Goal: Task Accomplishment & Management: Manage account settings

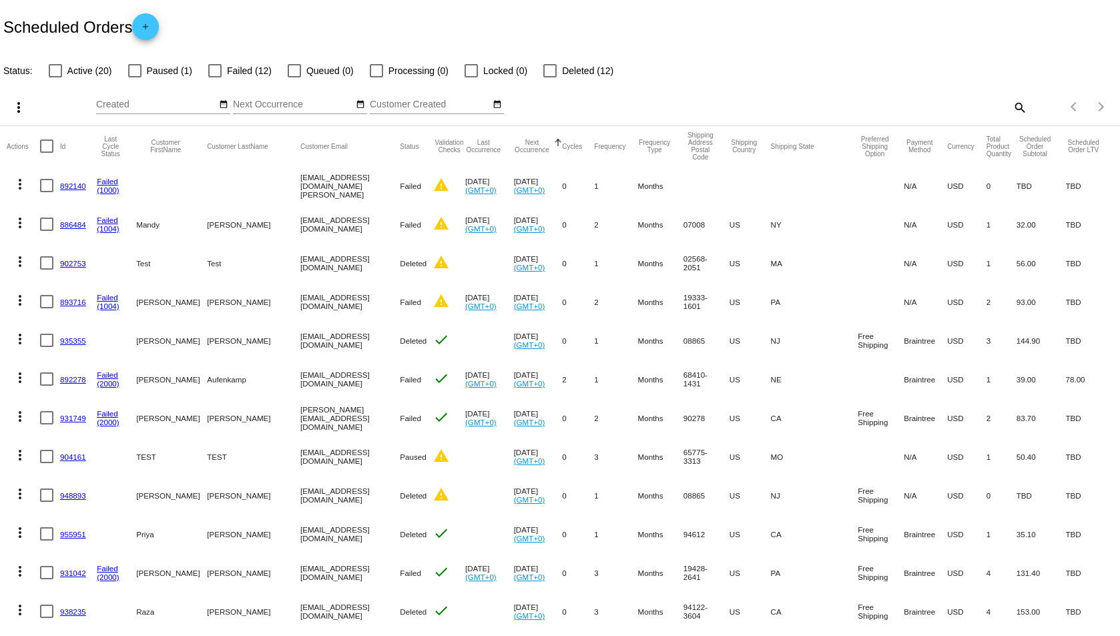
click at [1012, 101] on mat-icon "search" at bounding box center [1019, 107] width 16 height 21
click at [911, 108] on input "Search" at bounding box center [886, 104] width 279 height 11
paste input "1012189"
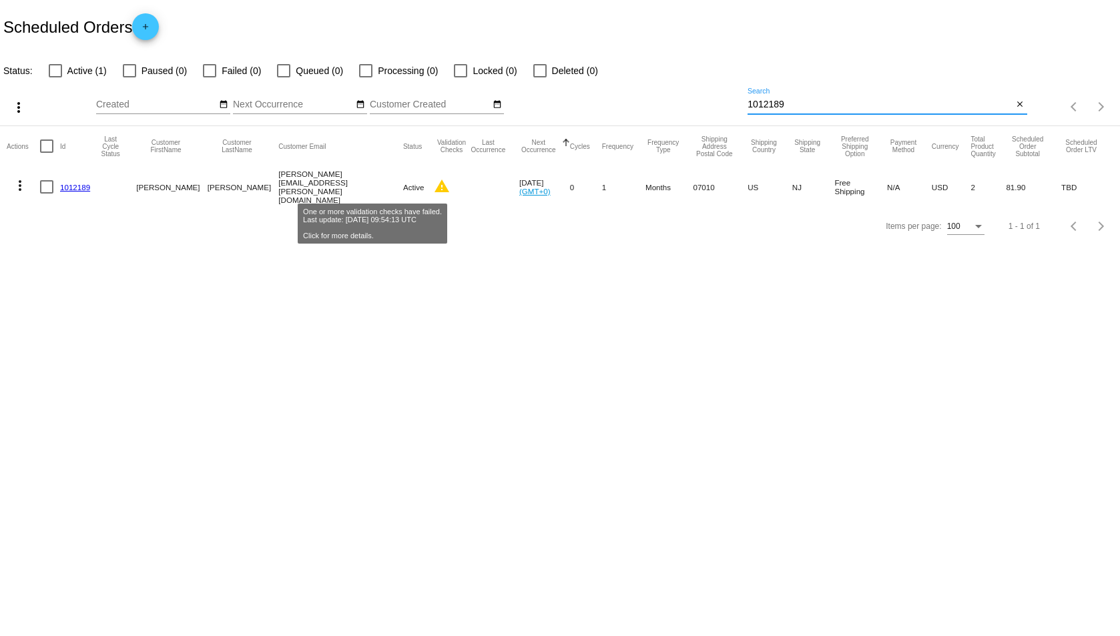
type input "1012189"
click at [434, 187] on mat-icon "warning" at bounding box center [442, 186] width 16 height 16
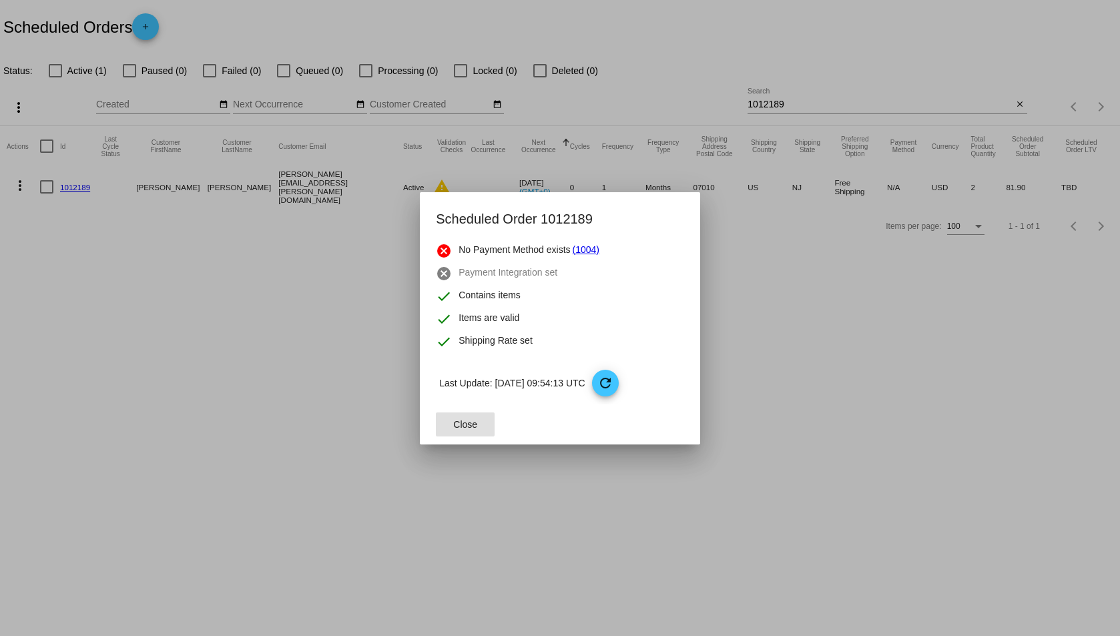
click at [586, 250] on link "(1004)" at bounding box center [585, 251] width 27 height 16
click at [475, 429] on span "Close" at bounding box center [465, 424] width 24 height 11
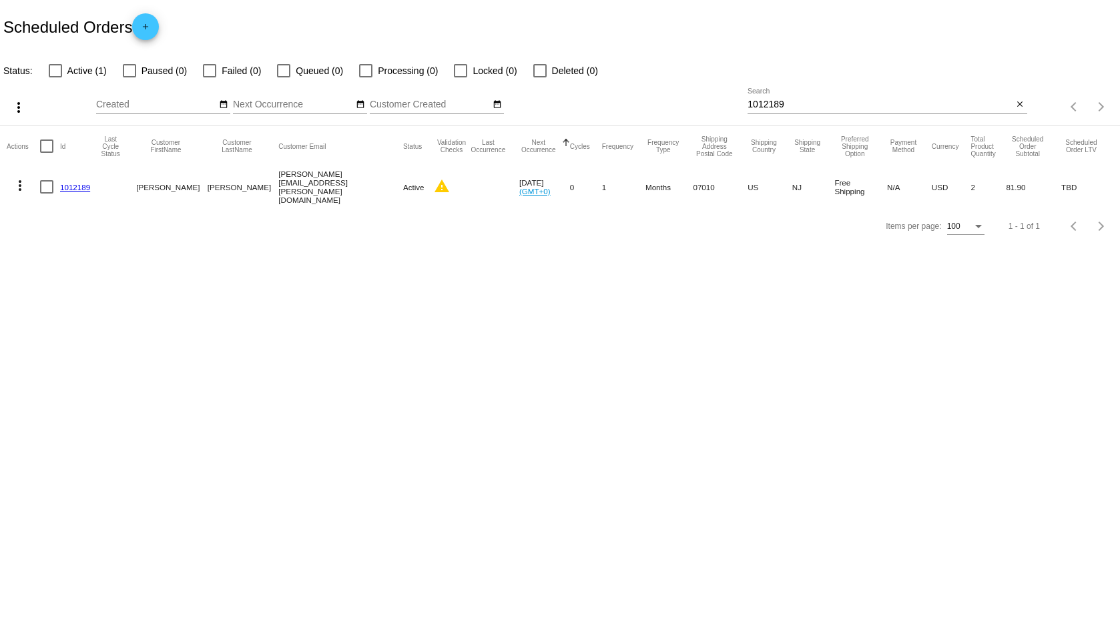
drag, startPoint x: 260, startPoint y: 189, endPoint x: 325, endPoint y: 189, distance: 65.4
click at [325, 189] on mat-cell "[PERSON_NAME][EMAIL_ADDRESS][PERSON_NAME][DOMAIN_NAME]" at bounding box center [340, 186] width 125 height 41
copy mat-cell "[PERSON_NAME][EMAIL_ADDRESS][PERSON_NAME][DOMAIN_NAME]"
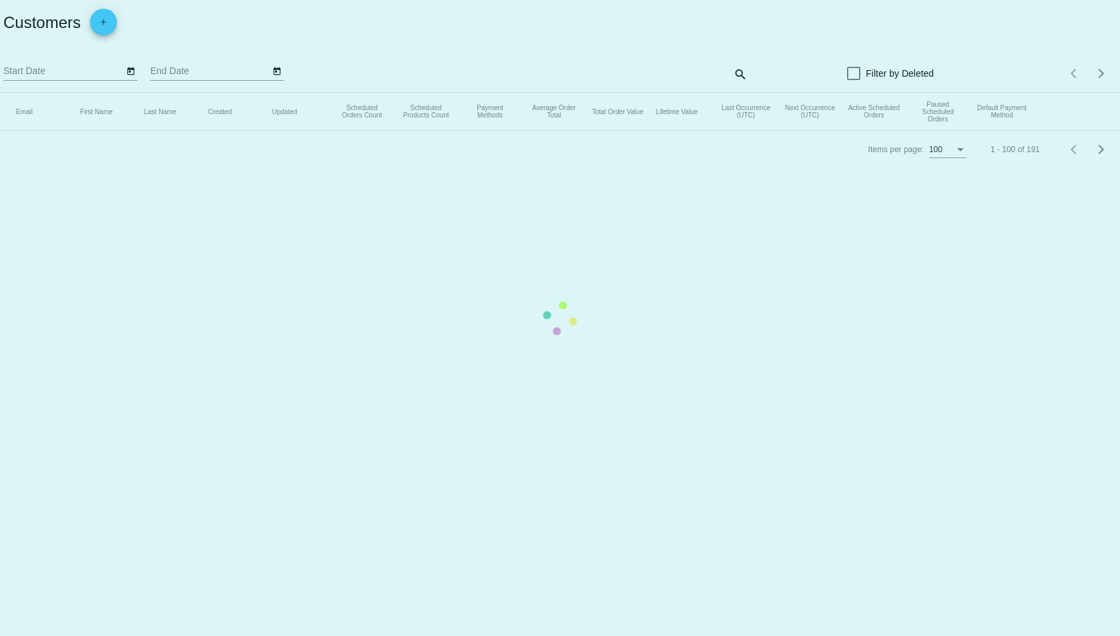
click at [643, 93] on mat-table "Email First Name Last Name Created Updated Scheduled Orders Count Scheduled Pro…" at bounding box center [560, 112] width 1120 height 38
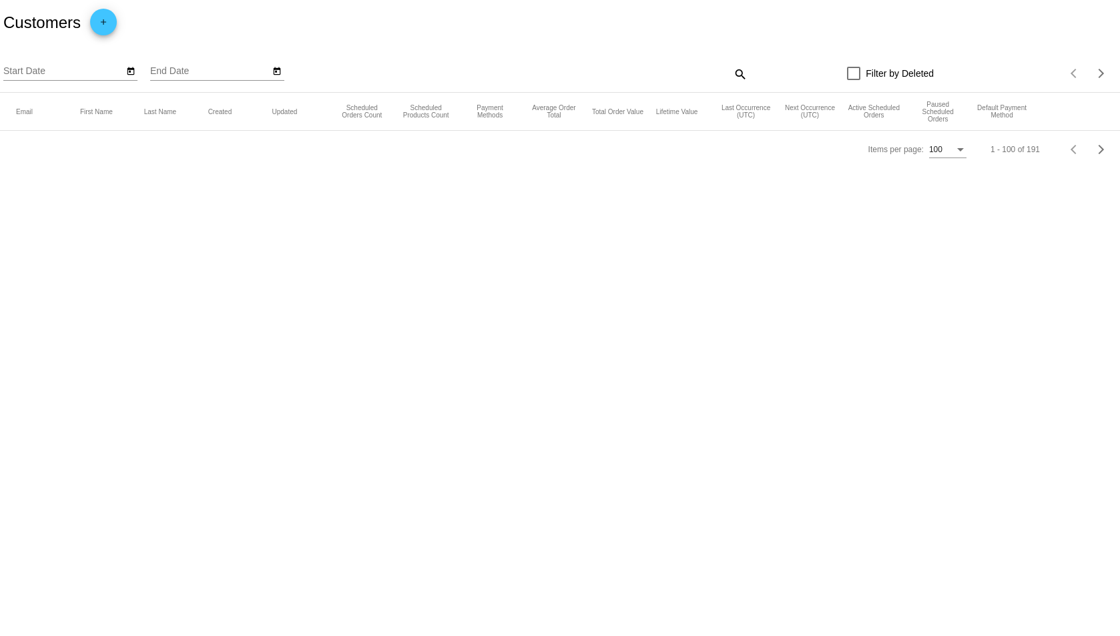
click at [738, 73] on mat-icon "search" at bounding box center [739, 73] width 16 height 21
click at [663, 73] on input "Search" at bounding box center [607, 71] width 279 height 11
paste input "[PERSON_NAME][EMAIL_ADDRESS][PERSON_NAME][DOMAIN_NAME]"
click at [584, 66] on input "[PERSON_NAME][EMAIL_ADDRESS][PERSON_NAME][DOMAIN_NAME]" at bounding box center [600, 71] width 265 height 11
type input "[PERSON_NAME][EMAIL_ADDRESS][PERSON_NAME][DOMAIN_NAME]"
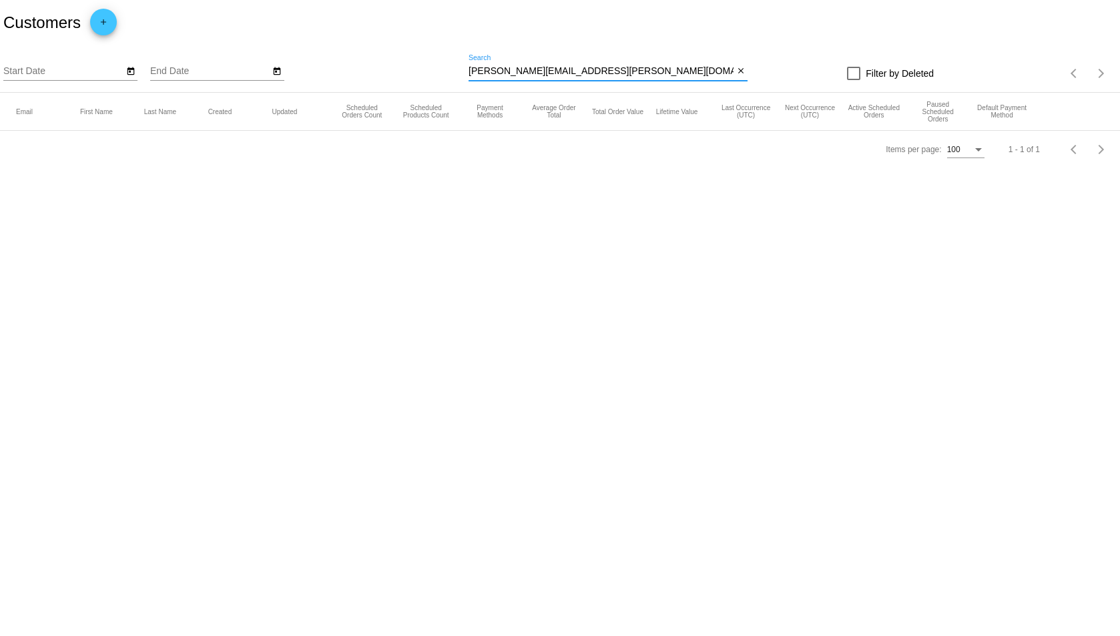
drag, startPoint x: 505, startPoint y: 71, endPoint x: 609, endPoint y: 71, distance: 104.1
click at [609, 71] on input "larry.saia@gmail.com" at bounding box center [600, 71] width 265 height 11
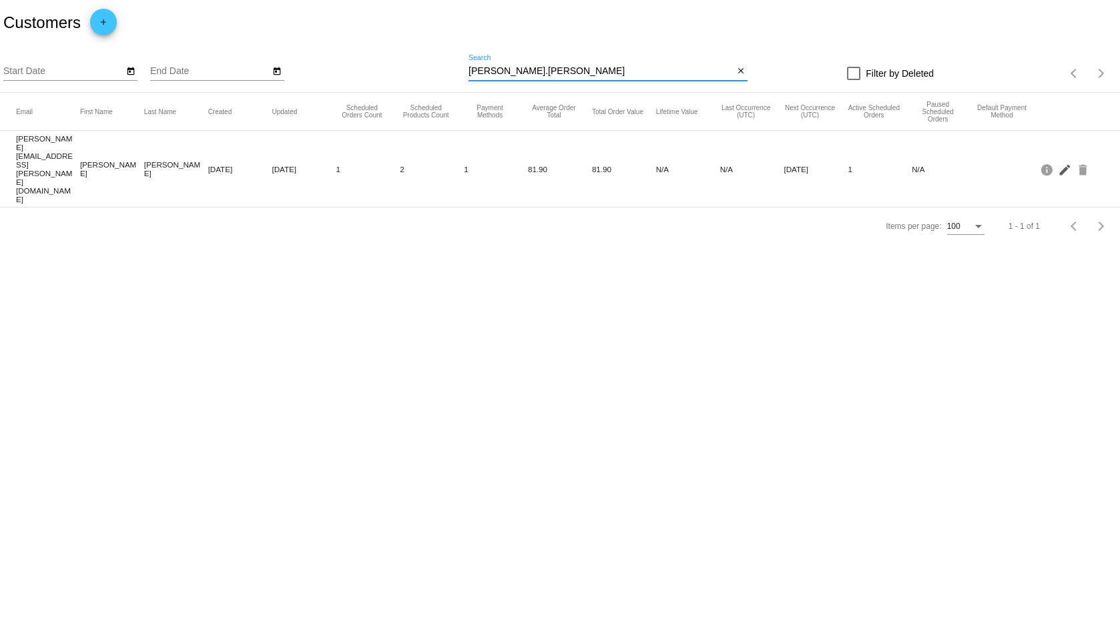
type input "larry.saia"
click at [1062, 159] on mat-icon "edit" at bounding box center [1065, 169] width 16 height 21
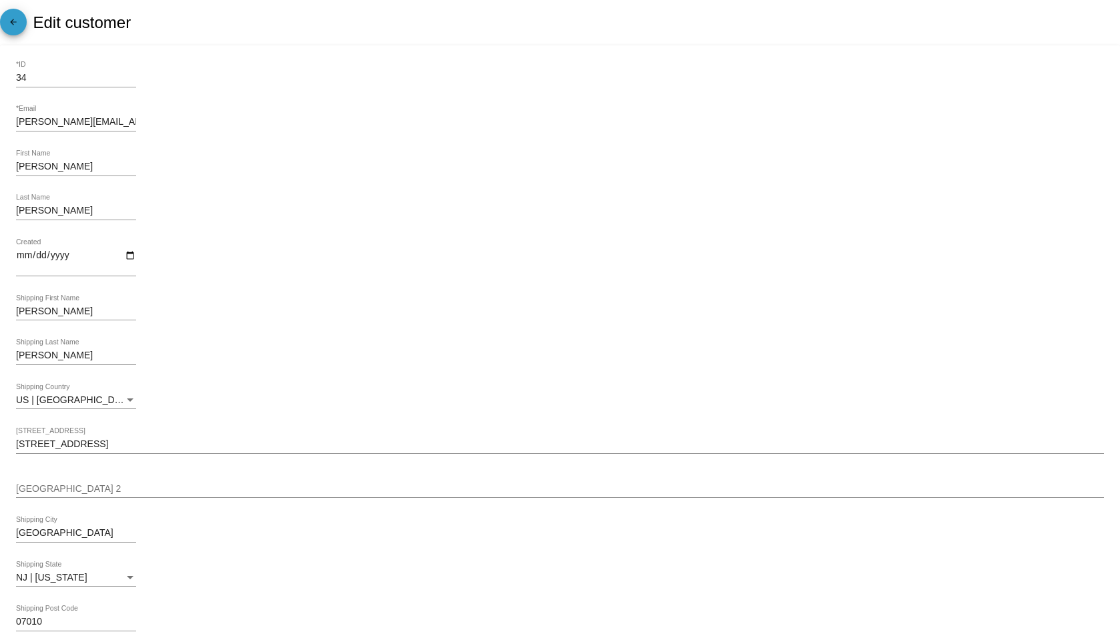
click at [17, 19] on mat-icon "arrow_back" at bounding box center [13, 25] width 16 height 16
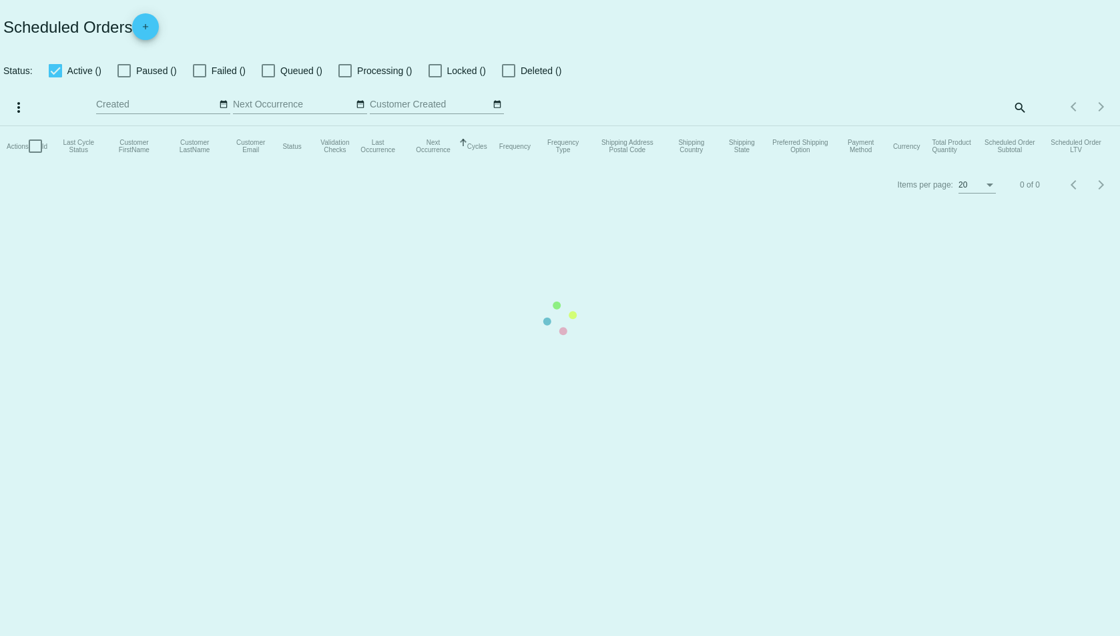
checkbox input "false"
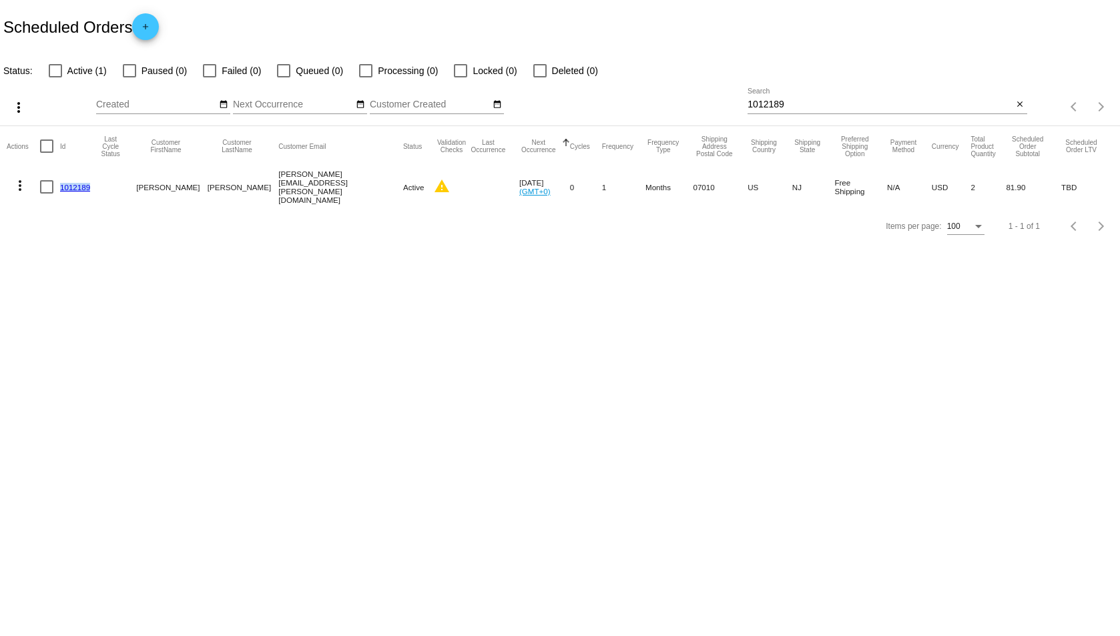
drag, startPoint x: 95, startPoint y: 190, endPoint x: 61, endPoint y: 190, distance: 34.7
click at [61, 190] on mat-cell "1012189" at bounding box center [78, 186] width 37 height 41
copy link "1012189"
click at [434, 188] on mat-icon "warning" at bounding box center [442, 186] width 16 height 16
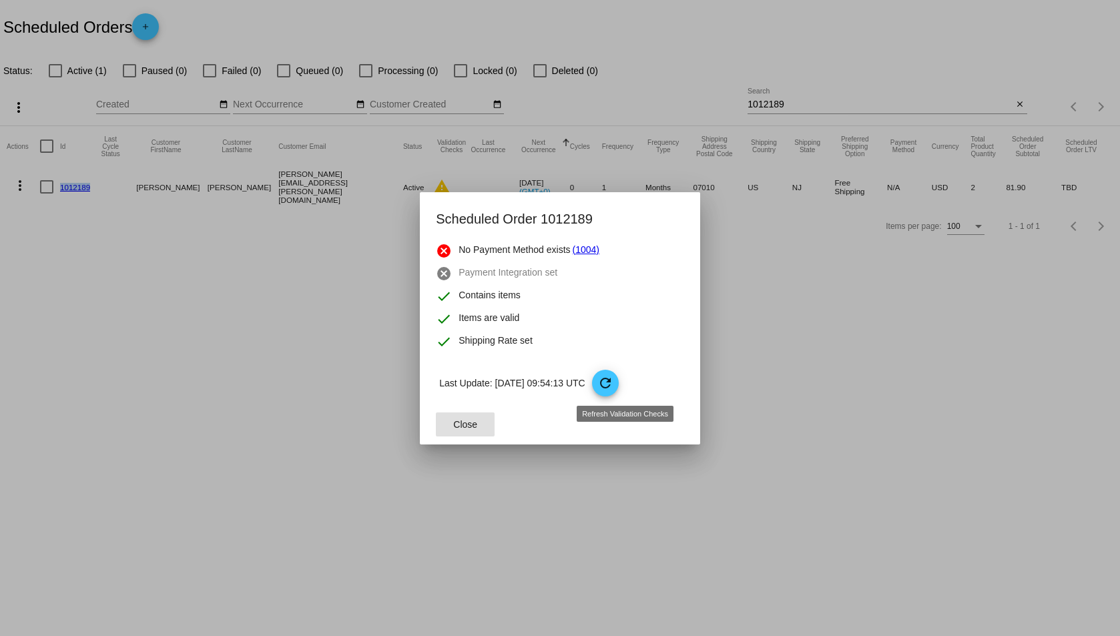
click at [613, 388] on mat-icon "refresh" at bounding box center [605, 383] width 16 height 16
click at [620, 380] on span "refresh" at bounding box center [606, 384] width 28 height 28
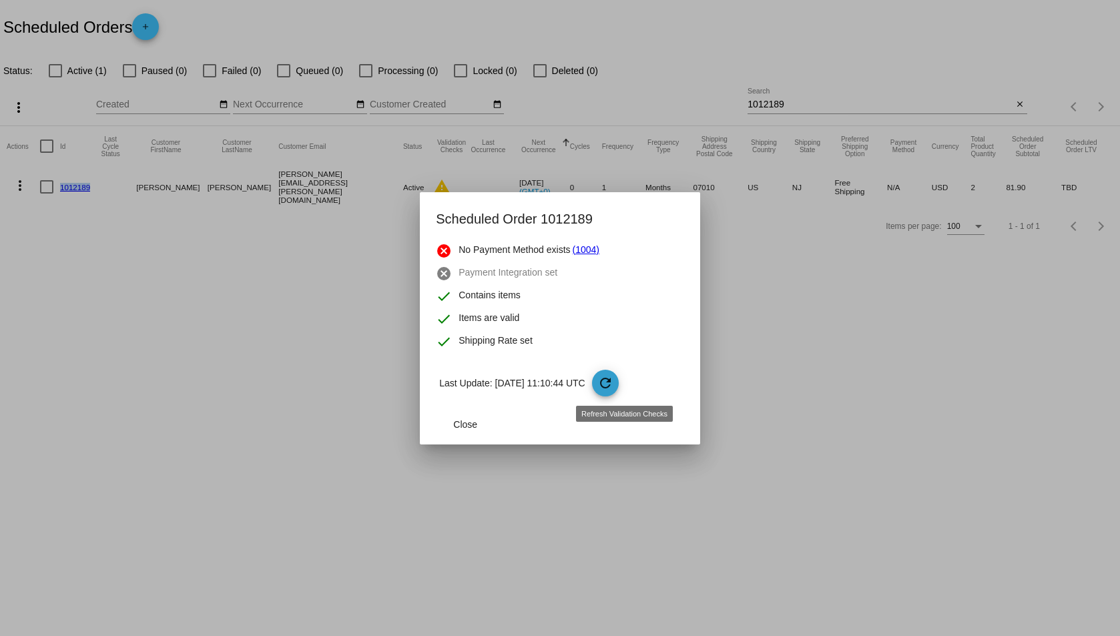
click at [620, 380] on span "refresh" at bounding box center [606, 384] width 28 height 28
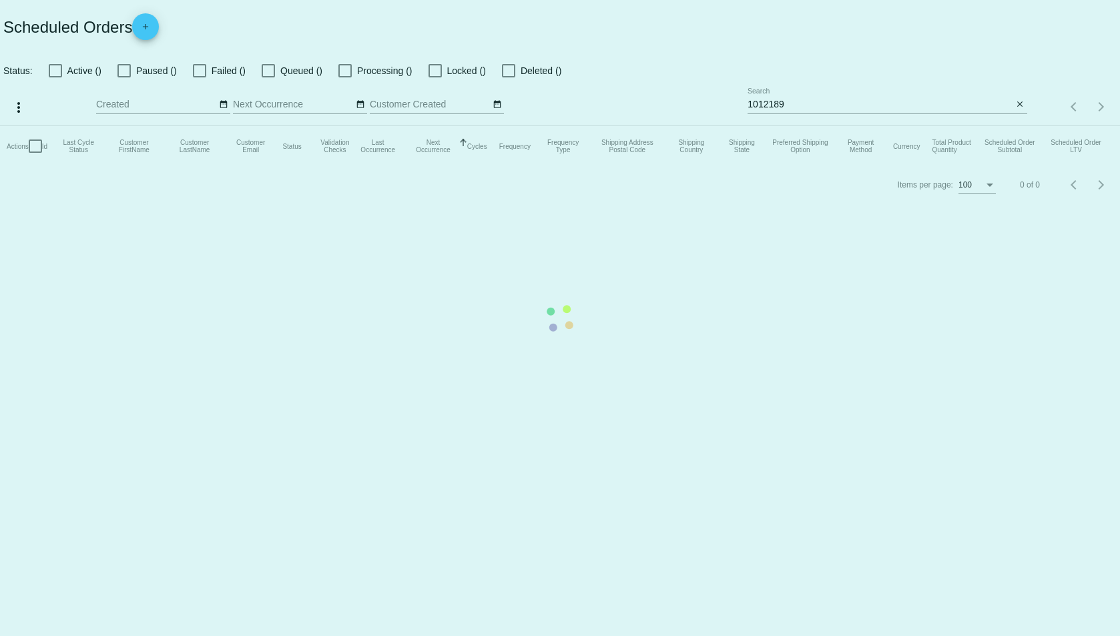
checkbox input "false"
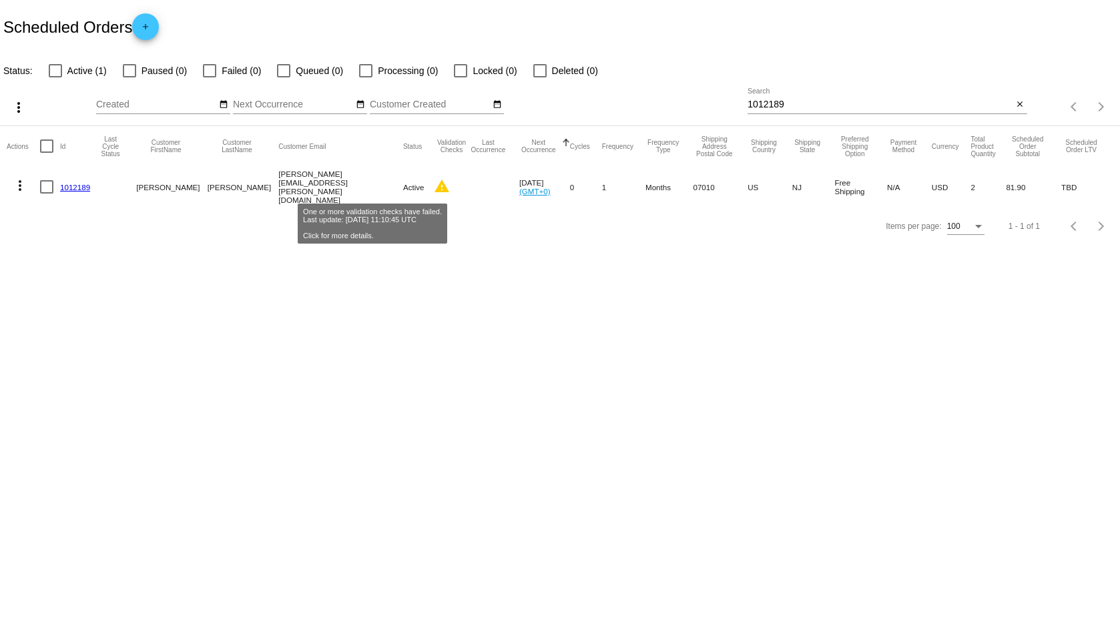
click at [434, 185] on mat-icon "warning" at bounding box center [442, 186] width 16 height 16
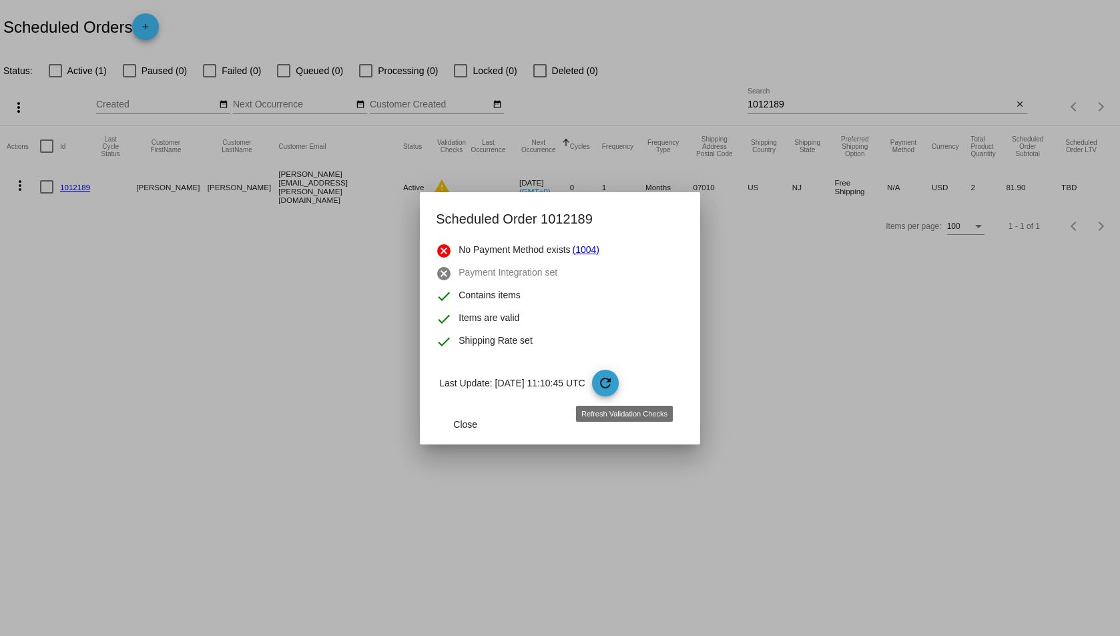
click at [613, 382] on mat-icon "refresh" at bounding box center [605, 383] width 16 height 16
click at [465, 427] on span "Close" at bounding box center [465, 424] width 24 height 11
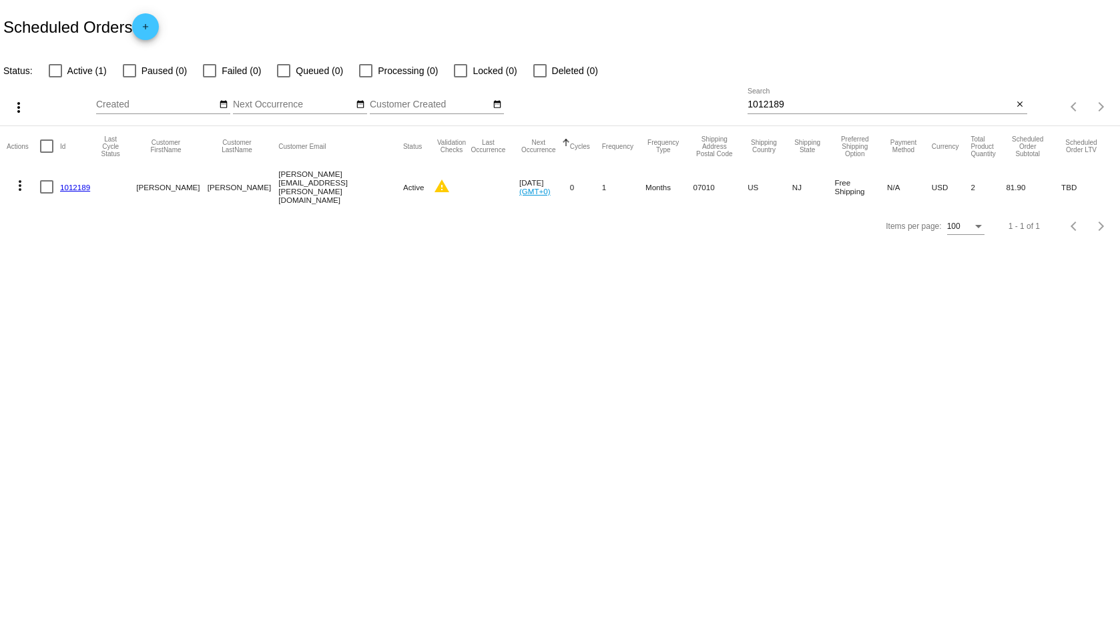
click at [21, 187] on mat-icon "more_vert" at bounding box center [20, 185] width 16 height 16
click at [81, 215] on span "View Event Logs" at bounding box center [81, 216] width 69 height 11
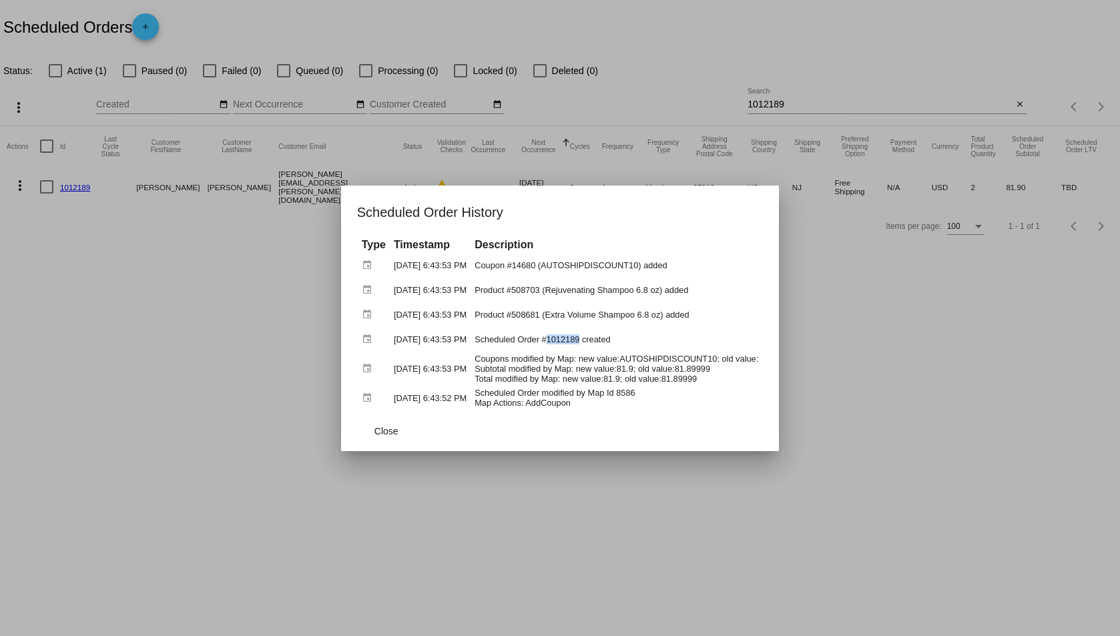
drag, startPoint x: 591, startPoint y: 341, endPoint x: 560, endPoint y: 343, distance: 30.8
click at [560, 343] on td "Scheduled Order #1012189 created" at bounding box center [616, 339] width 290 height 23
click at [572, 339] on td "Scheduled Order #1012189 created" at bounding box center [616, 339] width 290 height 23
drag, startPoint x: 561, startPoint y: 340, endPoint x: 590, endPoint y: 340, distance: 29.4
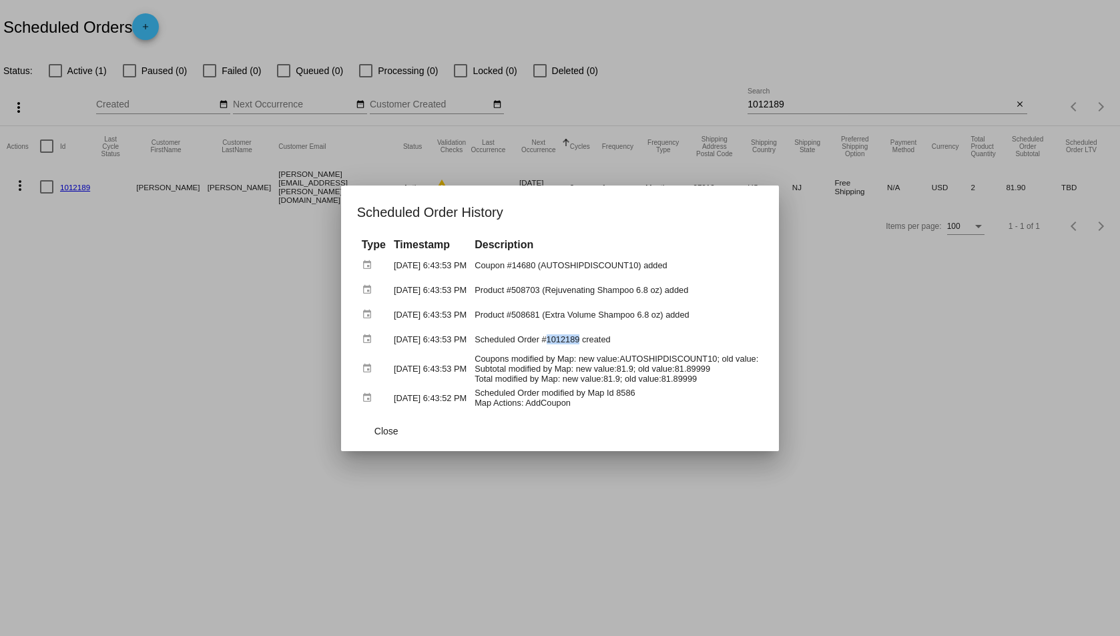
click at [590, 340] on td "Scheduled Order #1012189 created" at bounding box center [616, 339] width 290 height 23
click at [181, 361] on div at bounding box center [560, 318] width 1120 height 636
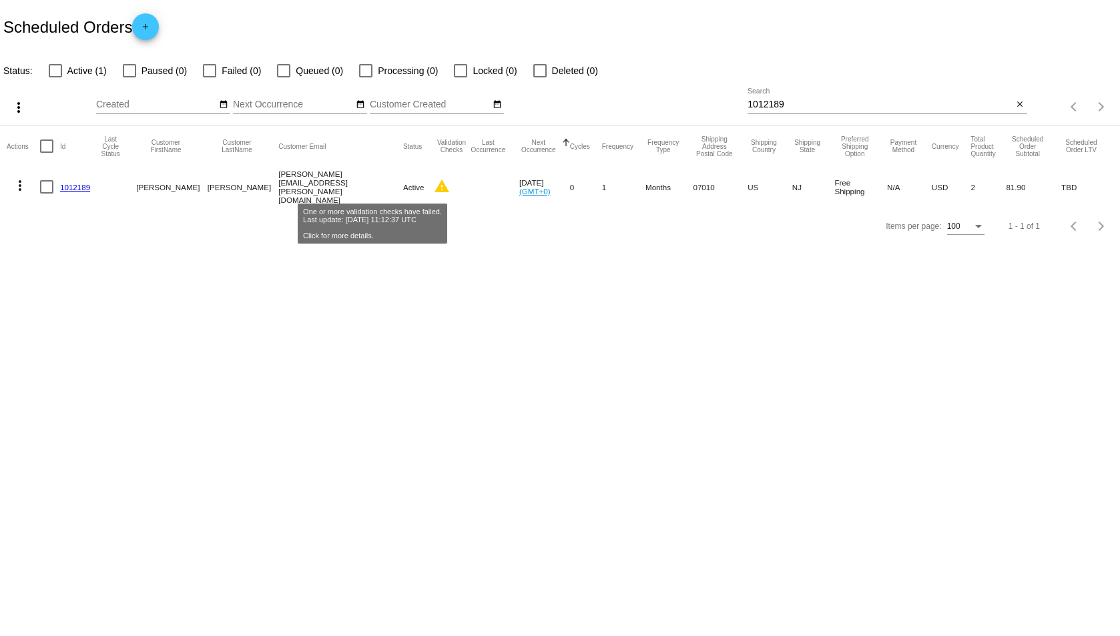
click at [434, 184] on mat-icon "warning" at bounding box center [442, 186] width 16 height 16
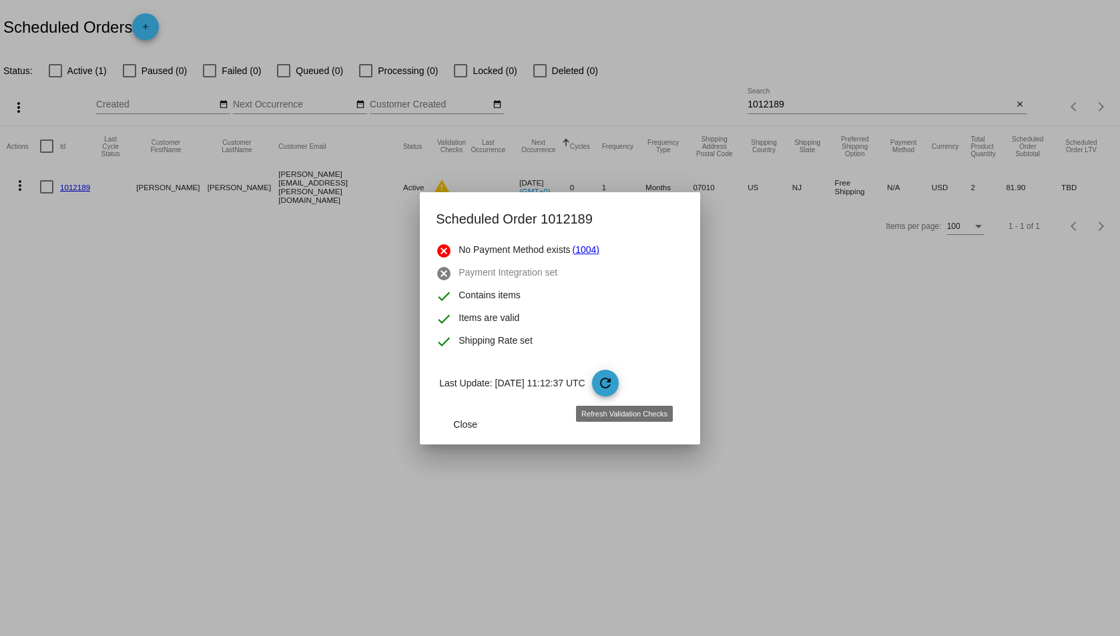
click at [613, 376] on mat-icon "refresh" at bounding box center [605, 383] width 16 height 16
click at [15, 181] on div at bounding box center [560, 318] width 1120 height 636
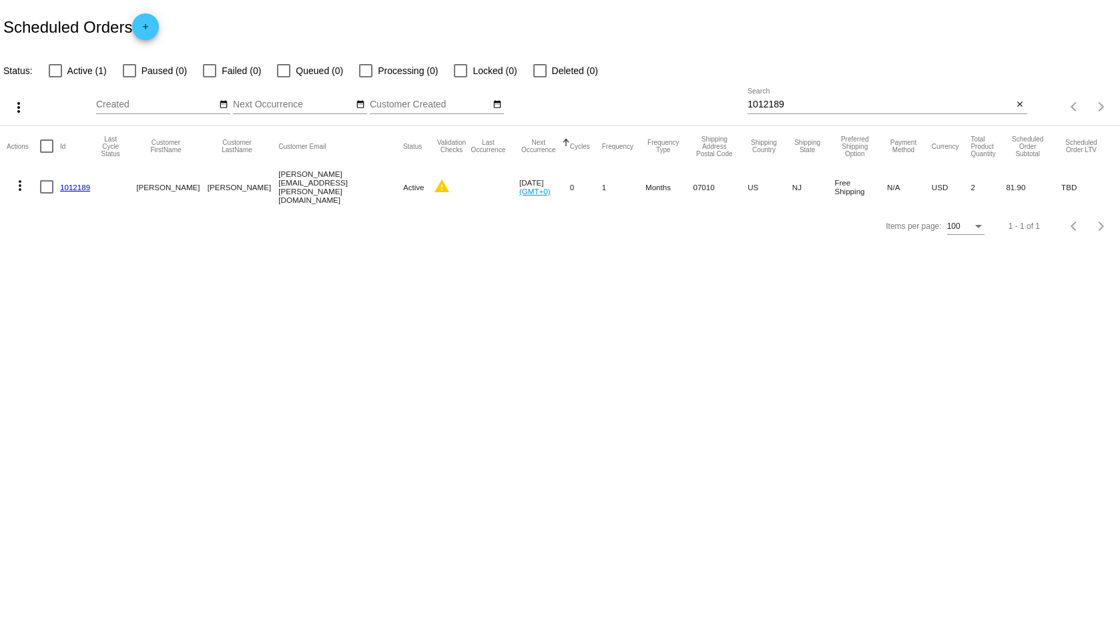
click at [15, 181] on mat-icon "more_vert" at bounding box center [20, 185] width 16 height 16
click at [101, 246] on span "View Cycles History" at bounding box center [88, 248] width 82 height 11
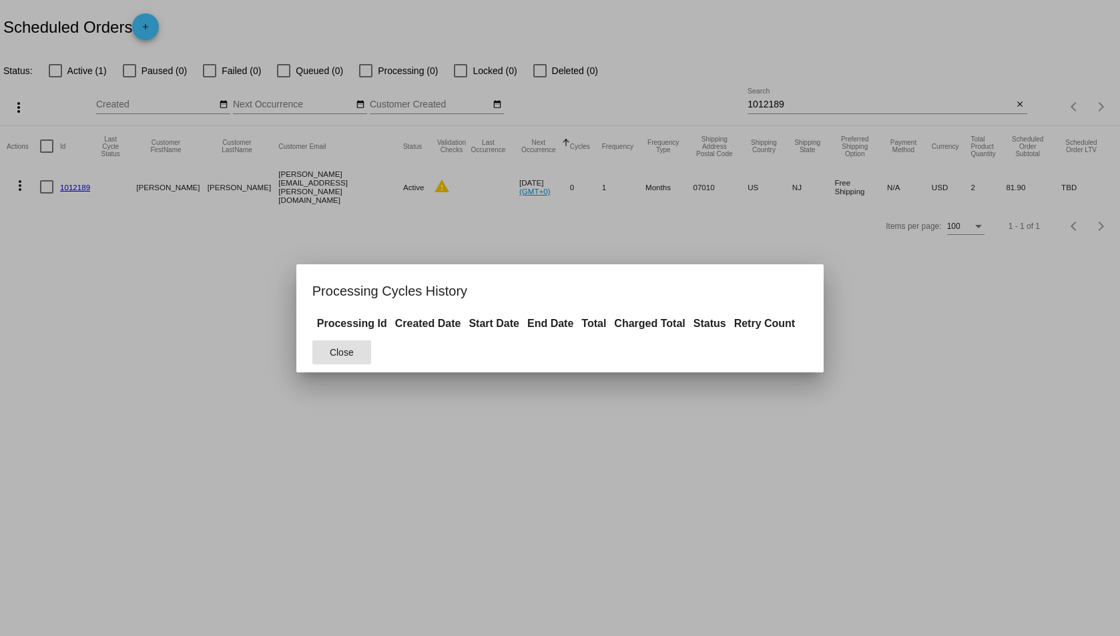
click at [340, 351] on span "Close" at bounding box center [342, 352] width 24 height 11
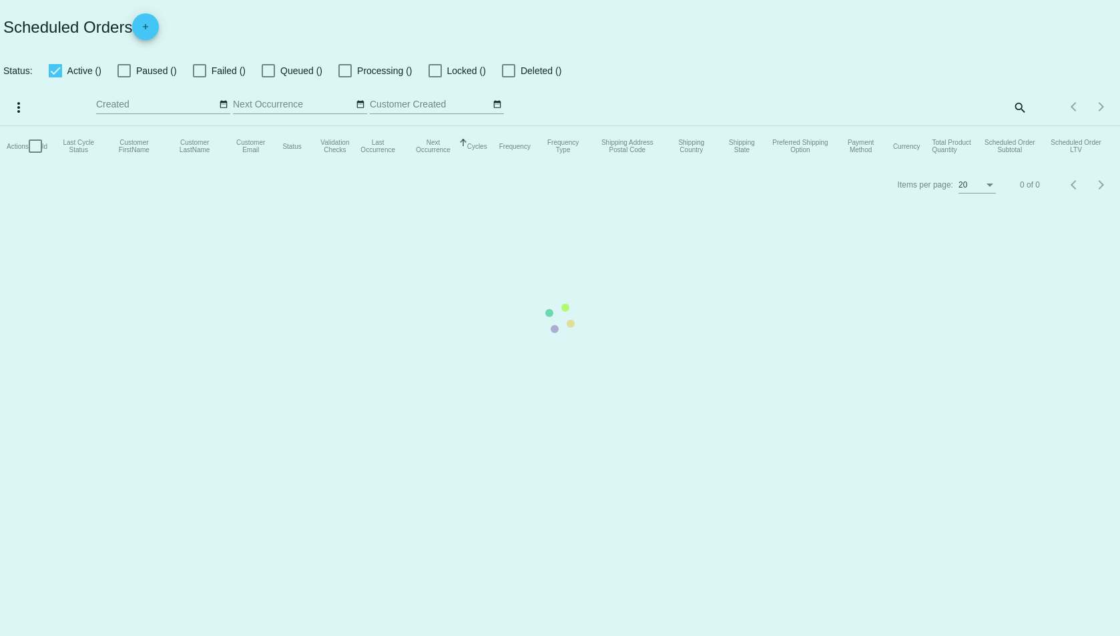
checkbox input "false"
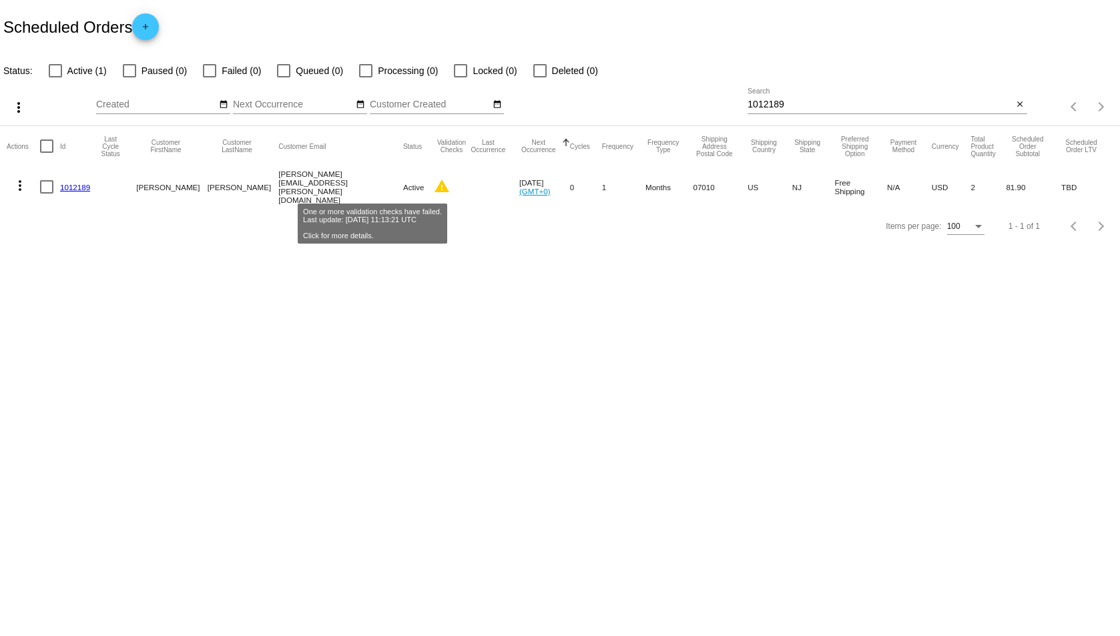
click at [434, 189] on mat-icon "warning" at bounding box center [442, 186] width 16 height 16
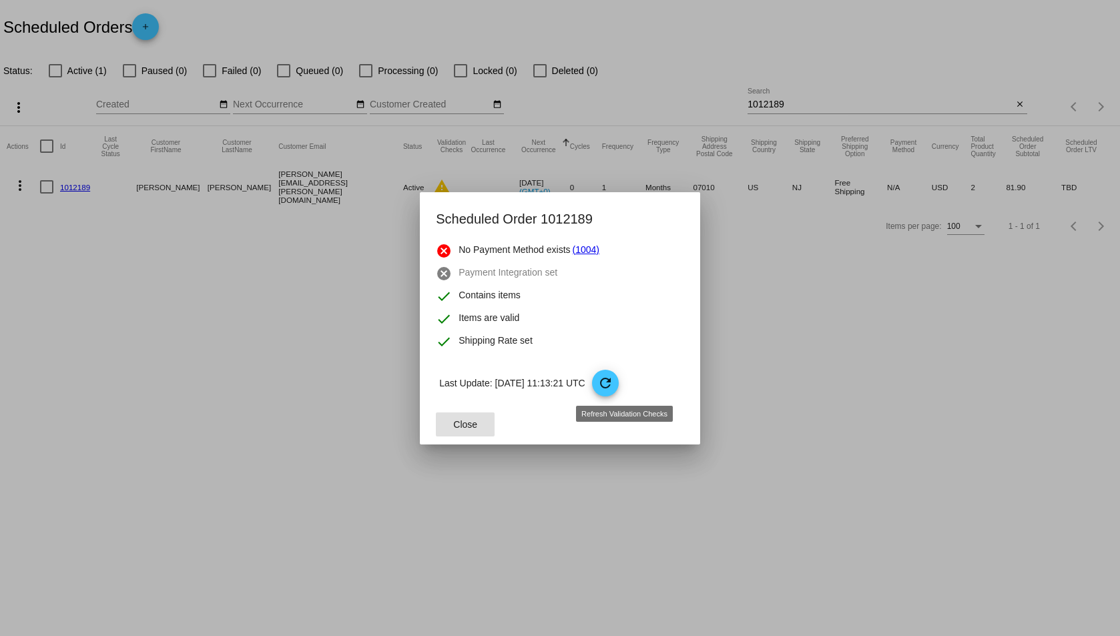
click at [613, 385] on mat-icon "refresh" at bounding box center [605, 383] width 16 height 16
click at [588, 248] on link "(1004)" at bounding box center [585, 251] width 27 height 16
click at [464, 427] on span "Close" at bounding box center [465, 424] width 24 height 11
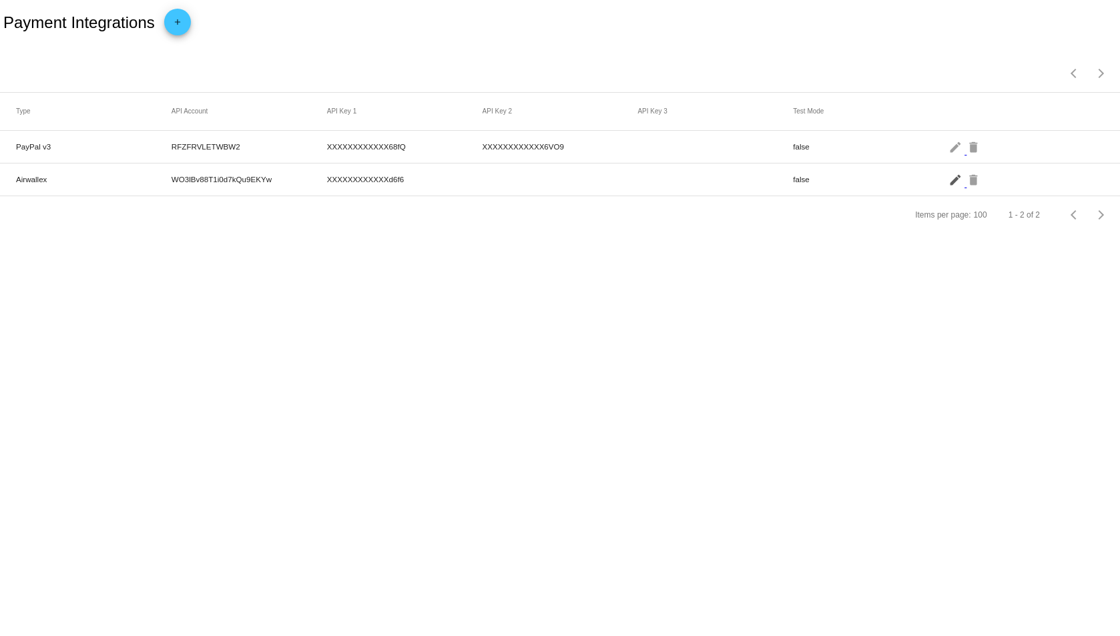
click at [952, 179] on mat-icon "edit" at bounding box center [956, 179] width 16 height 21
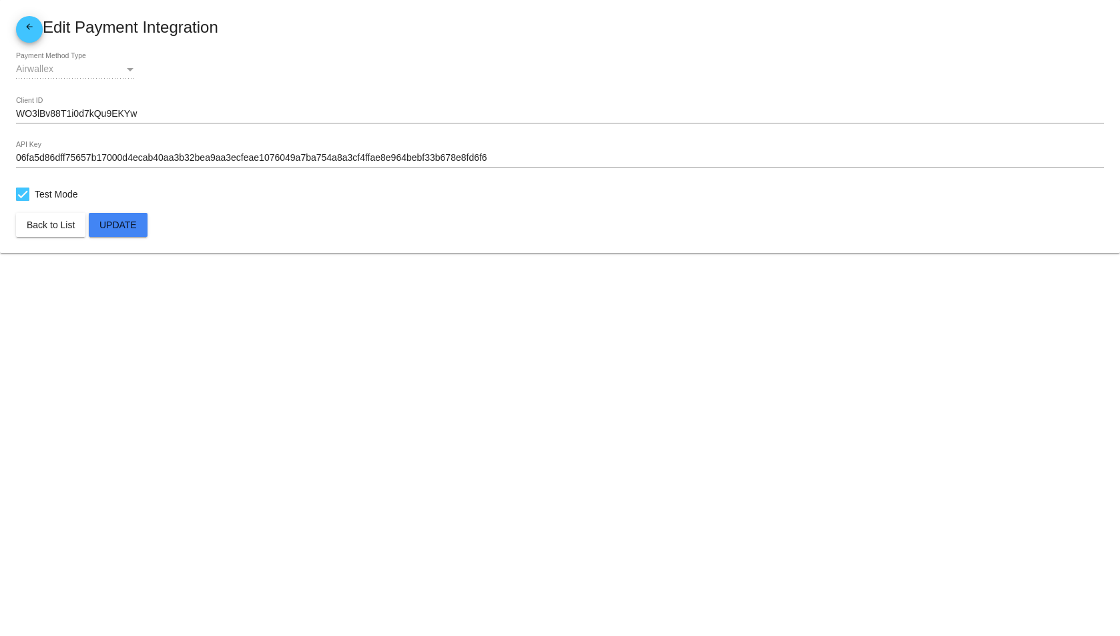
click at [9, 195] on mat-card "arrow_back Edit Payment Integration Airwallex Payment Method Type WO3lBv88T1i0d…" at bounding box center [560, 126] width 1120 height 253
click at [22, 195] on div at bounding box center [22, 193] width 13 height 13
click at [22, 201] on input "Test Mode" at bounding box center [22, 201] width 1 height 1
checkbox input "false"
click at [121, 225] on span "Update" at bounding box center [117, 225] width 37 height 11
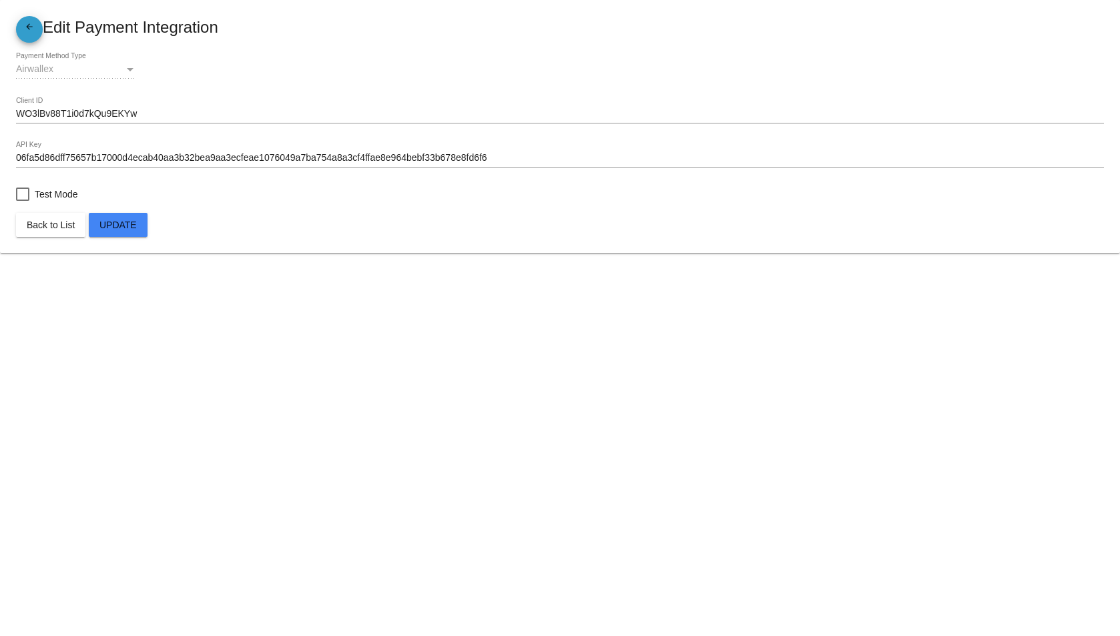
click at [31, 24] on mat-icon "arrow_back" at bounding box center [29, 30] width 16 height 16
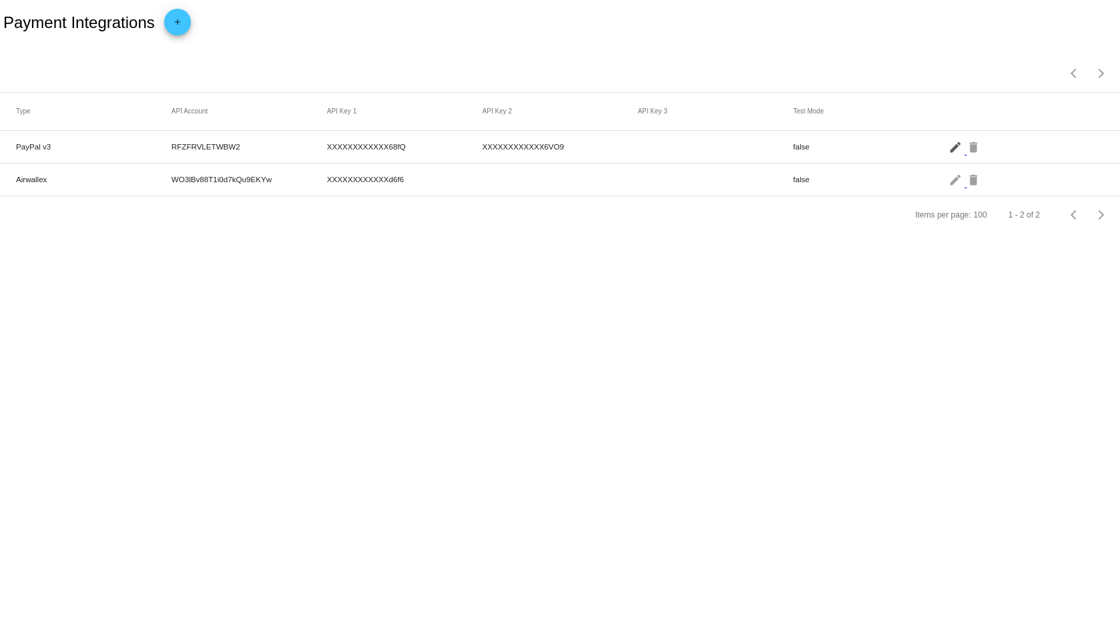
click at [951, 146] on mat-icon "edit" at bounding box center [956, 146] width 16 height 21
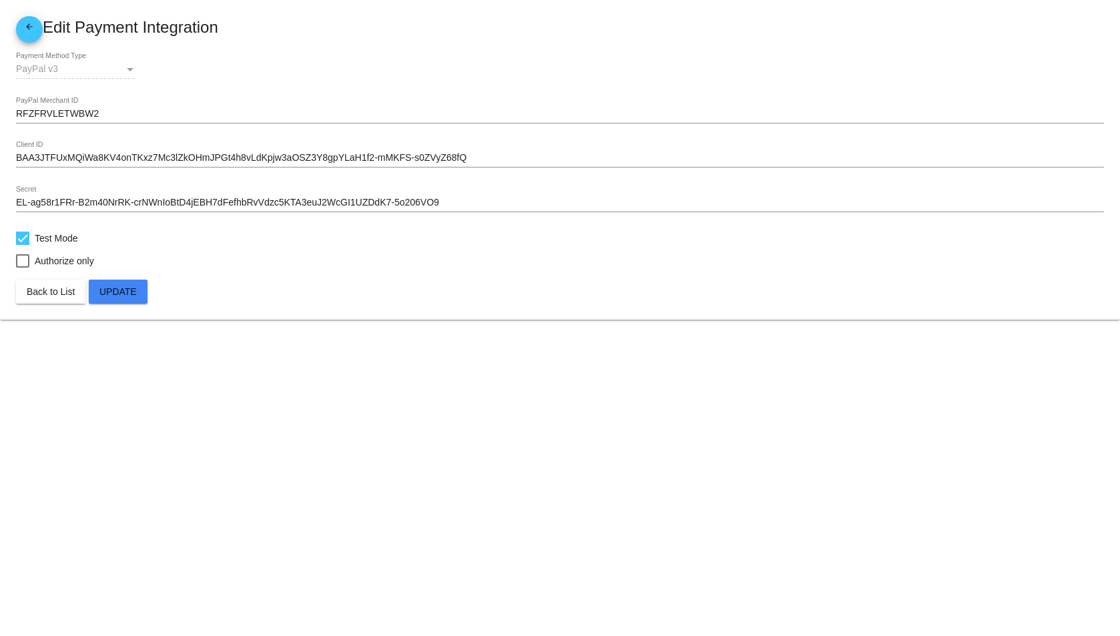
click at [42, 244] on span "Test Mode" at bounding box center [56, 238] width 43 height 16
click at [23, 245] on input "Test Mode" at bounding box center [22, 245] width 1 height 1
checkbox input "false"
click at [125, 290] on span "Update" at bounding box center [117, 291] width 37 height 11
click at [29, 30] on mat-icon "arrow_back" at bounding box center [29, 30] width 16 height 16
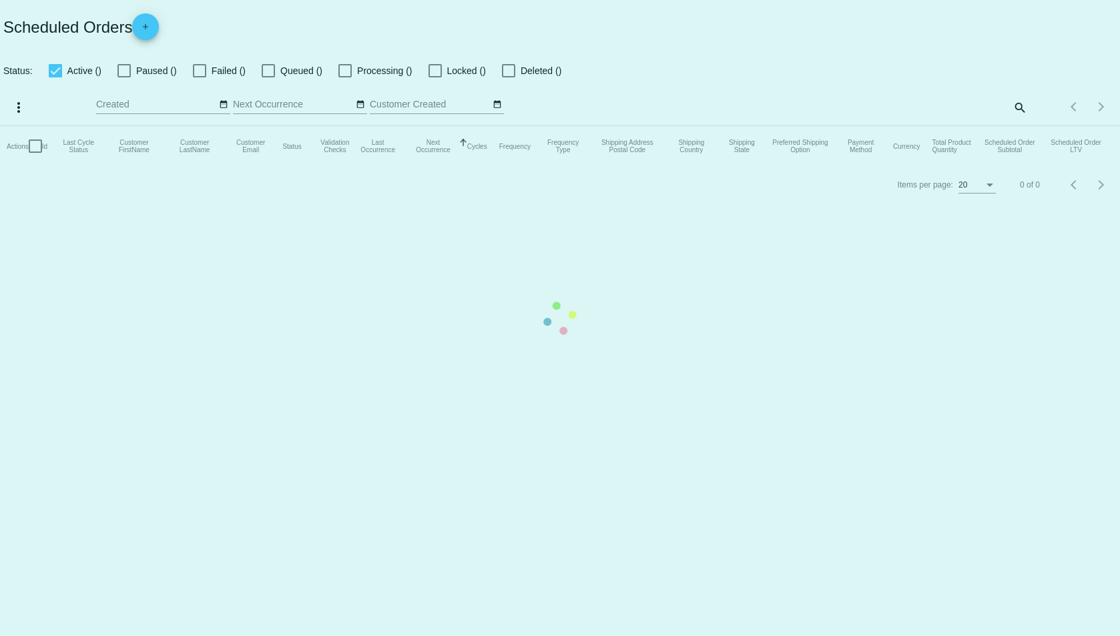
checkbox input "false"
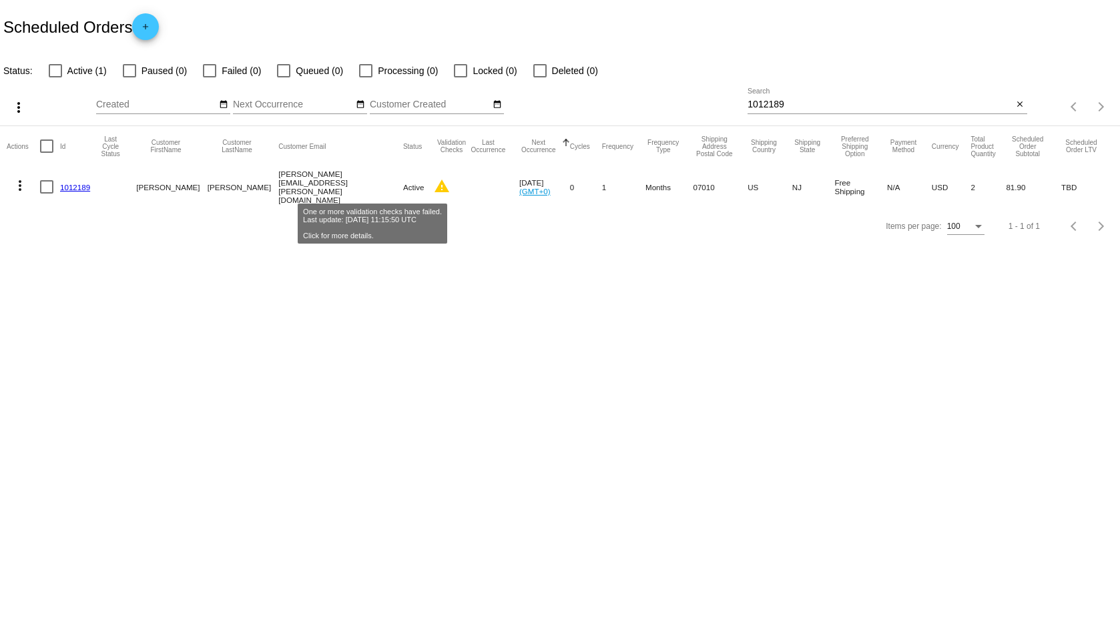
click at [434, 191] on mat-icon "warning" at bounding box center [442, 186] width 16 height 16
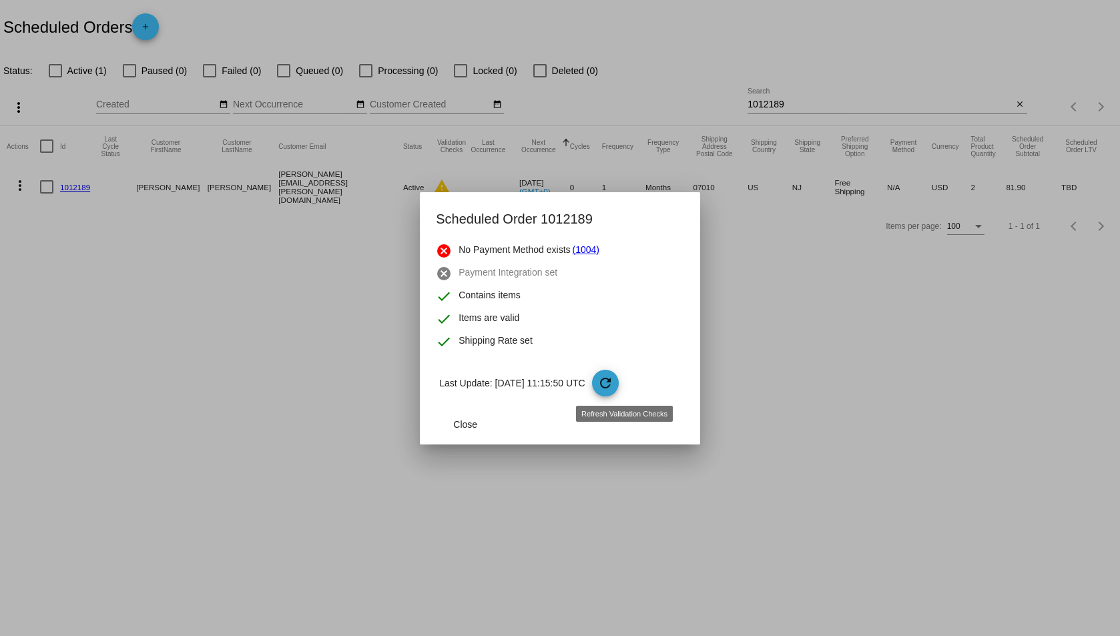
click at [613, 384] on mat-icon "refresh" at bounding box center [605, 383] width 16 height 16
click at [613, 383] on mat-icon "refresh" at bounding box center [605, 383] width 16 height 16
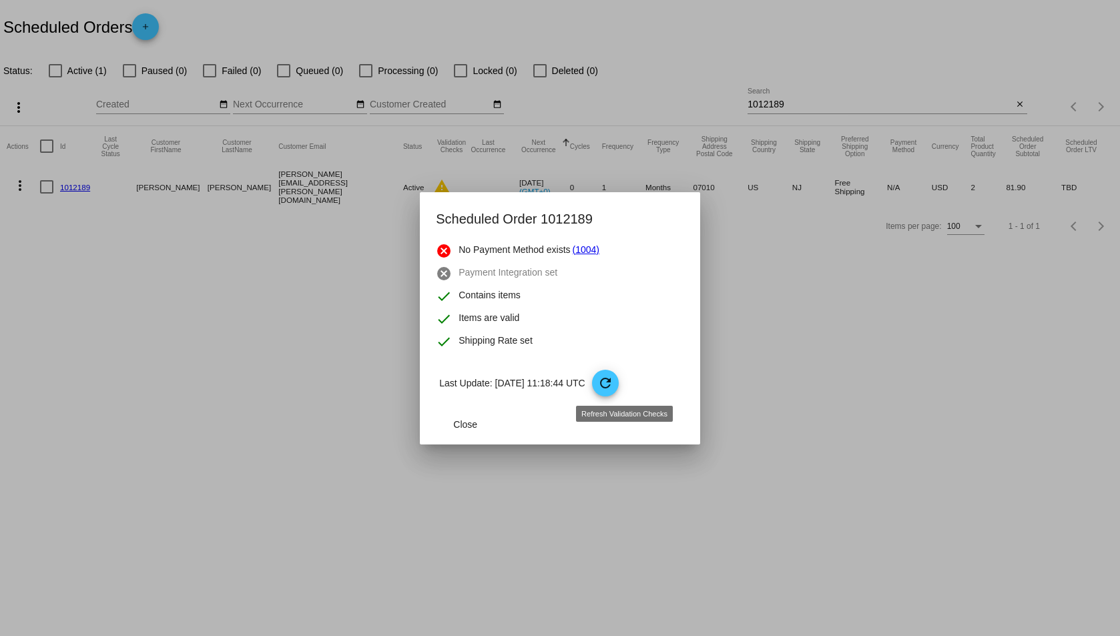
click at [613, 383] on mat-icon "refresh" at bounding box center [605, 383] width 16 height 16
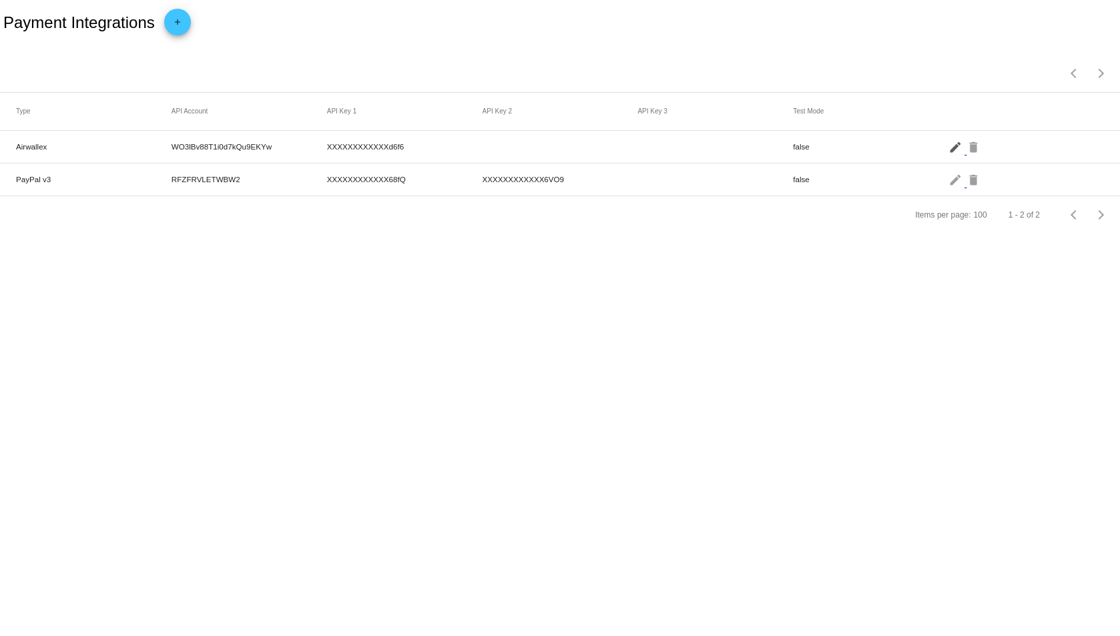
click at [951, 147] on mat-icon "edit" at bounding box center [956, 146] width 16 height 21
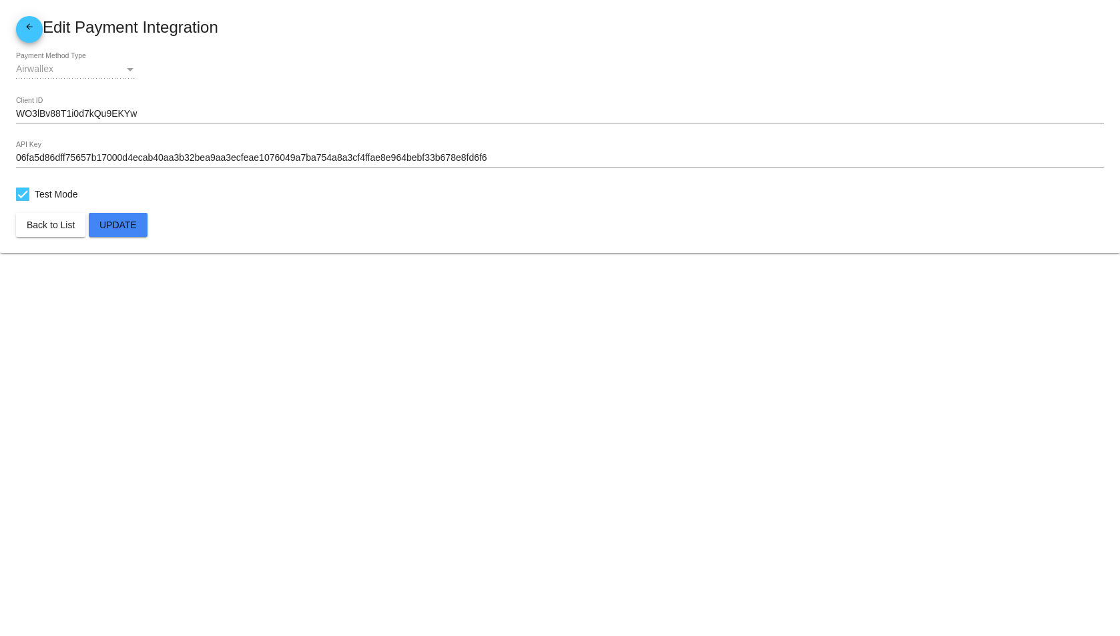
click at [65, 193] on span "Test Mode" at bounding box center [56, 194] width 43 height 16
click at [23, 201] on input "Test Mode" at bounding box center [22, 201] width 1 height 1
checkbox input "false"
click at [120, 226] on span "Update" at bounding box center [117, 225] width 37 height 11
click at [27, 26] on mat-icon "arrow_back" at bounding box center [29, 30] width 16 height 16
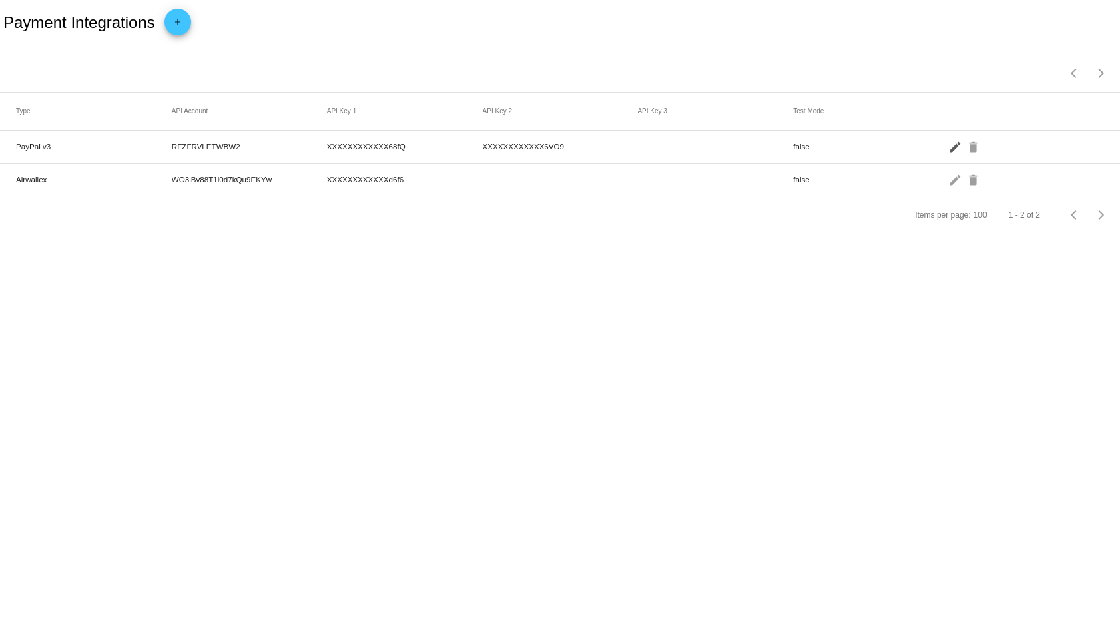
click at [956, 151] on mat-icon "edit" at bounding box center [956, 146] width 16 height 21
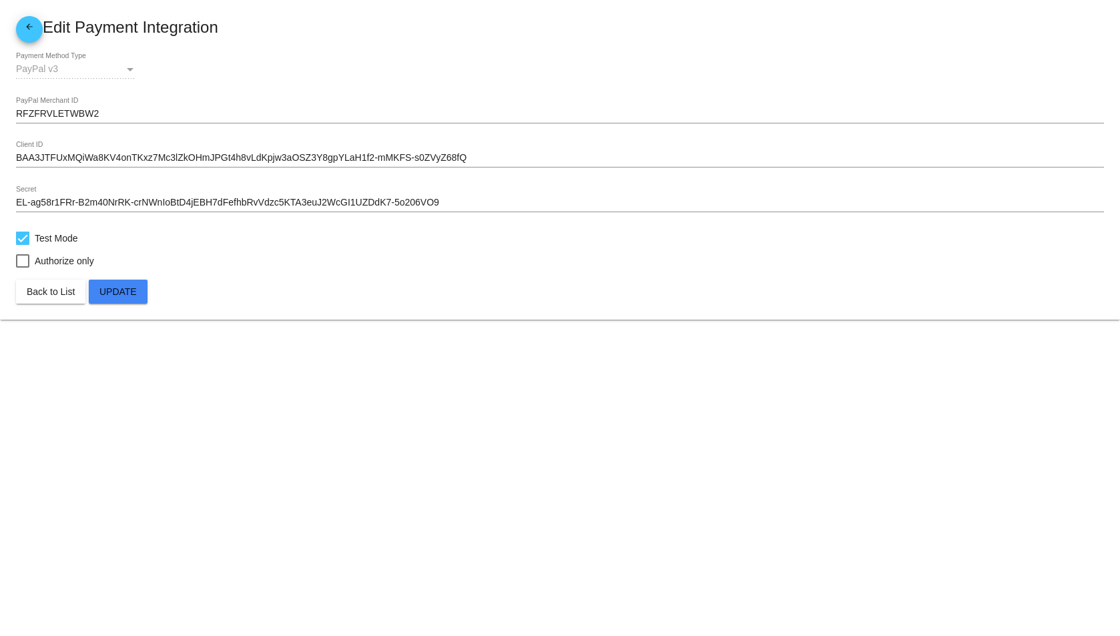
click at [53, 234] on span "Test Mode" at bounding box center [56, 238] width 43 height 16
click at [23, 245] on input "Test Mode" at bounding box center [22, 245] width 1 height 1
checkbox input "false"
click at [119, 286] on button "Update" at bounding box center [118, 292] width 59 height 24
click at [33, 29] on mat-icon "arrow_back" at bounding box center [29, 30] width 16 height 16
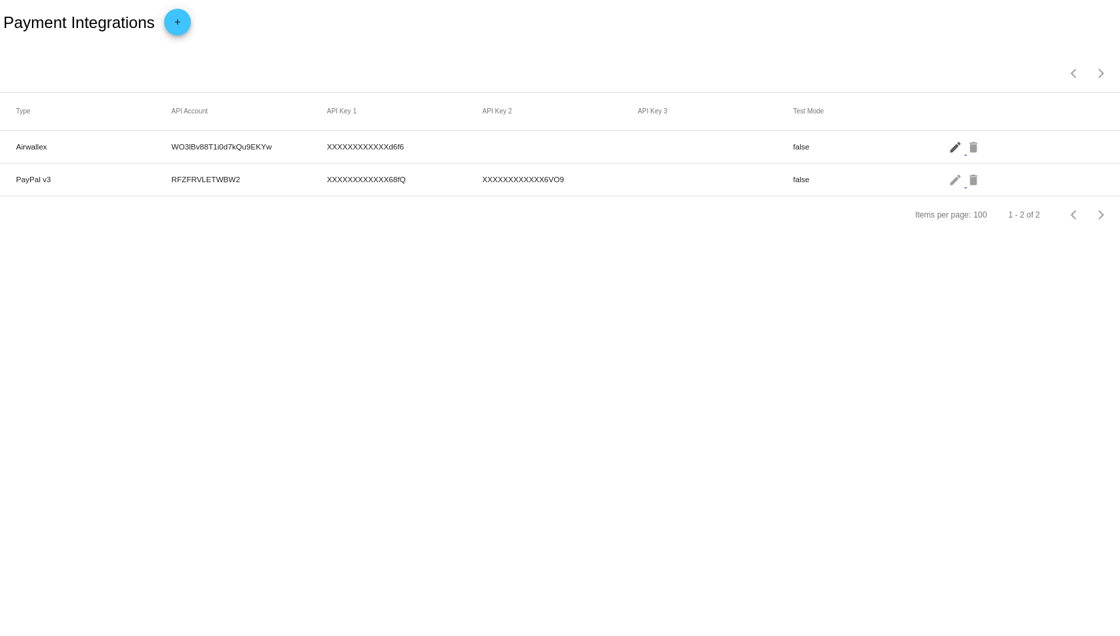
click at [954, 150] on mat-icon "edit" at bounding box center [956, 146] width 16 height 21
click at [953, 146] on mat-icon "edit" at bounding box center [956, 146] width 16 height 21
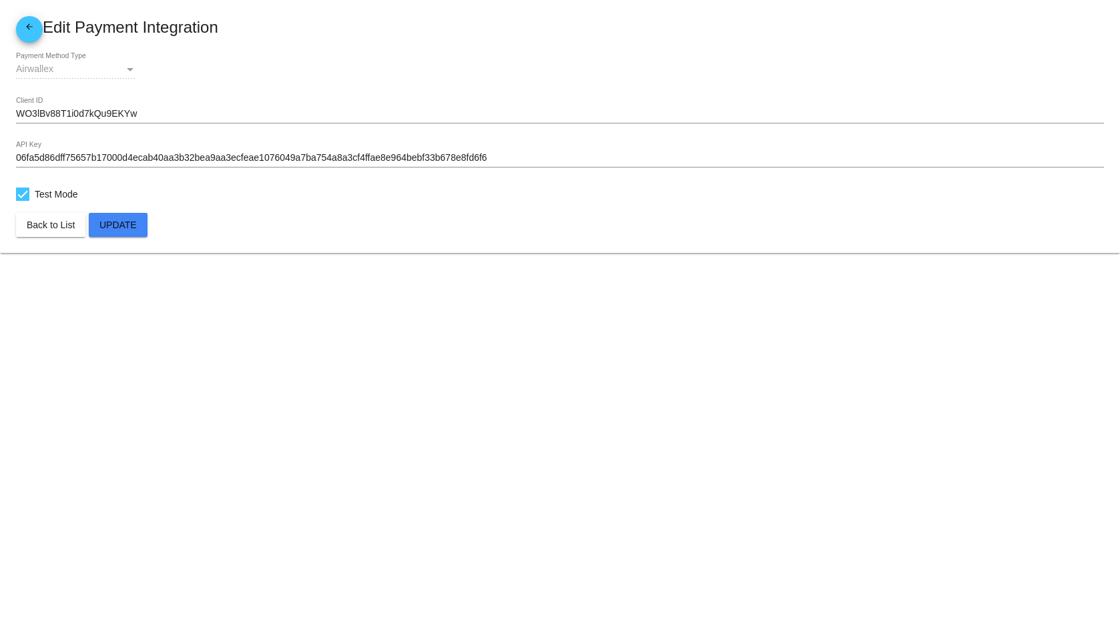
click at [46, 197] on span "Test Mode" at bounding box center [56, 194] width 43 height 16
click at [23, 201] on input "Test Mode" at bounding box center [22, 201] width 1 height 1
checkbox input "false"
click at [129, 226] on span "Update" at bounding box center [117, 225] width 37 height 11
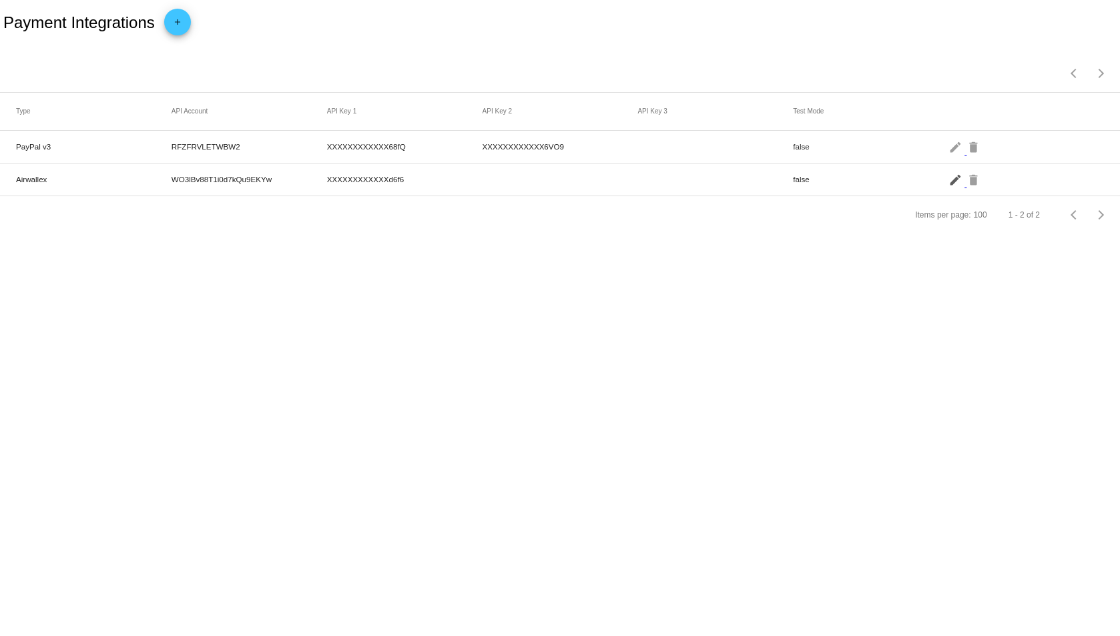
click at [951, 182] on mat-icon "edit" at bounding box center [956, 179] width 16 height 21
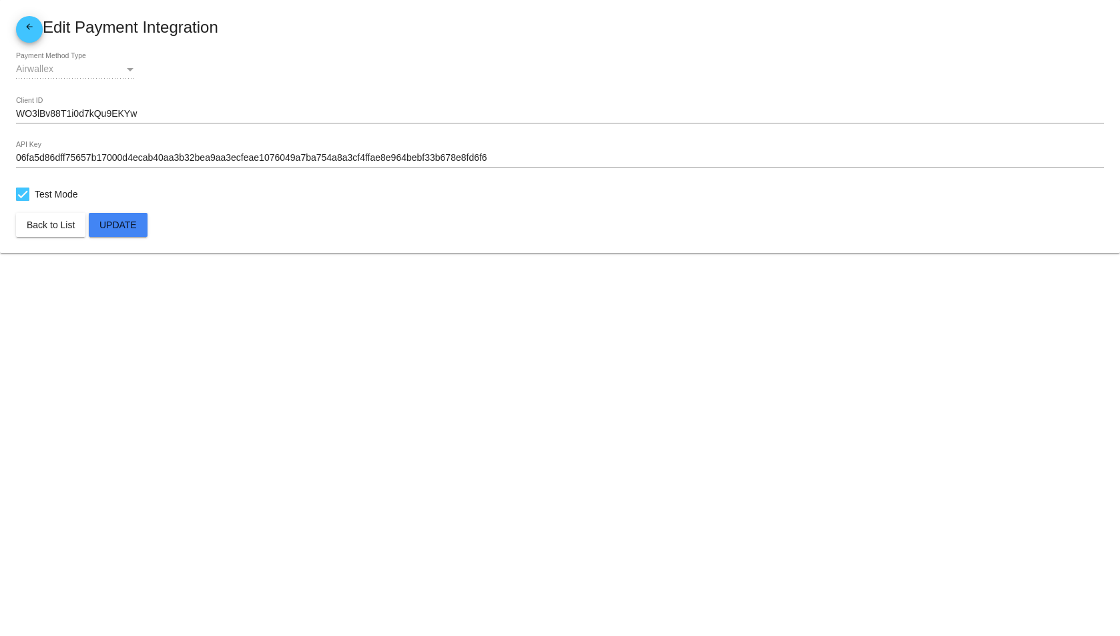
click at [61, 195] on span "Test Mode" at bounding box center [56, 194] width 43 height 16
click at [23, 201] on input "Test Mode" at bounding box center [22, 201] width 1 height 1
checkbox input "false"
click at [117, 228] on span "Update" at bounding box center [117, 225] width 37 height 11
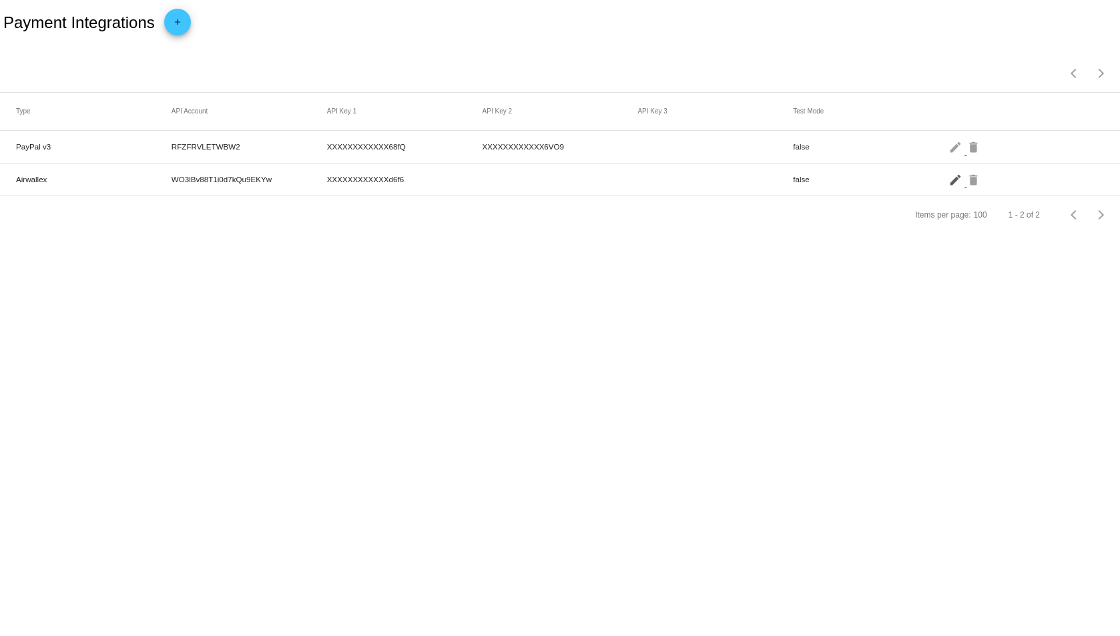
click at [952, 180] on mat-icon "edit" at bounding box center [956, 179] width 16 height 21
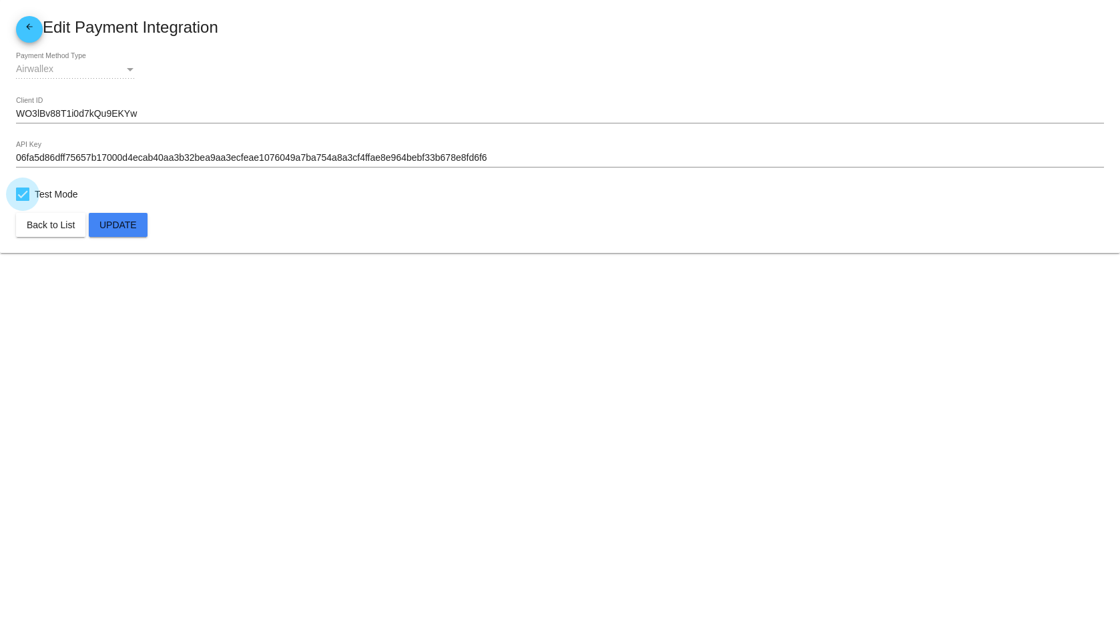
click at [52, 193] on span "Test Mode" at bounding box center [56, 194] width 43 height 16
click at [23, 201] on input "Test Mode" at bounding box center [22, 201] width 1 height 1
checkbox input "false"
click at [122, 228] on span "Update" at bounding box center [117, 225] width 37 height 11
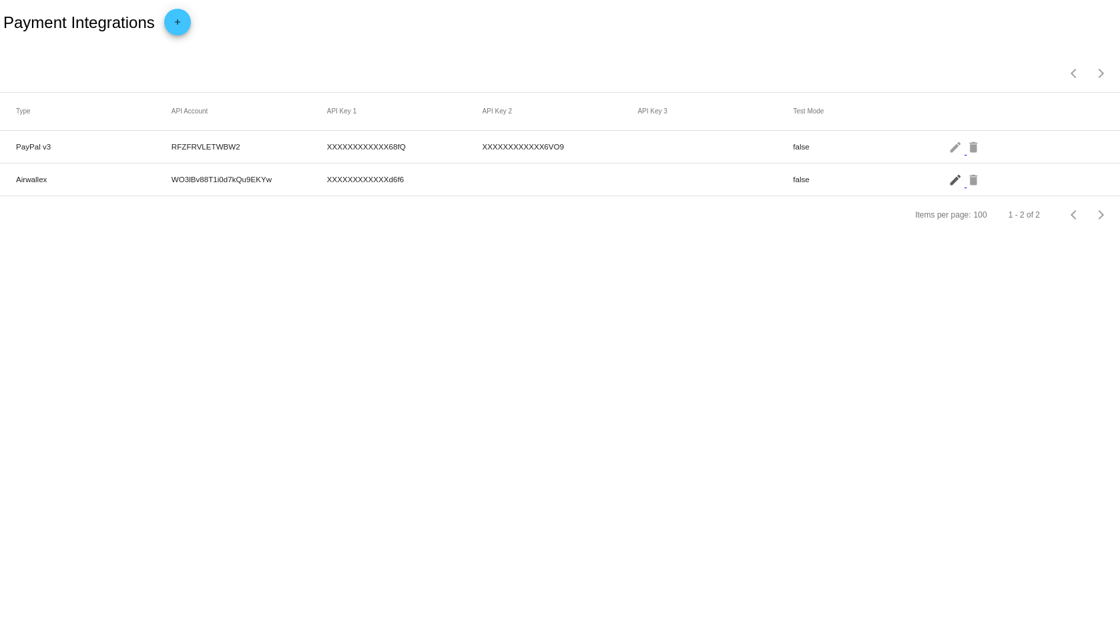
click at [953, 178] on mat-icon "edit" at bounding box center [956, 179] width 16 height 21
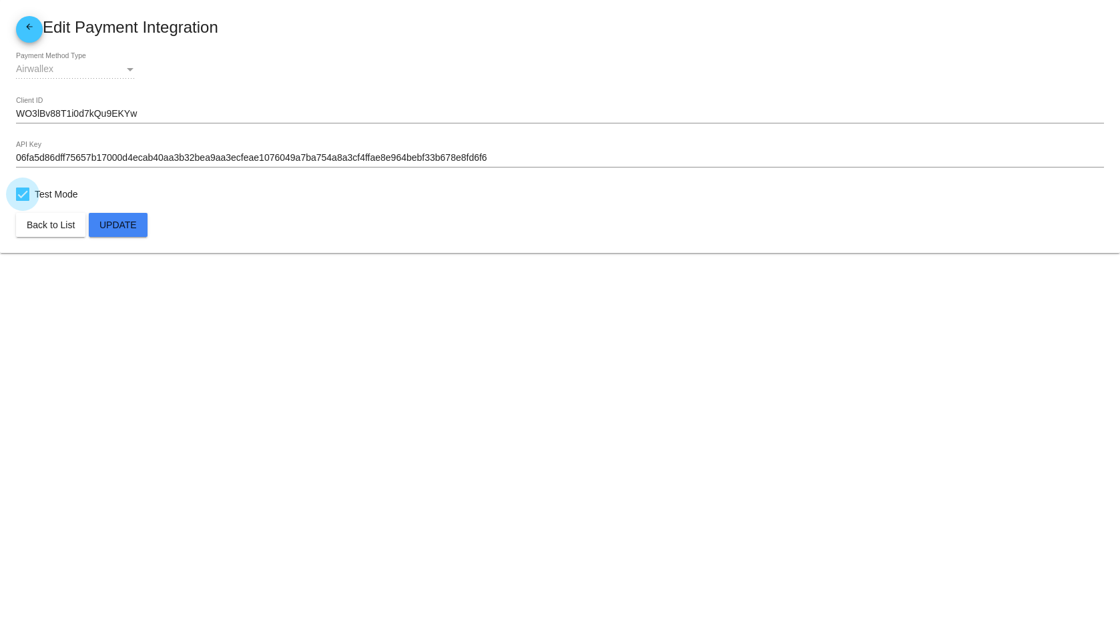
click at [51, 195] on span "Test Mode" at bounding box center [56, 194] width 43 height 16
click at [23, 201] on input "Test Mode" at bounding box center [22, 201] width 1 height 1
checkbox input "false"
click at [123, 225] on span "Update" at bounding box center [117, 225] width 37 height 11
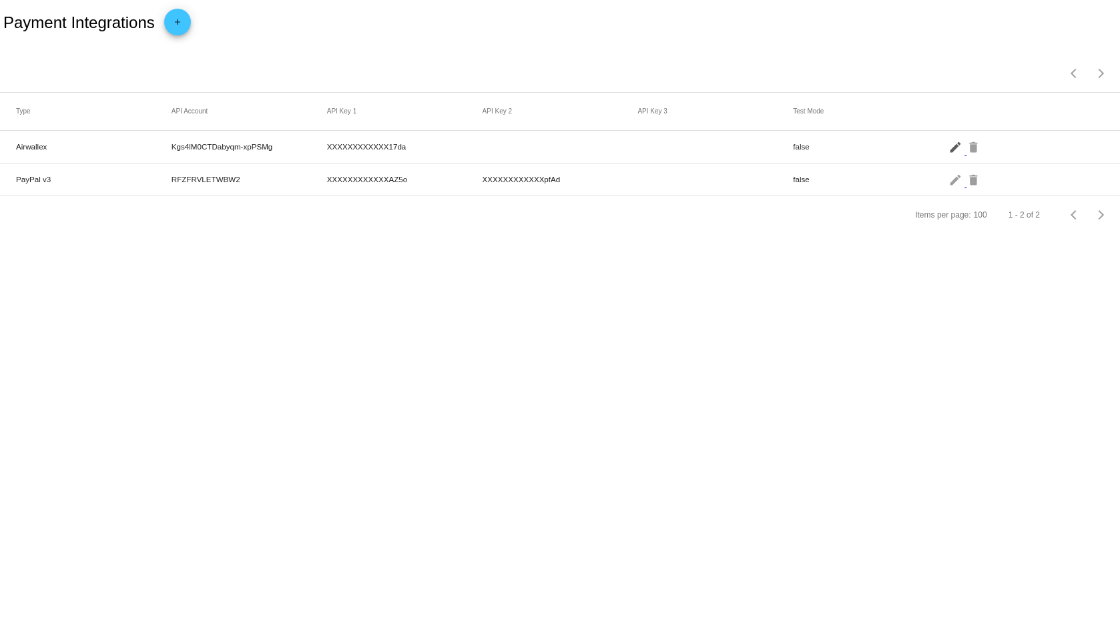
click at [953, 147] on mat-icon "edit" at bounding box center [956, 146] width 16 height 21
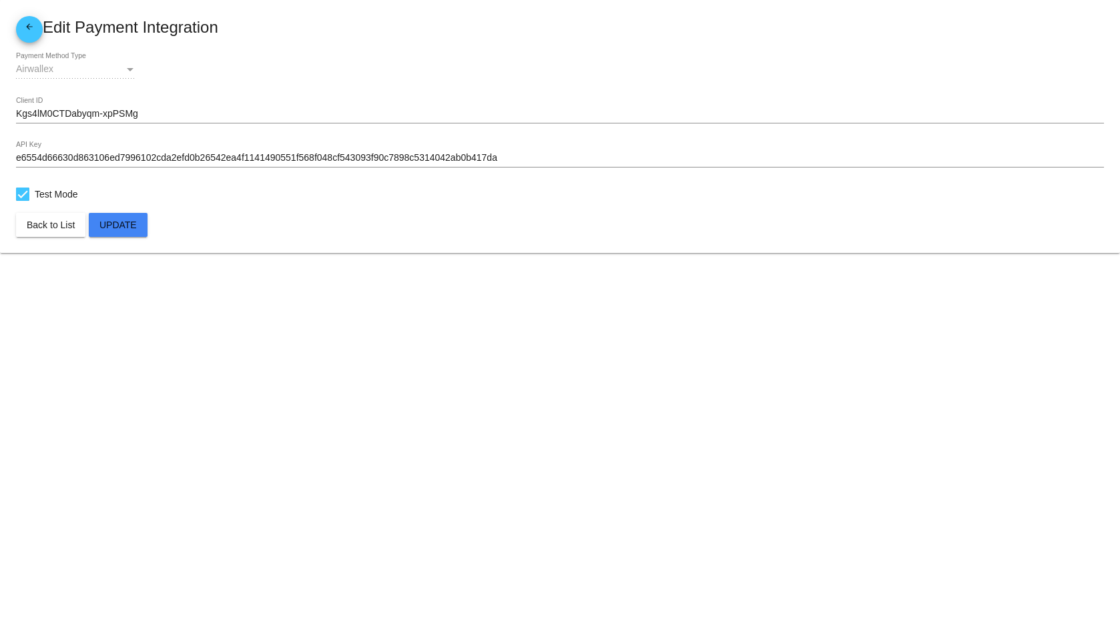
click at [59, 187] on span "Test Mode" at bounding box center [56, 194] width 43 height 16
click at [23, 201] on input "Test Mode" at bounding box center [22, 201] width 1 height 1
checkbox input "false"
click at [129, 226] on span "Update" at bounding box center [117, 225] width 37 height 11
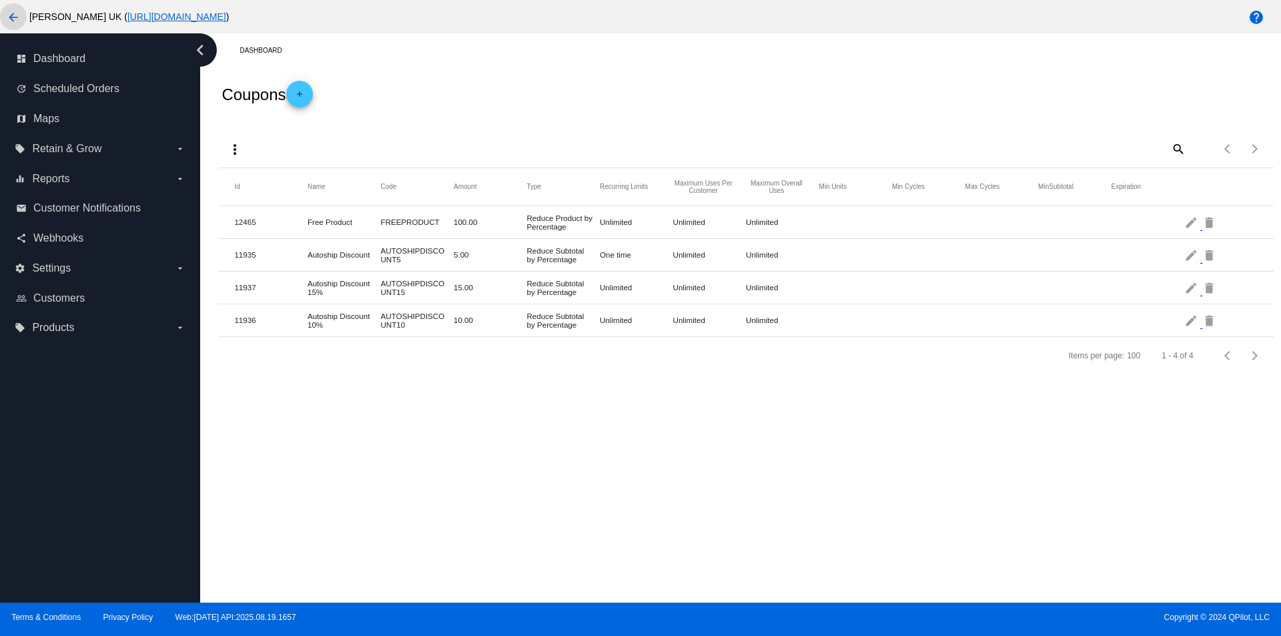
click at [12, 14] on mat-icon "arrow_back" at bounding box center [13, 17] width 16 height 16
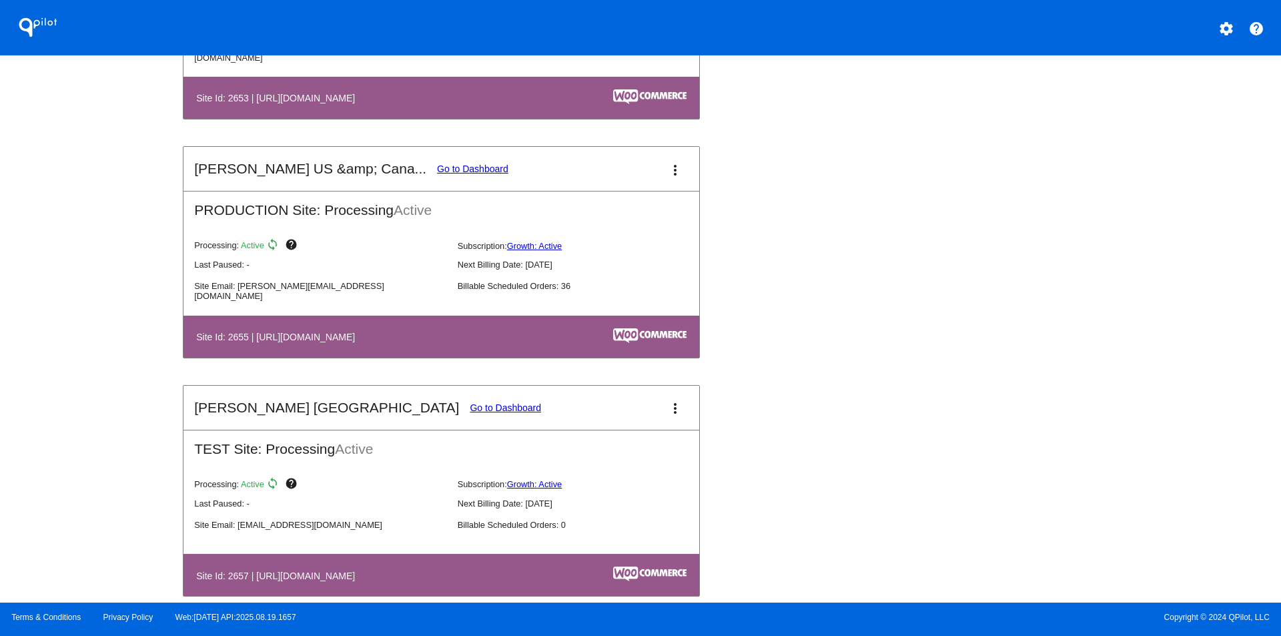
scroll to position [1655, 0]
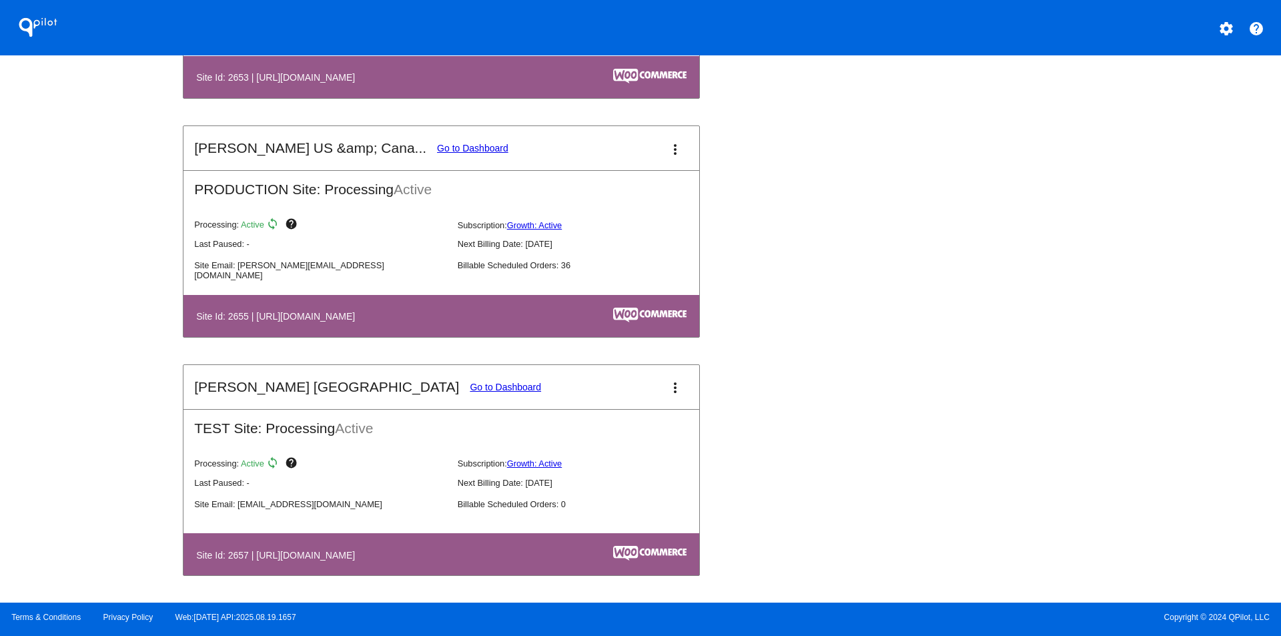
click at [476, 148] on link "Go to Dashboard" at bounding box center [472, 148] width 71 height 11
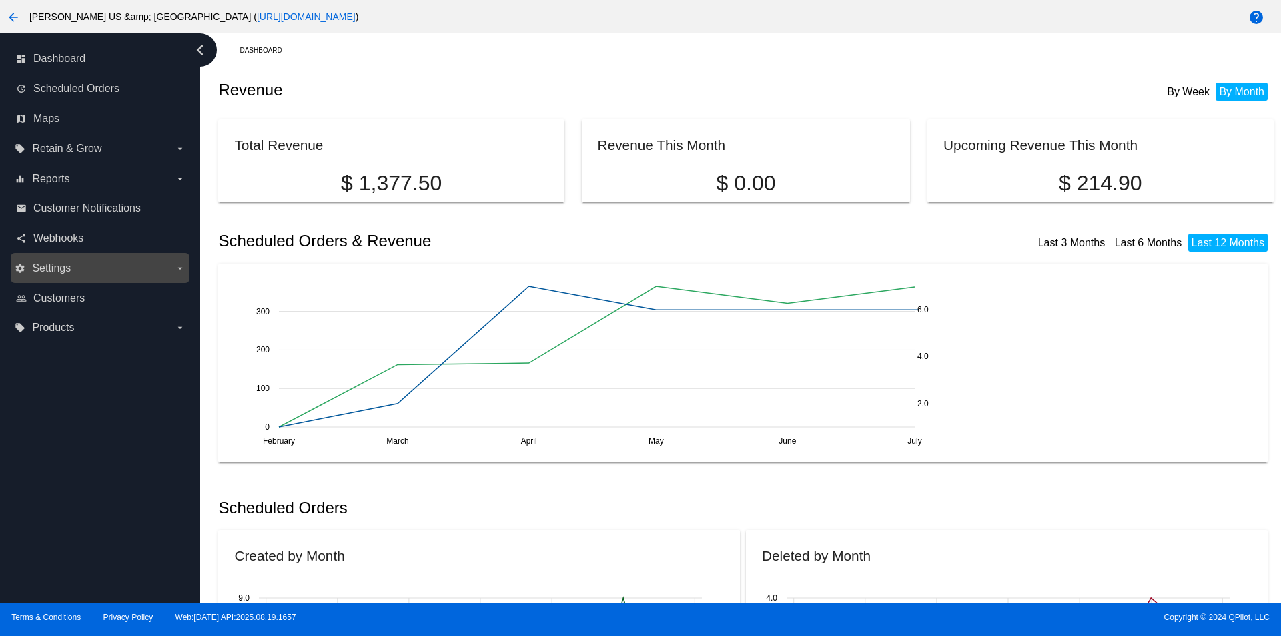
click at [125, 270] on label "settings Settings arrow_drop_down" at bounding box center [100, 268] width 170 height 21
click at [0, 0] on input "settings Settings arrow_drop_down" at bounding box center [0, 0] width 0 height 0
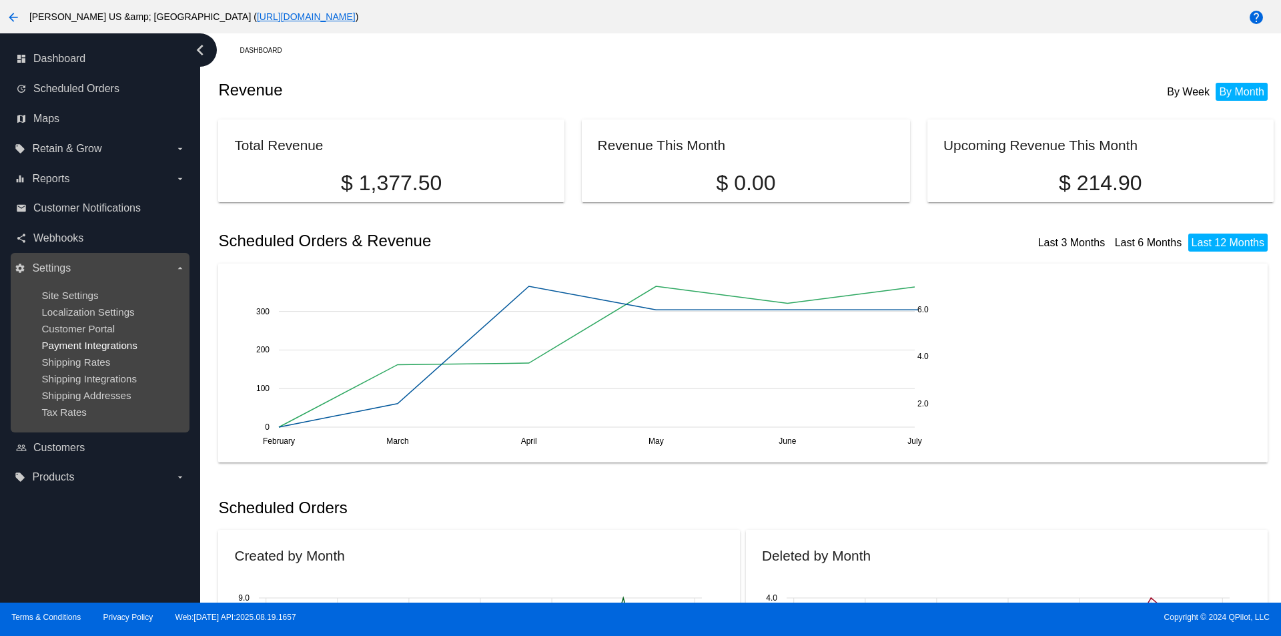
click at [94, 347] on span "Payment Integrations" at bounding box center [89, 345] width 96 height 11
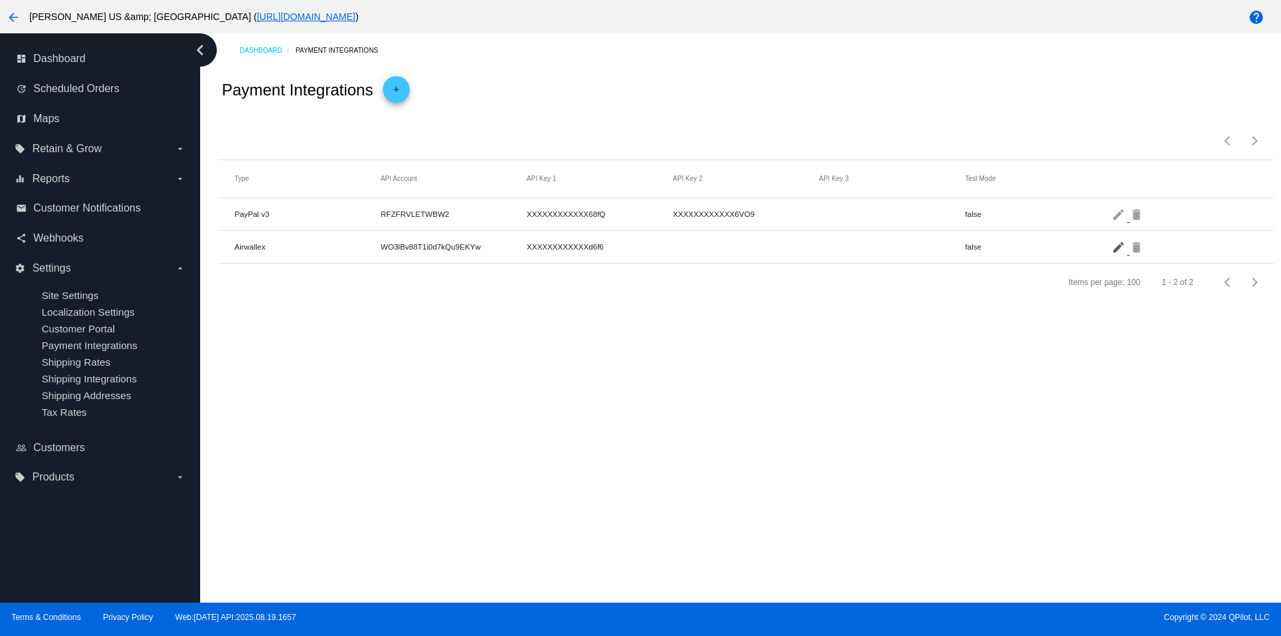
click at [1116, 245] on mat-icon "edit" at bounding box center [1120, 246] width 16 height 21
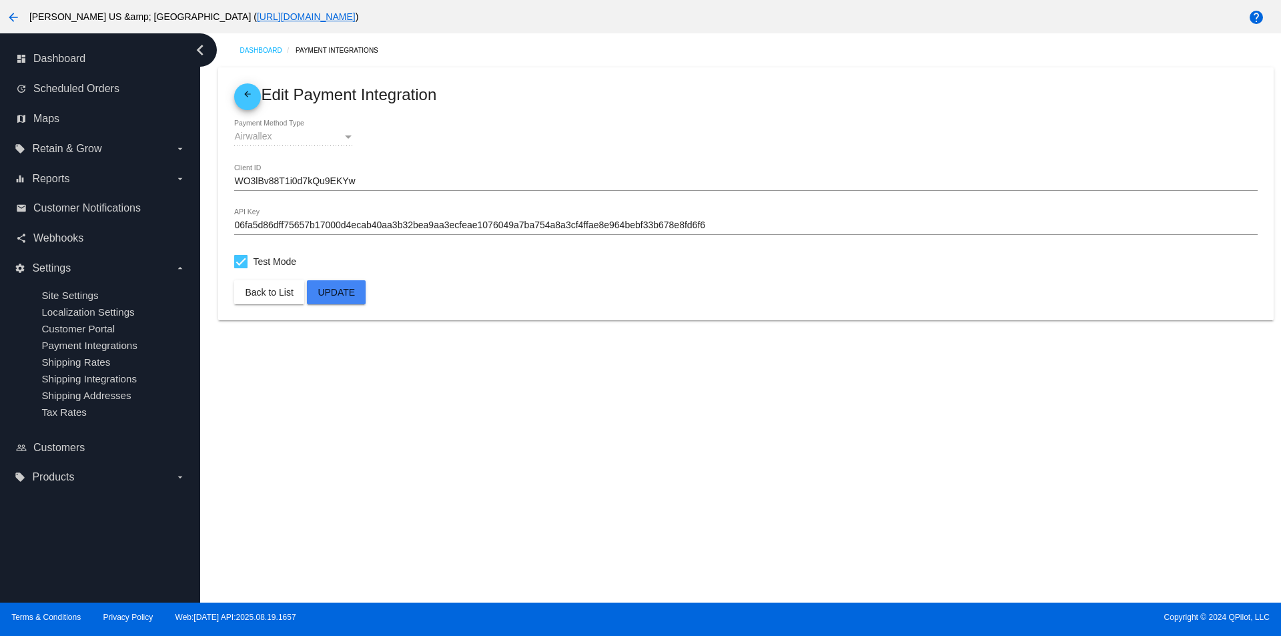
click at [275, 256] on span "Test Mode" at bounding box center [274, 262] width 43 height 16
click at [241, 268] on input "Test Mode" at bounding box center [240, 268] width 1 height 1
checkbox input "false"
click at [332, 295] on span "Update" at bounding box center [336, 292] width 37 height 11
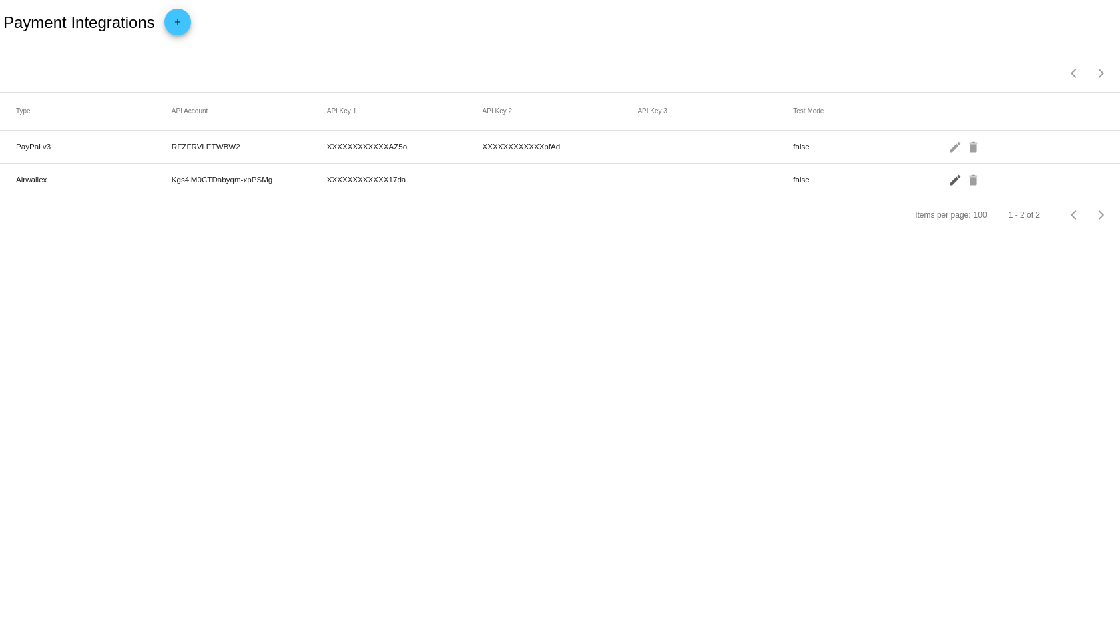
click at [954, 180] on mat-icon "edit" at bounding box center [956, 179] width 16 height 21
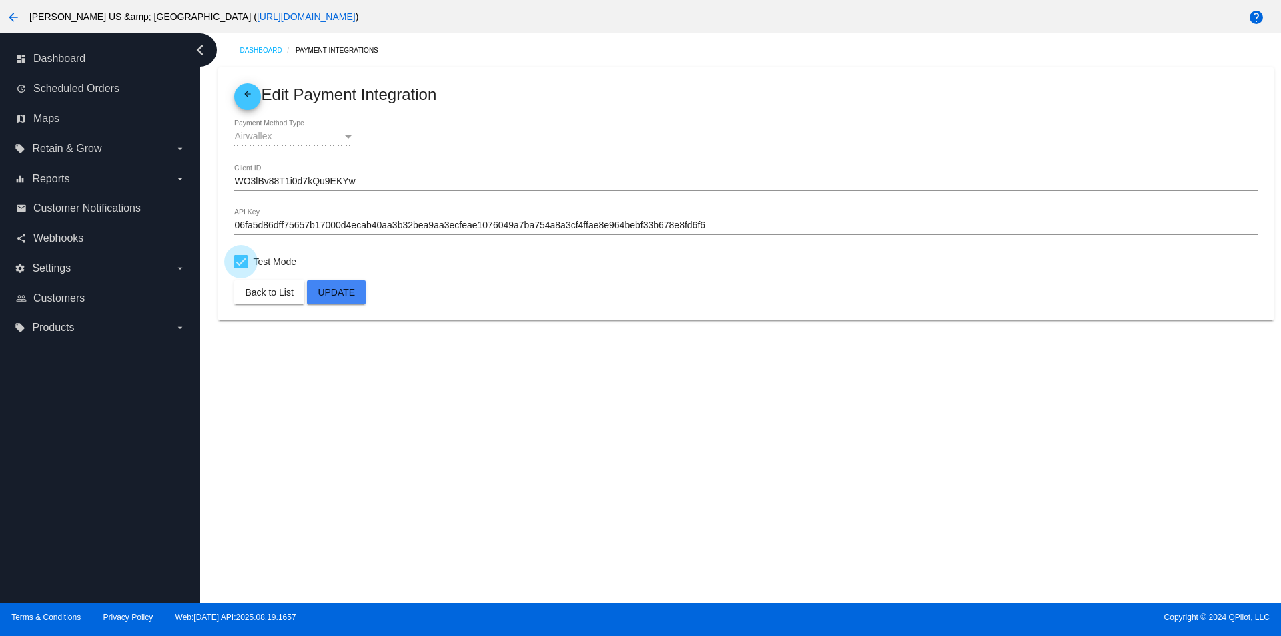
click at [278, 262] on span "Test Mode" at bounding box center [274, 262] width 43 height 16
click at [241, 268] on input "Test Mode" at bounding box center [240, 268] width 1 height 1
checkbox input "false"
click at [344, 293] on span "Update" at bounding box center [336, 292] width 37 height 11
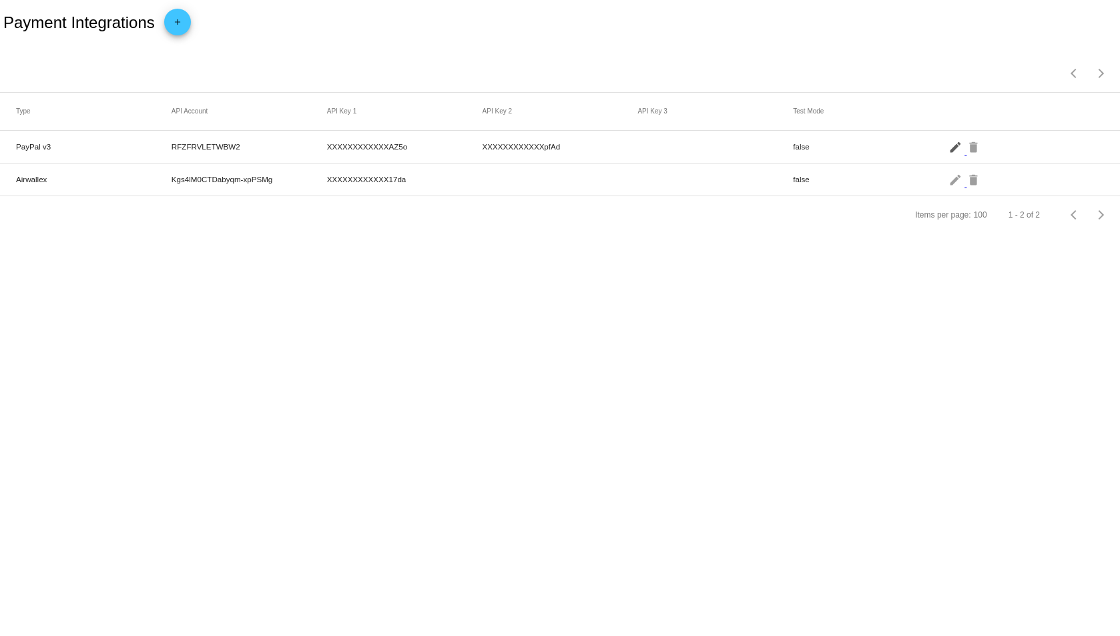
click at [955, 149] on mat-icon "edit" at bounding box center [956, 146] width 16 height 21
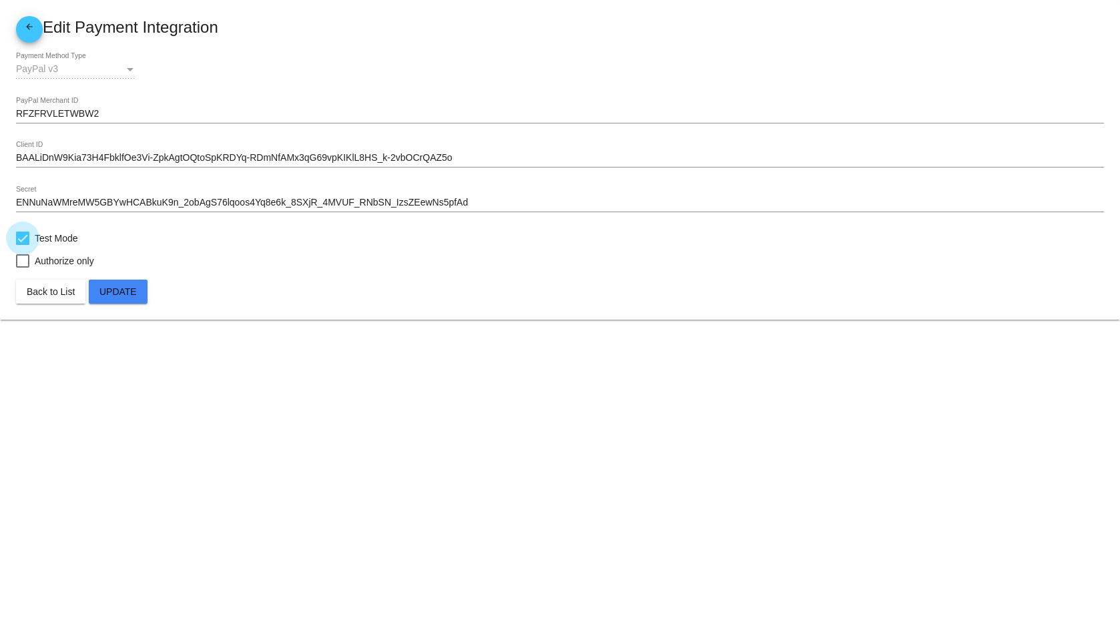
click at [61, 234] on span "Test Mode" at bounding box center [56, 238] width 43 height 16
click at [23, 245] on input "Test Mode" at bounding box center [22, 245] width 1 height 1
checkbox input "false"
click at [119, 292] on span "Update" at bounding box center [117, 291] width 37 height 11
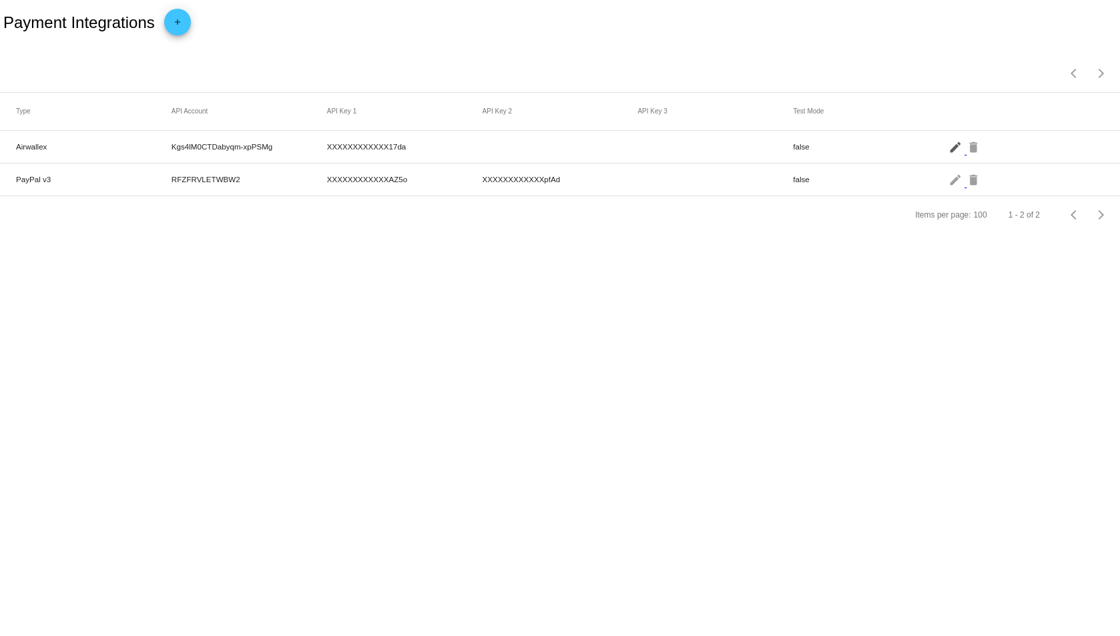
click at [953, 147] on mat-icon "edit" at bounding box center [956, 146] width 16 height 21
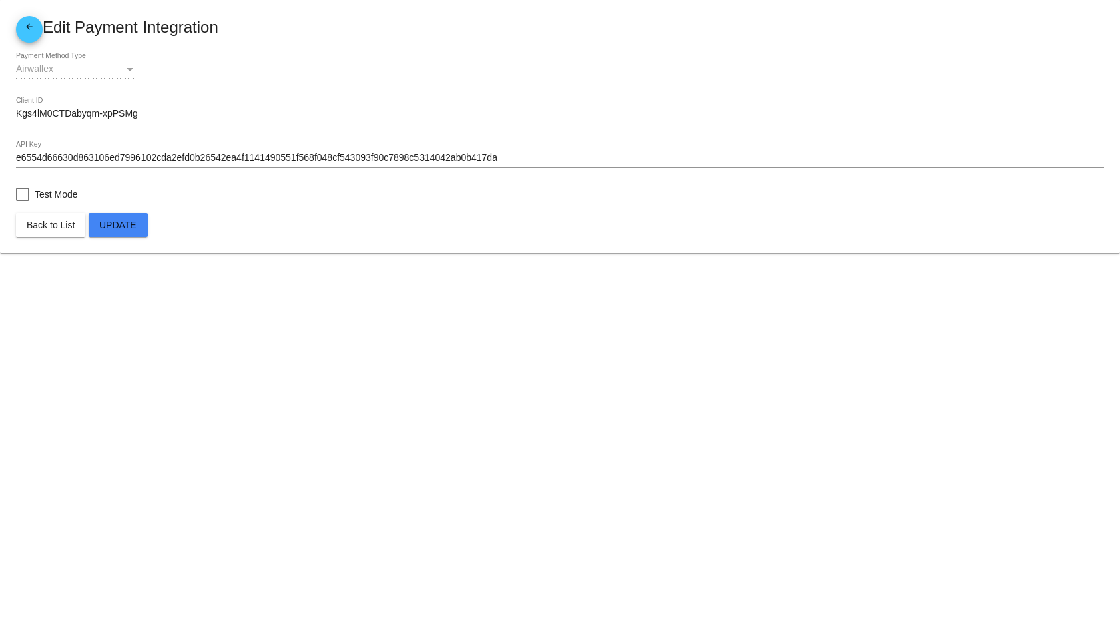
click at [31, 33] on mat-icon "arrow_back" at bounding box center [29, 30] width 16 height 16
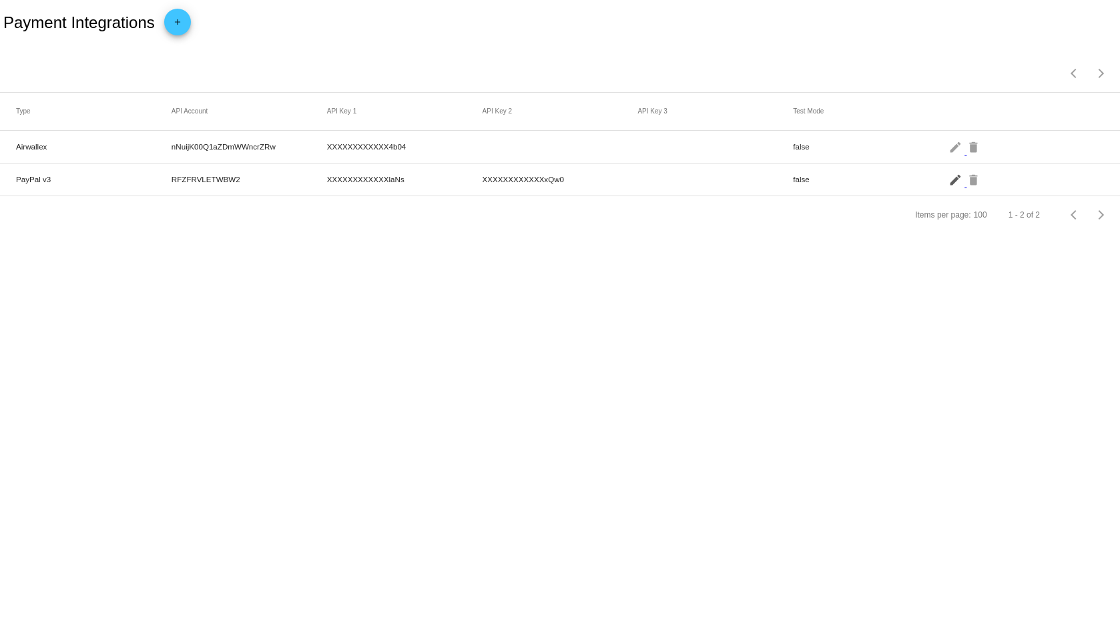
click at [951, 179] on mat-icon "edit" at bounding box center [956, 179] width 16 height 21
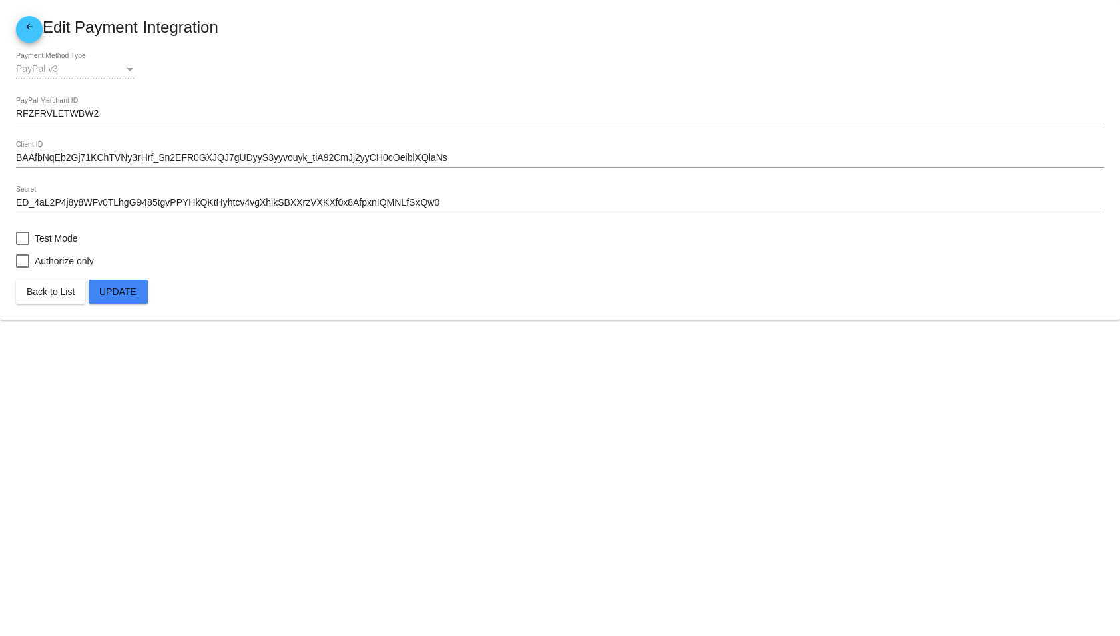
click at [27, 21] on span "arrow_back" at bounding box center [29, 29] width 16 height 27
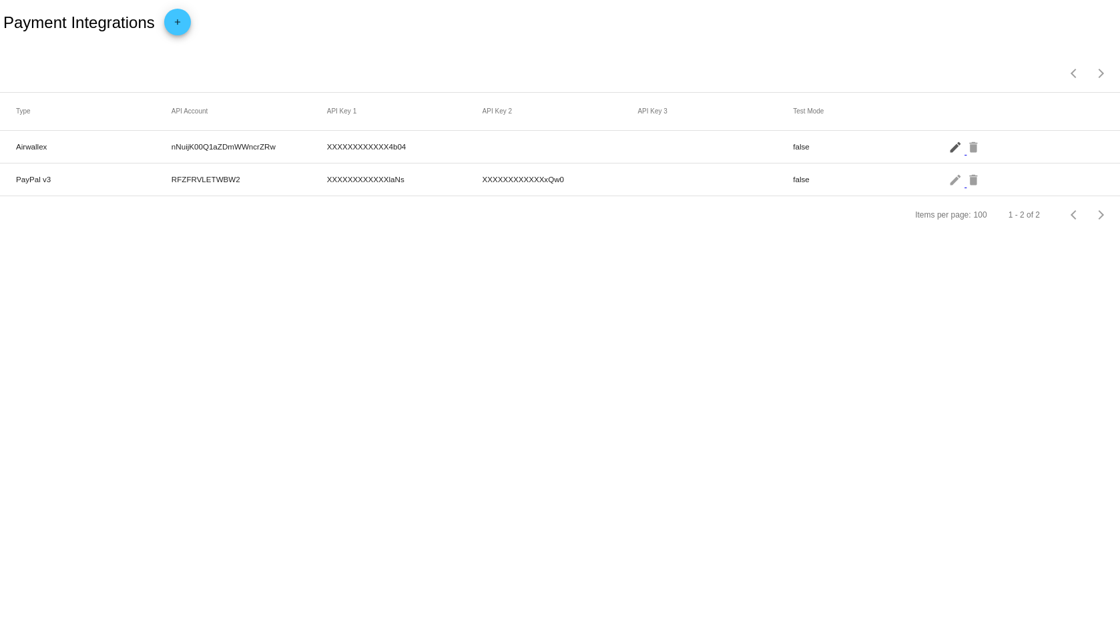
click at [953, 145] on mat-icon "edit" at bounding box center [956, 146] width 16 height 21
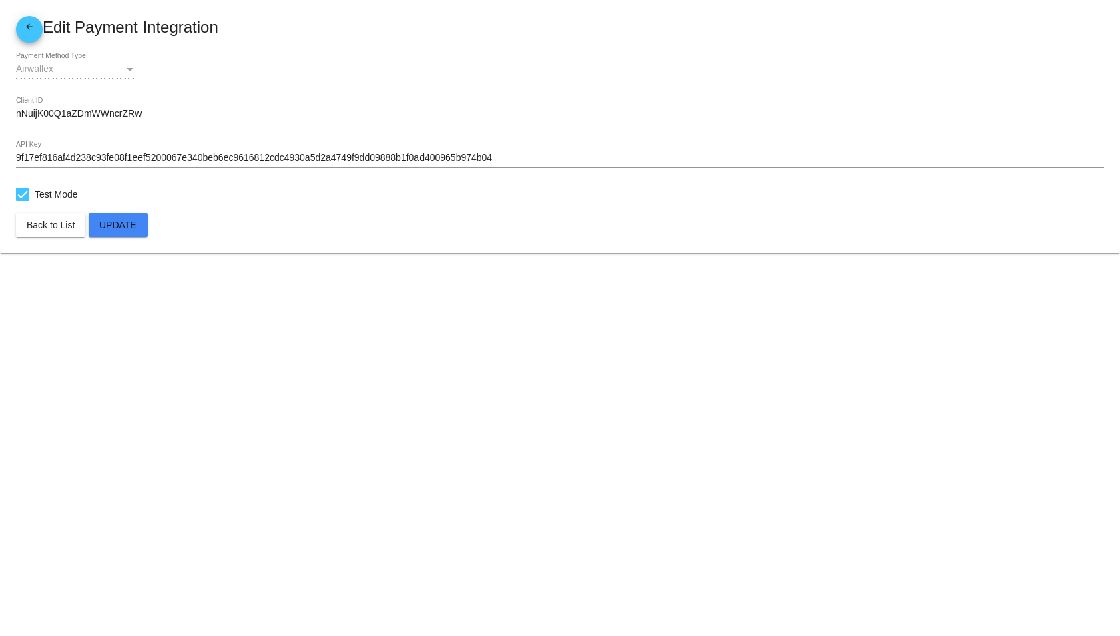
click at [67, 194] on span "Test Mode" at bounding box center [56, 194] width 43 height 16
click at [23, 201] on input "Test Mode" at bounding box center [22, 201] width 1 height 1
checkbox input "false"
click at [132, 231] on button "Update" at bounding box center [118, 225] width 59 height 24
click at [34, 27] on mat-icon "arrow_back" at bounding box center [29, 30] width 16 height 16
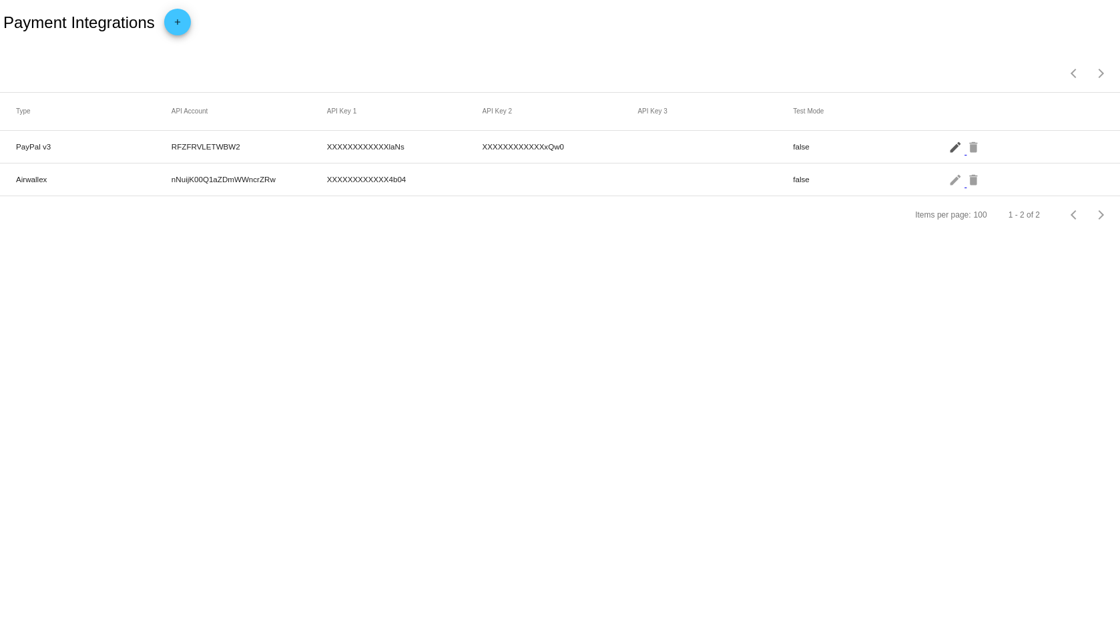
click at [953, 150] on mat-icon "edit" at bounding box center [956, 146] width 16 height 21
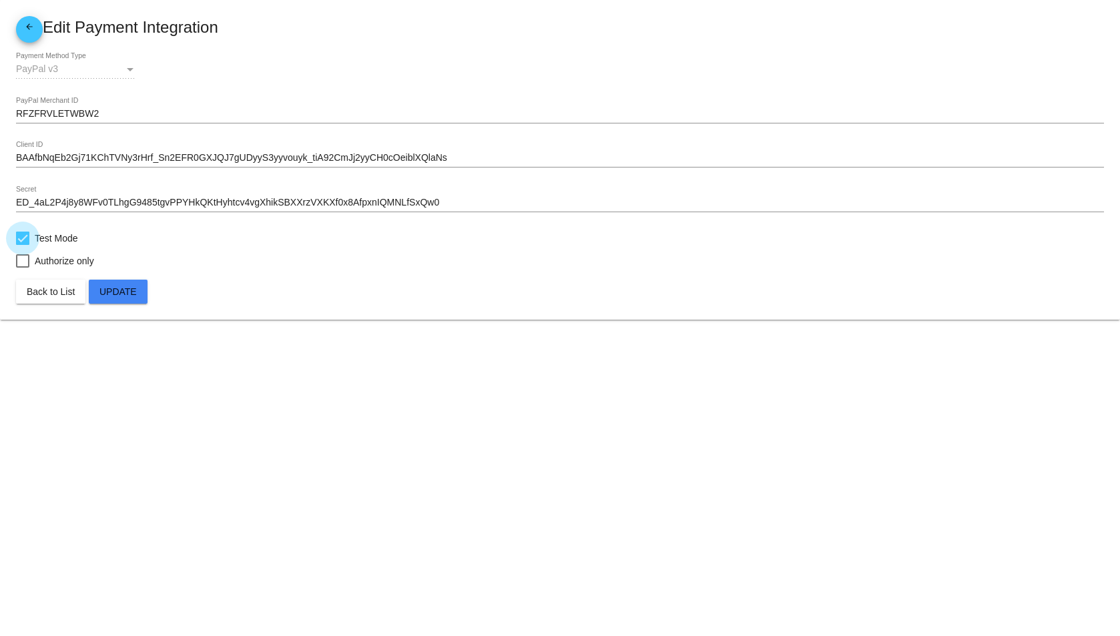
click at [61, 236] on span "Test Mode" at bounding box center [56, 238] width 43 height 16
click at [23, 245] on input "Test Mode" at bounding box center [22, 245] width 1 height 1
checkbox input "false"
click at [119, 281] on button "Update" at bounding box center [118, 292] width 59 height 24
click at [31, 25] on mat-icon "arrow_back" at bounding box center [29, 30] width 16 height 16
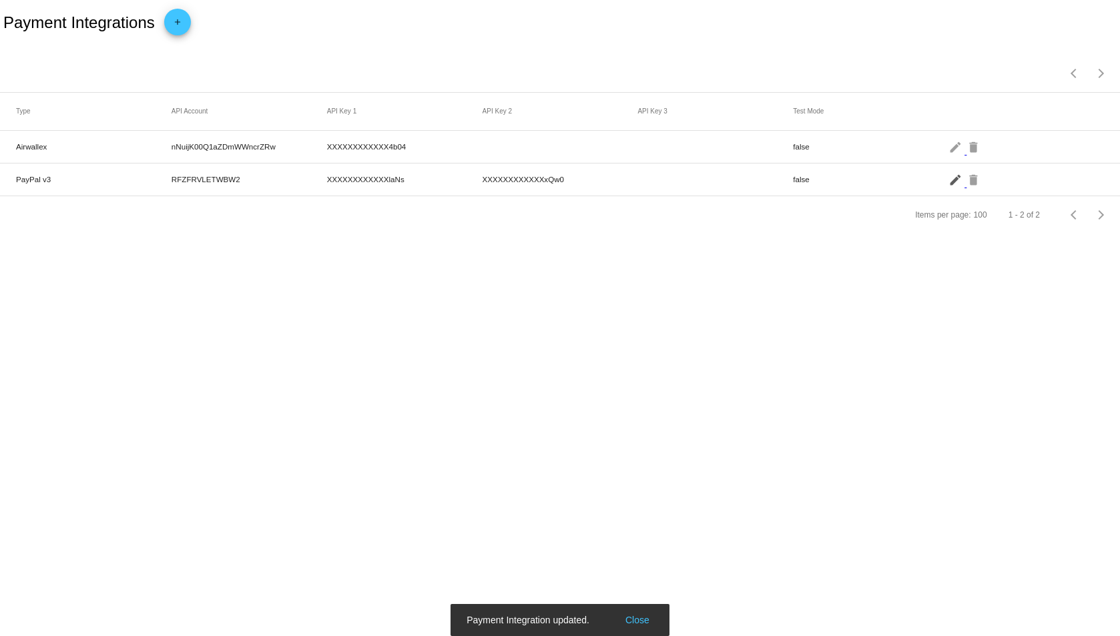
click at [951, 181] on mat-icon "edit" at bounding box center [956, 179] width 16 height 21
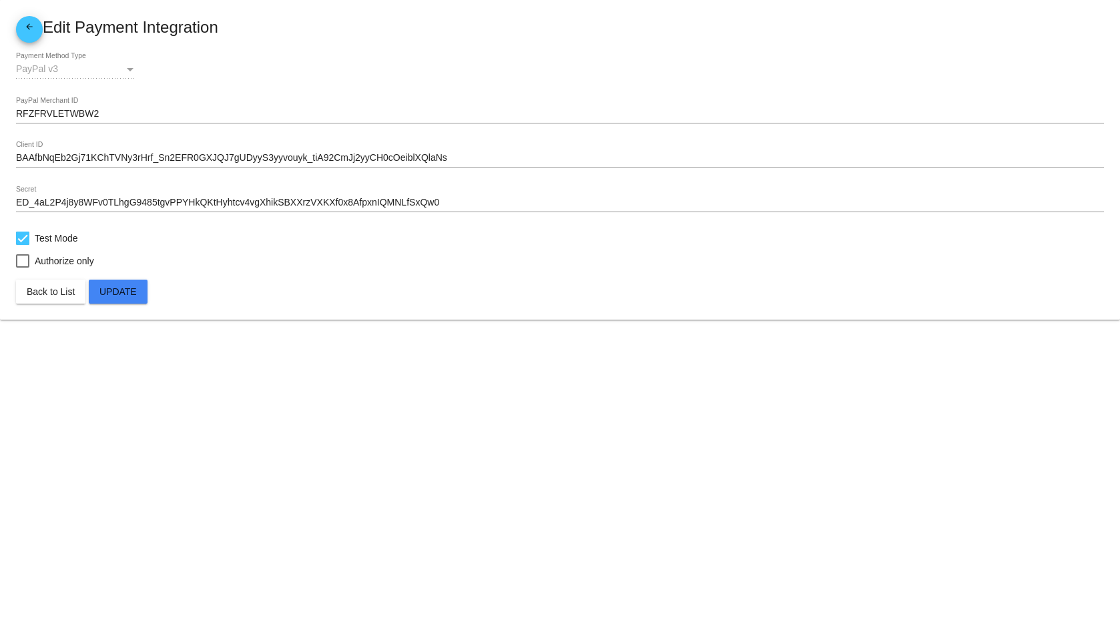
click at [49, 238] on span "Test Mode" at bounding box center [56, 238] width 43 height 16
click at [23, 245] on input "Test Mode" at bounding box center [22, 245] width 1 height 1
checkbox input "false"
click at [125, 284] on button "Update" at bounding box center [118, 292] width 59 height 24
click at [22, 25] on mat-icon "arrow_back" at bounding box center [29, 30] width 16 height 16
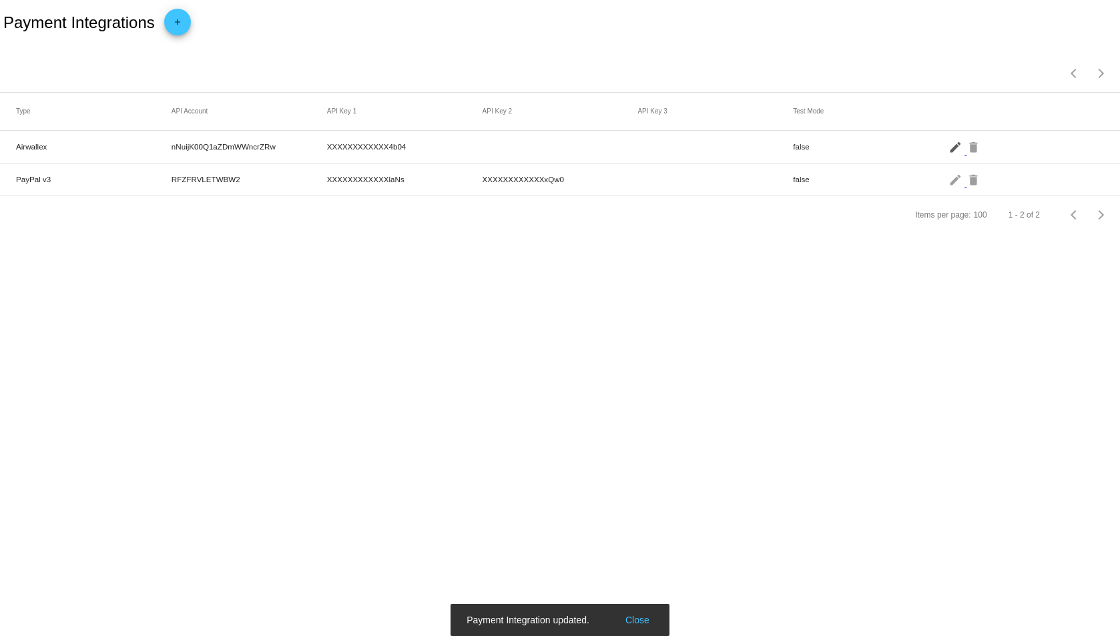
click at [952, 148] on mat-icon "edit" at bounding box center [956, 146] width 16 height 21
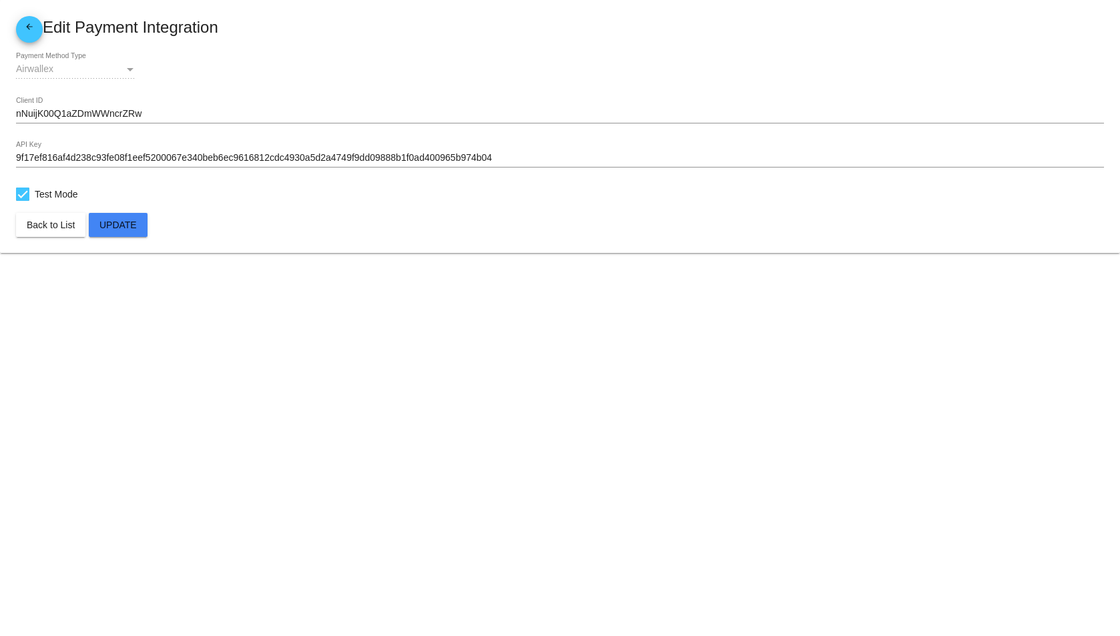
click at [55, 190] on span "Test Mode" at bounding box center [56, 194] width 43 height 16
click at [23, 201] on input "Test Mode" at bounding box center [22, 201] width 1 height 1
checkbox input "false"
click at [103, 213] on button "Update" at bounding box center [118, 225] width 59 height 24
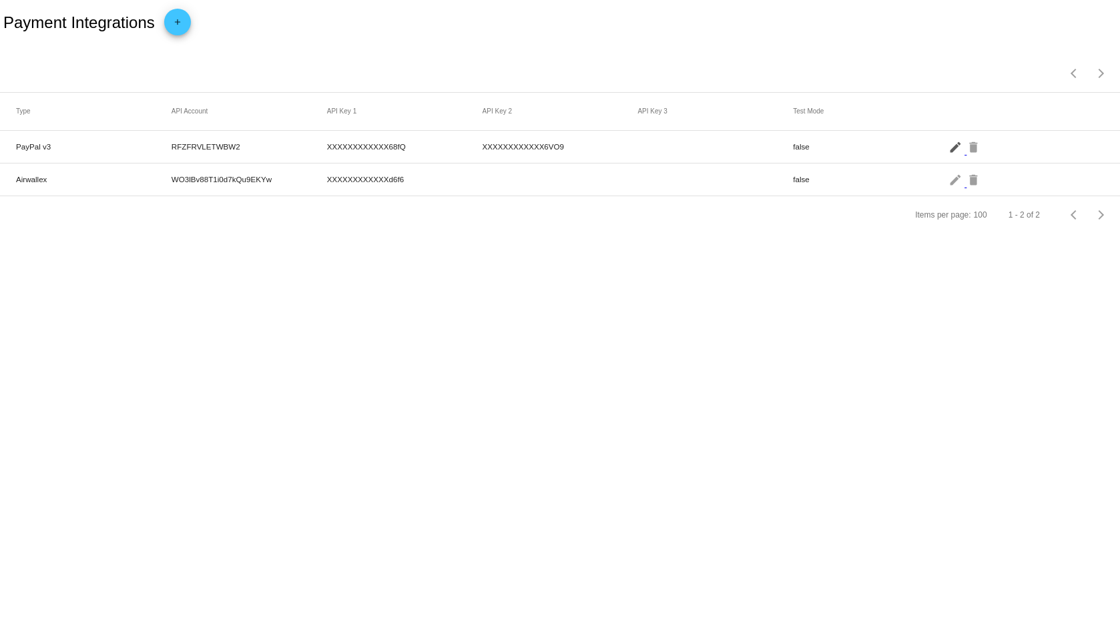
click at [953, 147] on mat-icon "edit" at bounding box center [956, 146] width 16 height 21
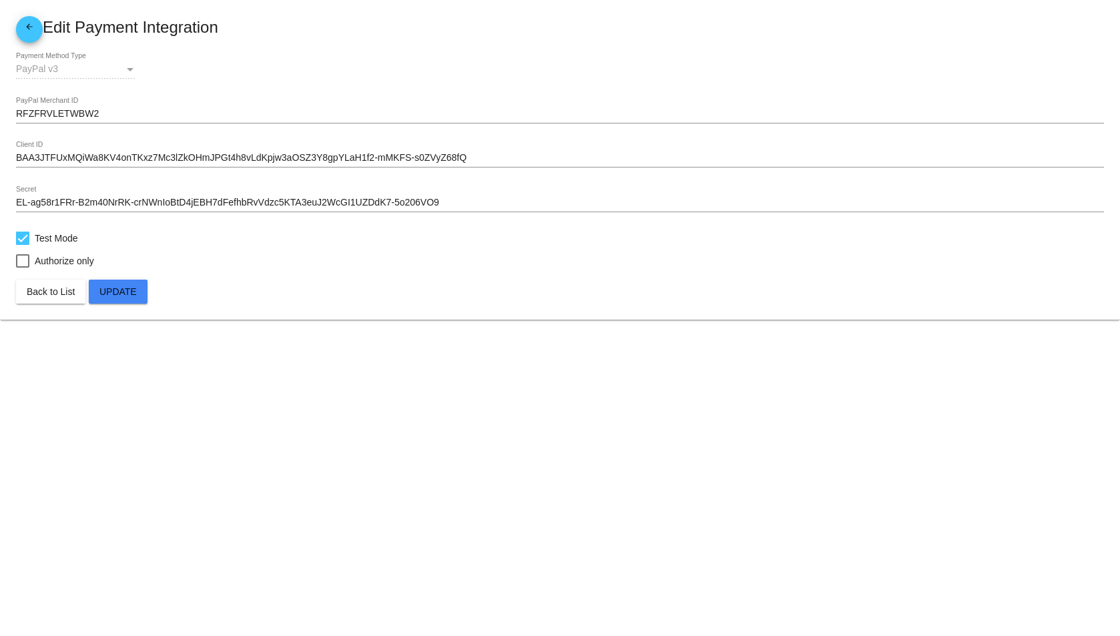
click at [53, 235] on span "Test Mode" at bounding box center [56, 238] width 43 height 16
click at [23, 245] on input "Test Mode" at bounding box center [22, 245] width 1 height 1
checkbox input "false"
click at [131, 290] on span "Update" at bounding box center [117, 291] width 37 height 11
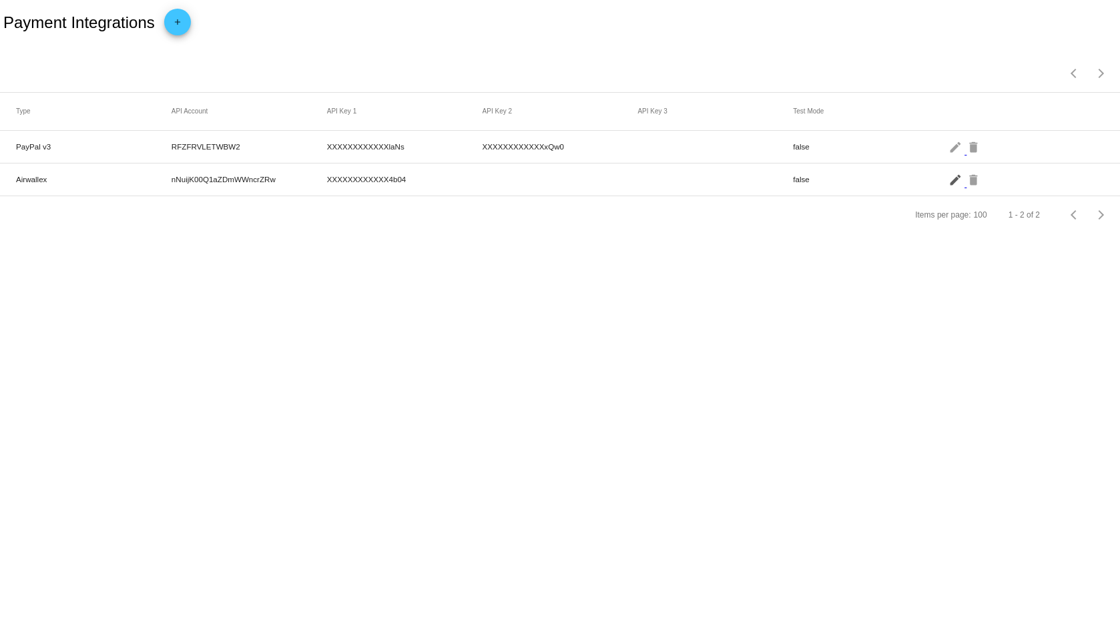
click at [954, 182] on mat-icon "edit" at bounding box center [956, 179] width 16 height 21
click at [951, 153] on mat-icon "edit" at bounding box center [956, 146] width 16 height 21
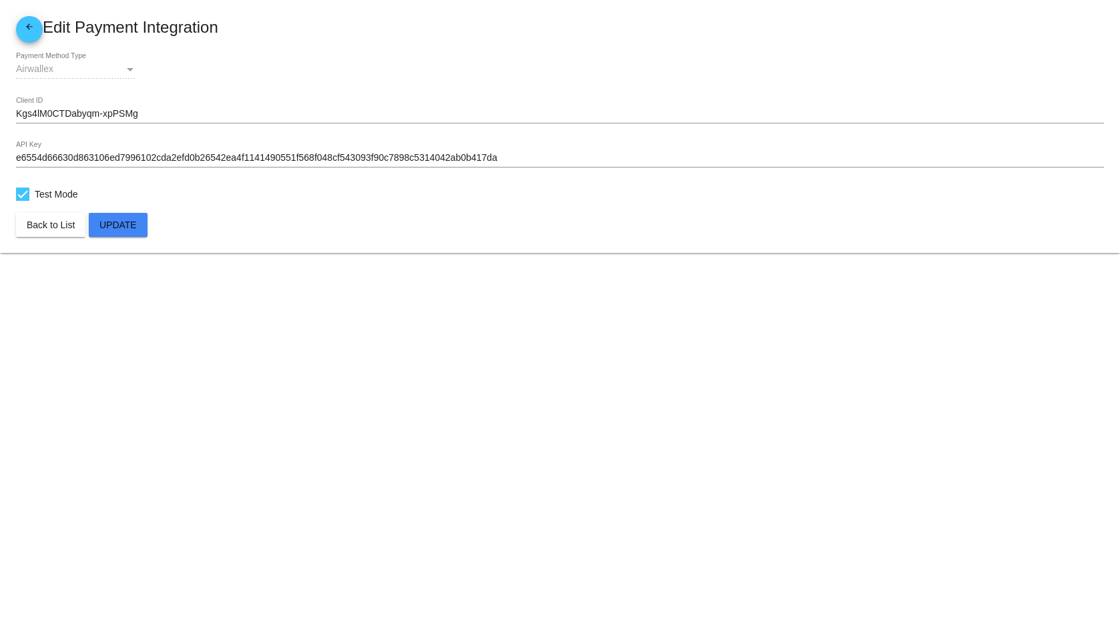
click at [33, 187] on label "Test Mode" at bounding box center [47, 194] width 62 height 16
click at [23, 201] on input "Test Mode" at bounding box center [22, 201] width 1 height 1
checkbox input "false"
click at [119, 228] on span "Update" at bounding box center [117, 225] width 37 height 11
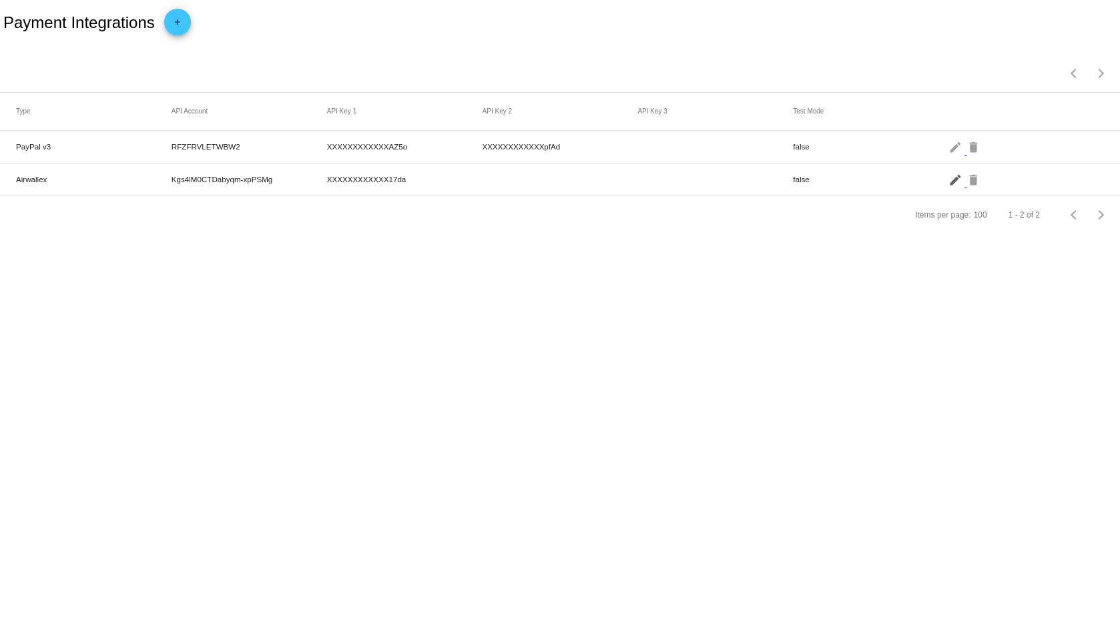
click at [952, 180] on mat-icon "edit" at bounding box center [956, 179] width 16 height 21
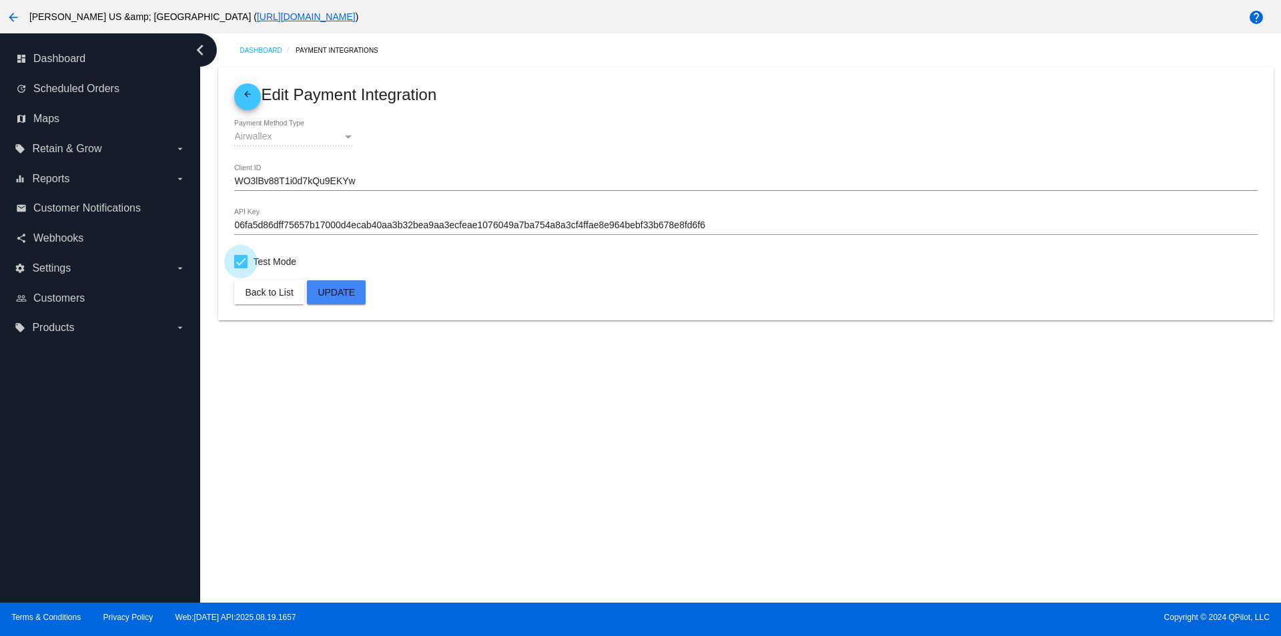
click at [270, 262] on span "Test Mode" at bounding box center [274, 262] width 43 height 16
click at [241, 268] on input "Test Mode" at bounding box center [240, 268] width 1 height 1
checkbox input "false"
click at [334, 293] on span "Update" at bounding box center [336, 292] width 37 height 11
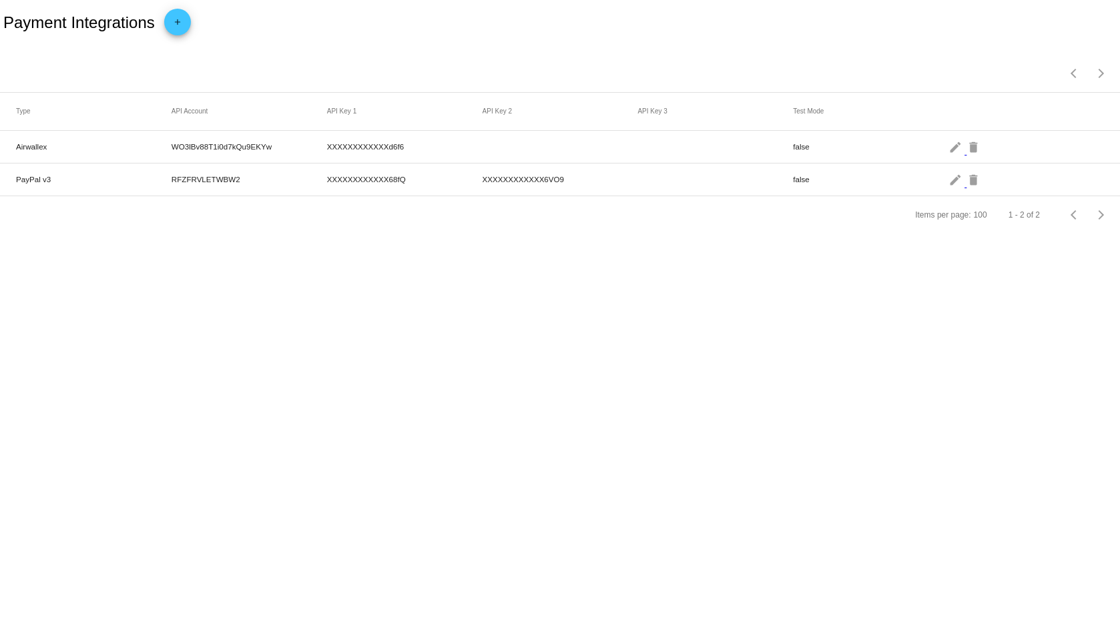
click at [955, 146] on mat-icon "edit" at bounding box center [956, 146] width 16 height 21
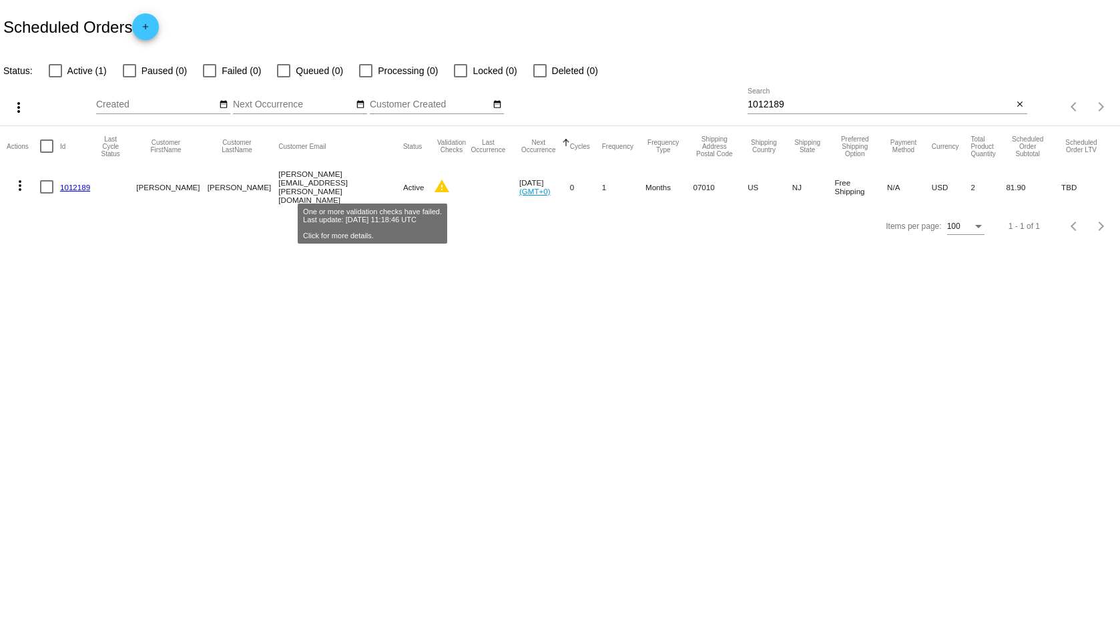
click at [434, 181] on mat-icon "warning" at bounding box center [442, 186] width 16 height 16
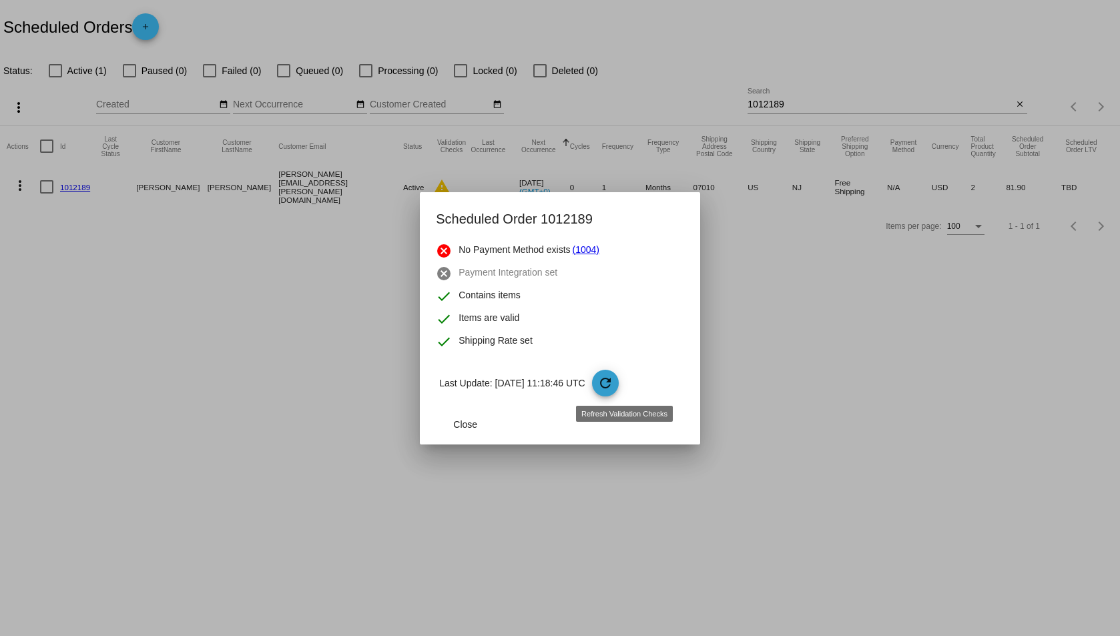
click at [614, 378] on span "refresh" at bounding box center [606, 384] width 28 height 28
drag, startPoint x: 458, startPoint y: 270, endPoint x: 543, endPoint y: 280, distance: 85.3
click at [543, 280] on span "Payment Integration set" at bounding box center [507, 274] width 99 height 16
copy span "Payment Integration"
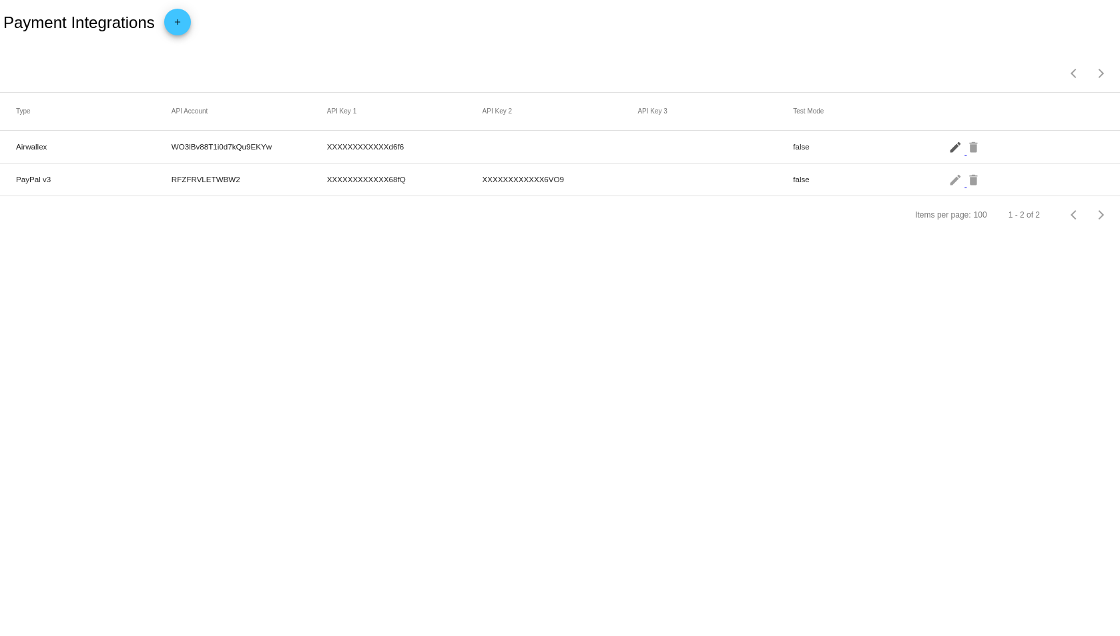
click at [952, 150] on mat-icon "edit" at bounding box center [956, 146] width 16 height 21
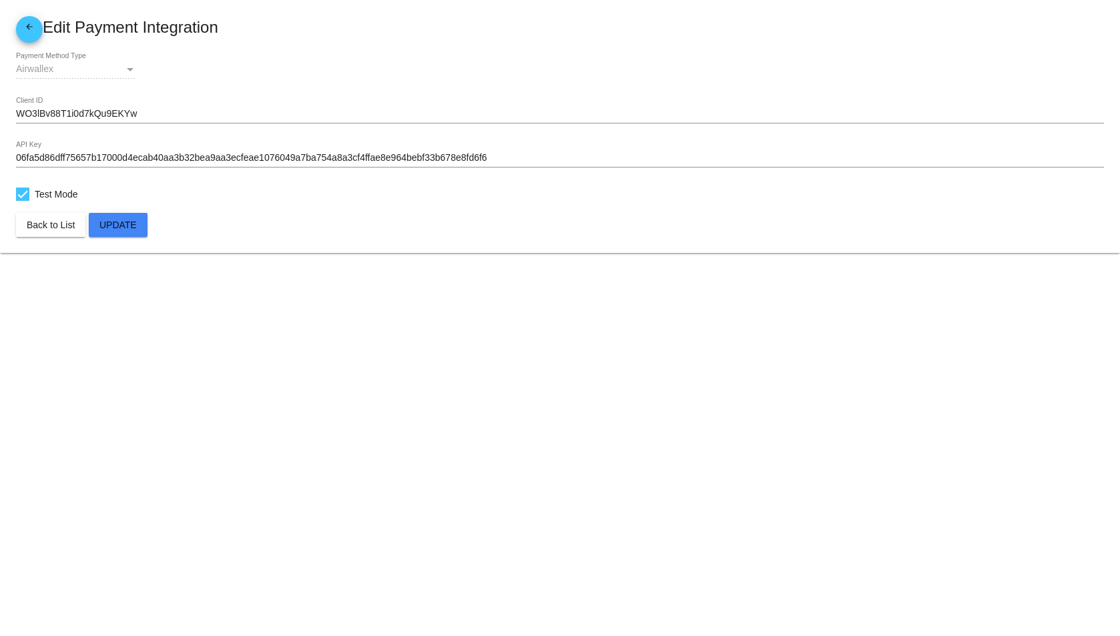
click at [61, 189] on span "Test Mode" at bounding box center [56, 194] width 43 height 16
click at [23, 201] on input "Test Mode" at bounding box center [22, 201] width 1 height 1
checkbox input "false"
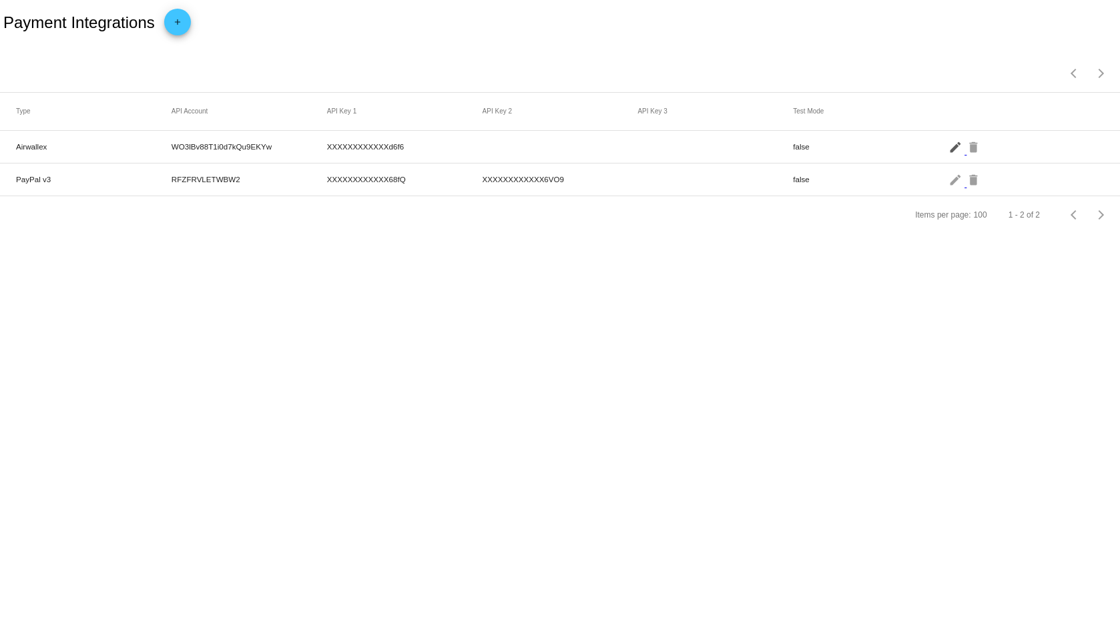
click at [951, 145] on mat-icon "edit" at bounding box center [956, 146] width 16 height 21
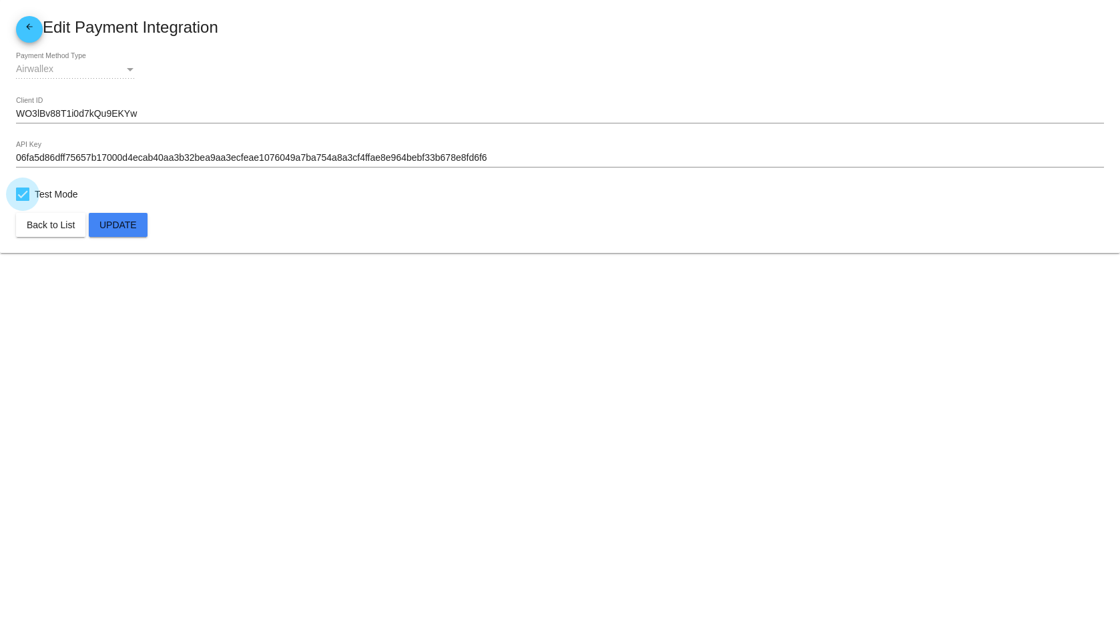
click at [53, 195] on span "Test Mode" at bounding box center [56, 194] width 43 height 16
click at [23, 201] on input "Test Mode" at bounding box center [22, 201] width 1 height 1
checkbox input "false"
click at [126, 225] on span "Update" at bounding box center [117, 225] width 37 height 11
click at [32, 23] on mat-icon "arrow_back" at bounding box center [29, 30] width 16 height 16
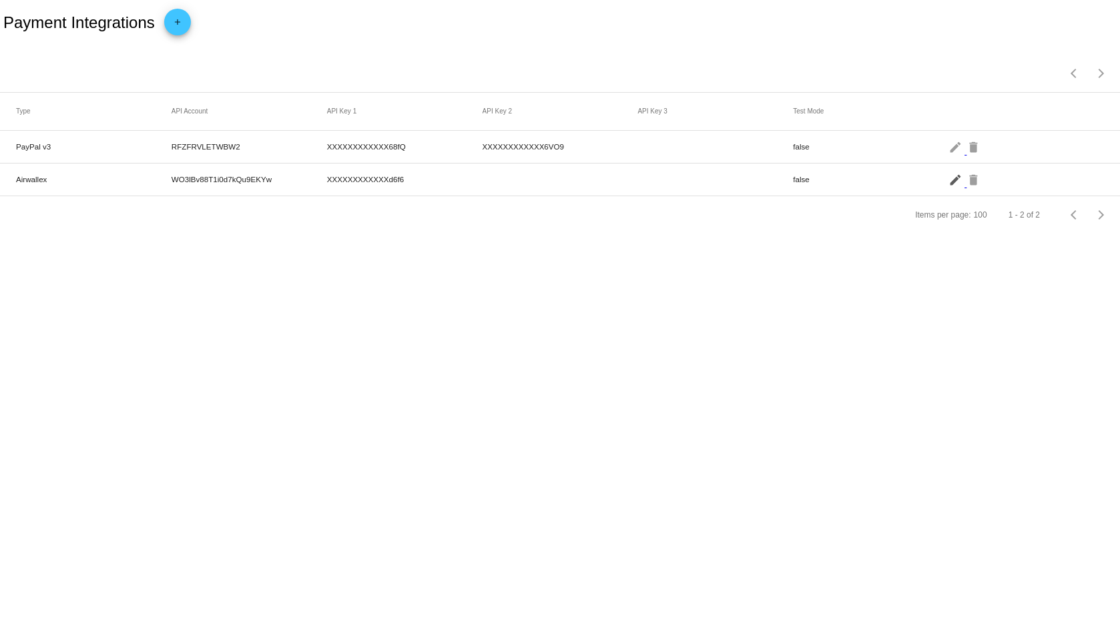
click at [953, 182] on mat-icon "edit" at bounding box center [956, 179] width 16 height 21
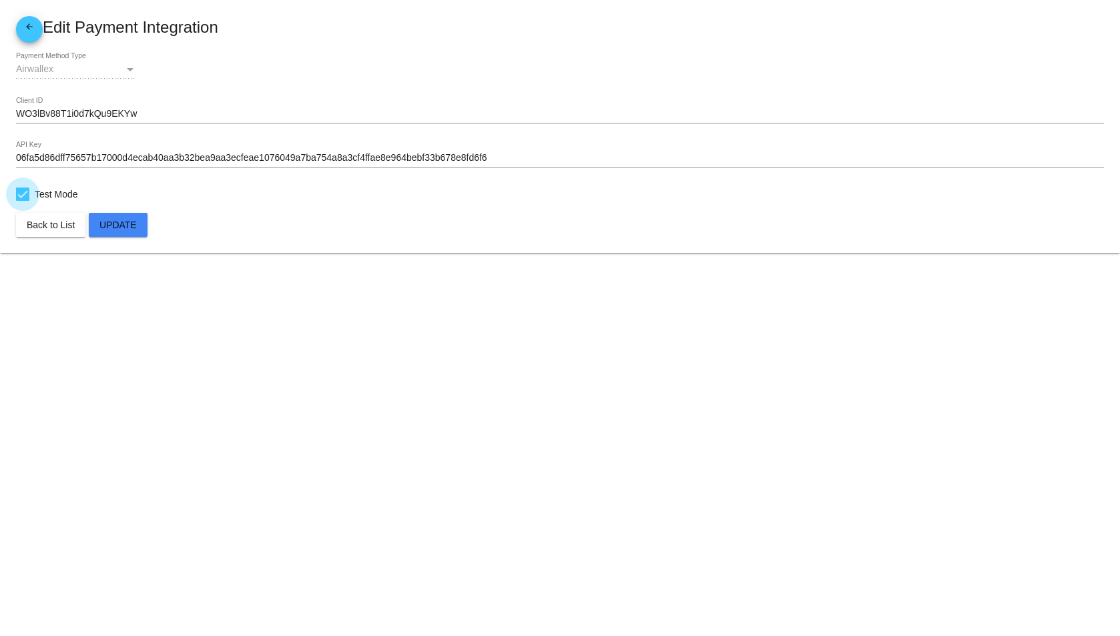
click at [69, 190] on span "Test Mode" at bounding box center [56, 194] width 43 height 16
click at [23, 201] on input "Test Mode" at bounding box center [22, 201] width 1 height 1
checkbox input "false"
click at [124, 222] on span "Update" at bounding box center [117, 225] width 37 height 11
click at [29, 29] on mat-icon "arrow_back" at bounding box center [29, 30] width 16 height 16
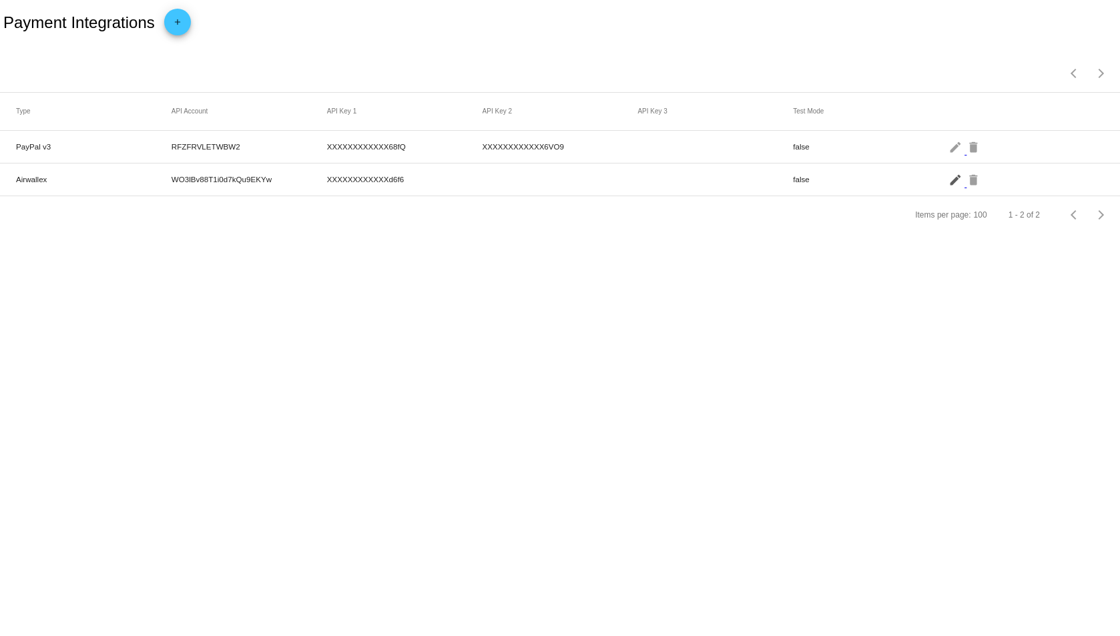
click at [952, 180] on mat-icon "edit" at bounding box center [956, 179] width 16 height 21
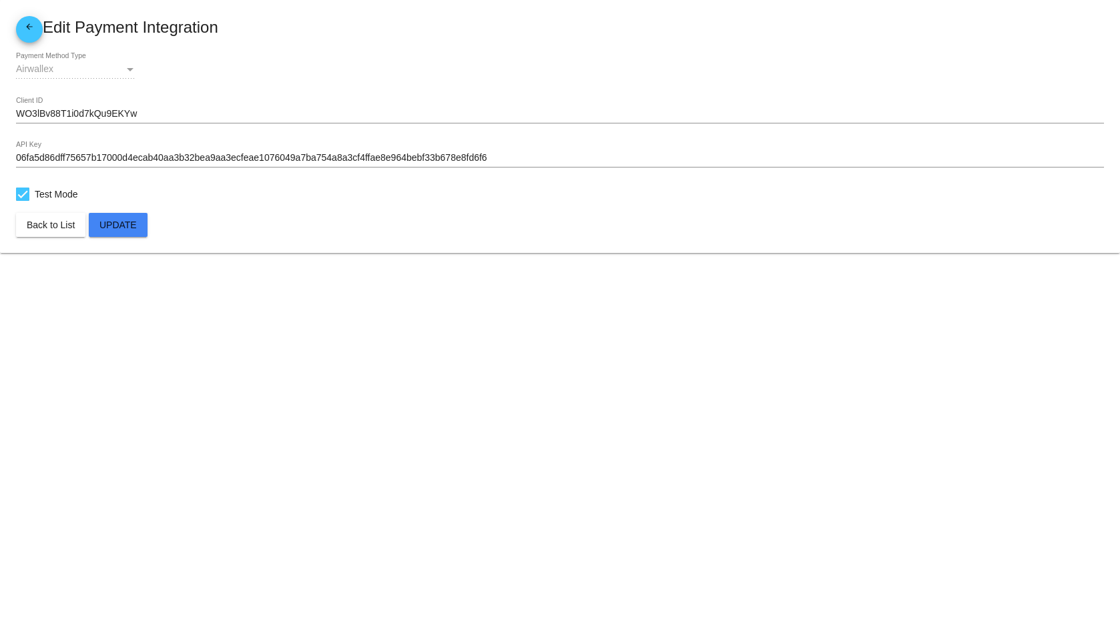
click at [22, 23] on mat-icon "arrow_back" at bounding box center [29, 30] width 16 height 16
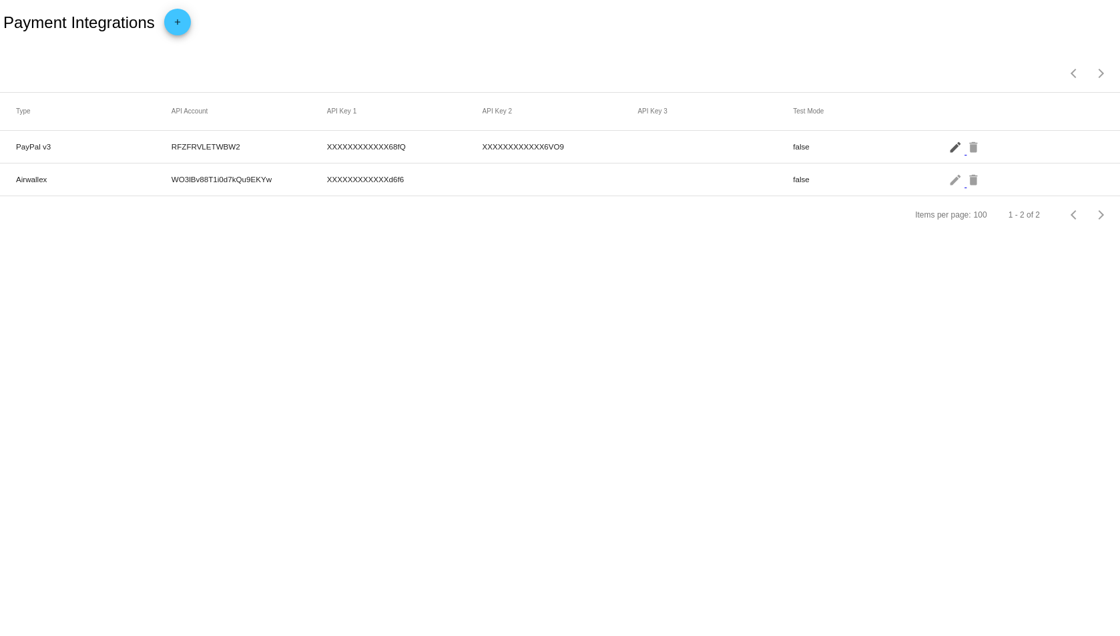
click at [953, 150] on mat-icon "edit" at bounding box center [956, 146] width 16 height 21
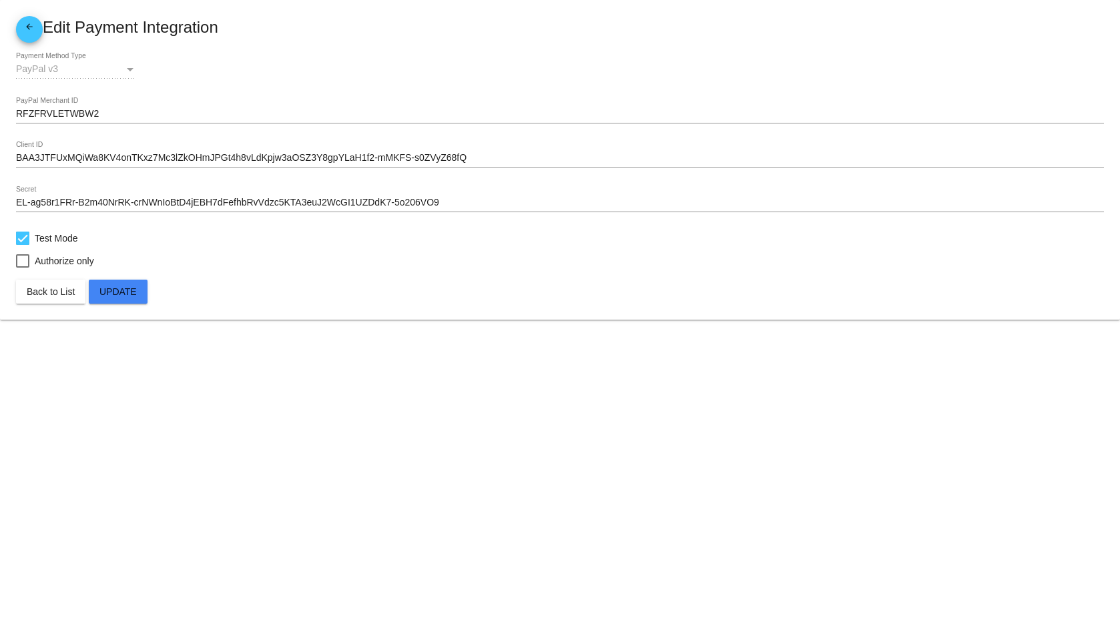
click at [65, 240] on span "Test Mode" at bounding box center [56, 238] width 43 height 16
click at [23, 245] on input "Test Mode" at bounding box center [22, 245] width 1 height 1
checkbox input "false"
click at [128, 288] on span "Update" at bounding box center [117, 291] width 37 height 11
click at [30, 26] on mat-icon "arrow_back" at bounding box center [29, 30] width 16 height 16
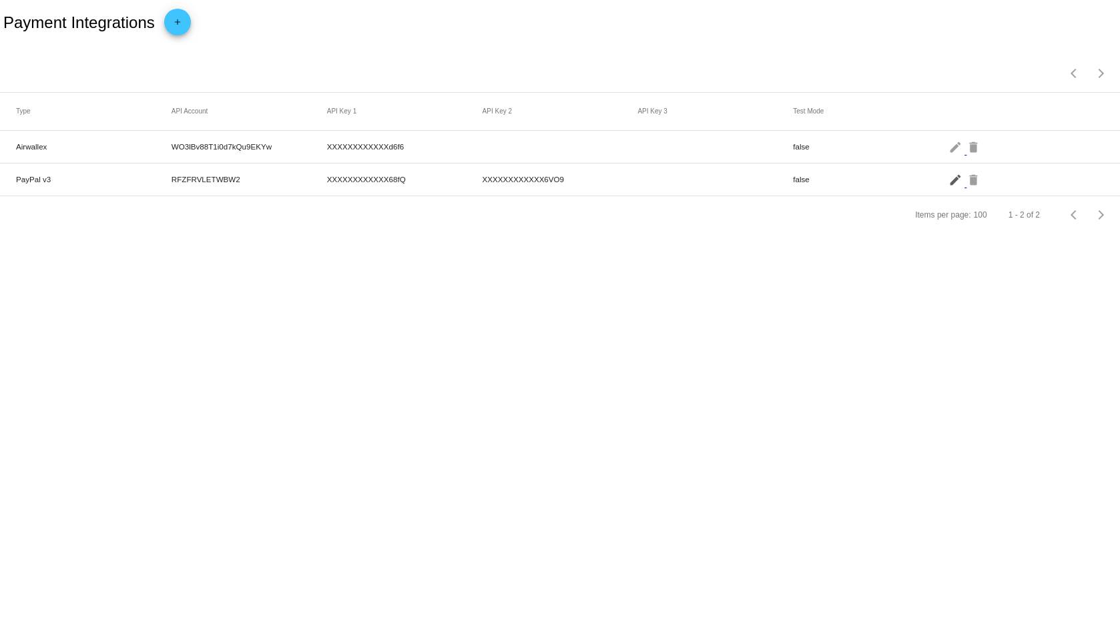
click at [953, 181] on mat-icon "edit" at bounding box center [956, 179] width 16 height 21
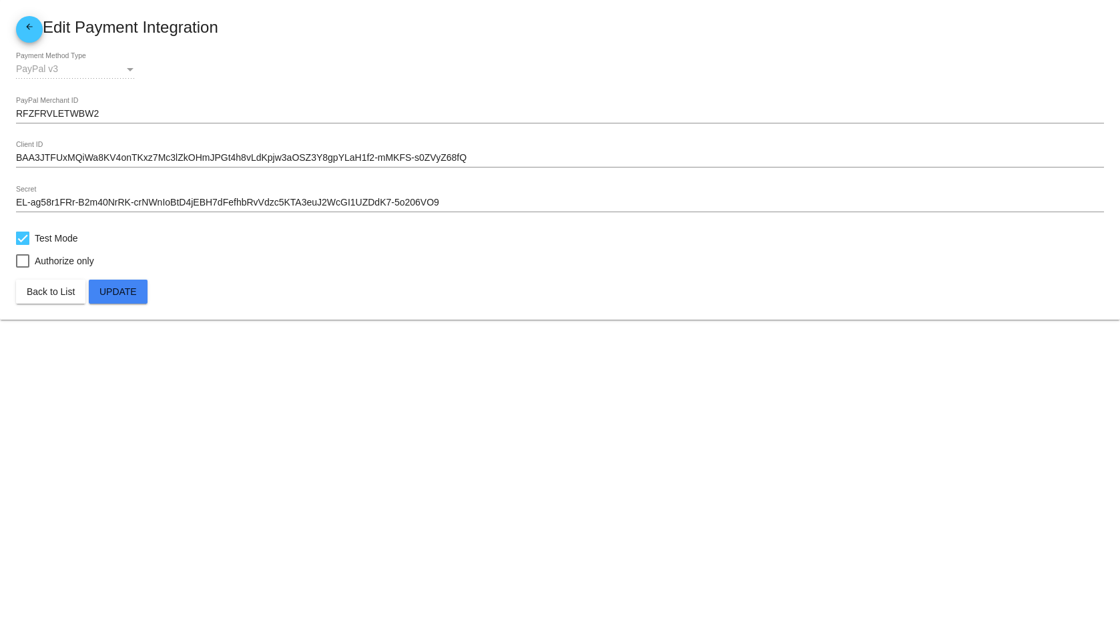
click at [31, 23] on mat-icon "arrow_back" at bounding box center [29, 30] width 16 height 16
